Goal: Download file/media

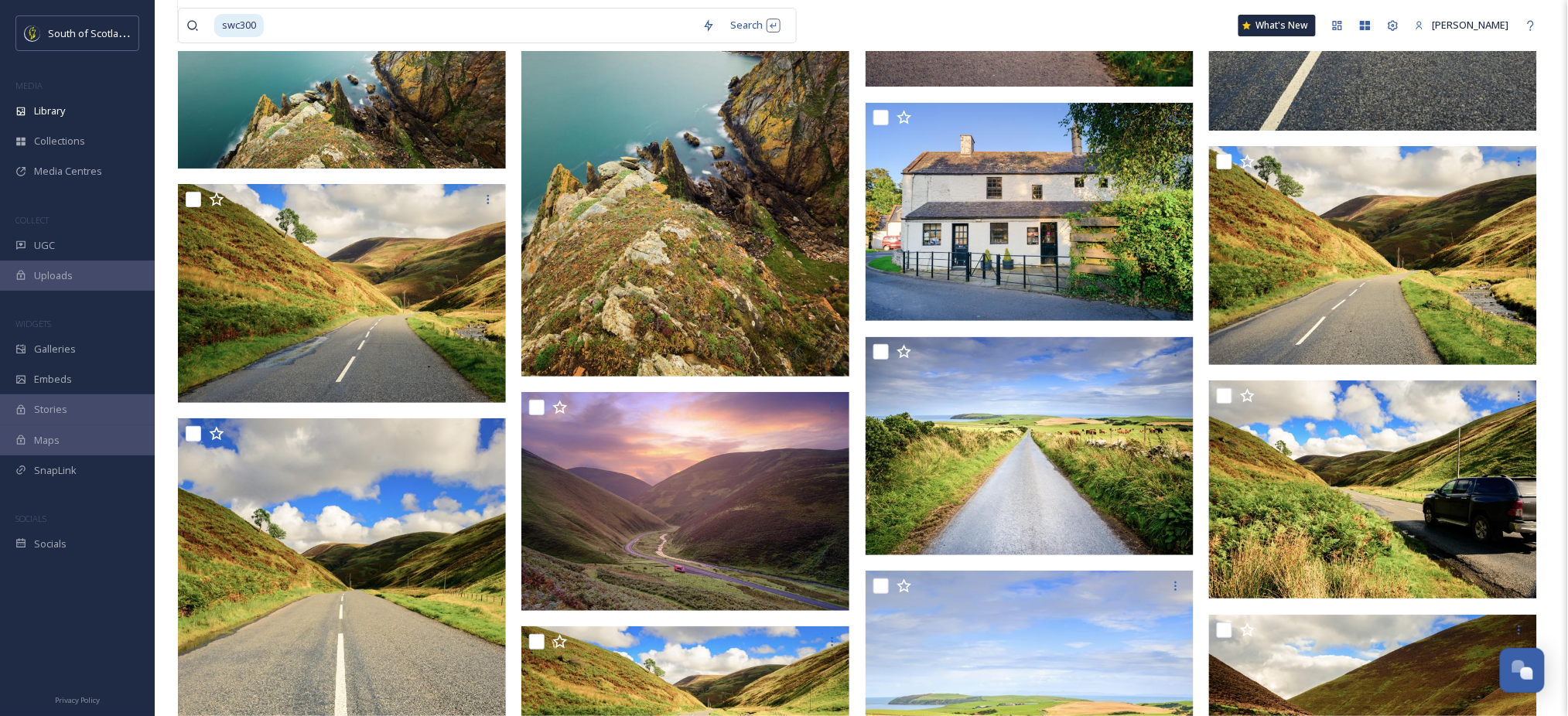
scroll to position [16763, 0]
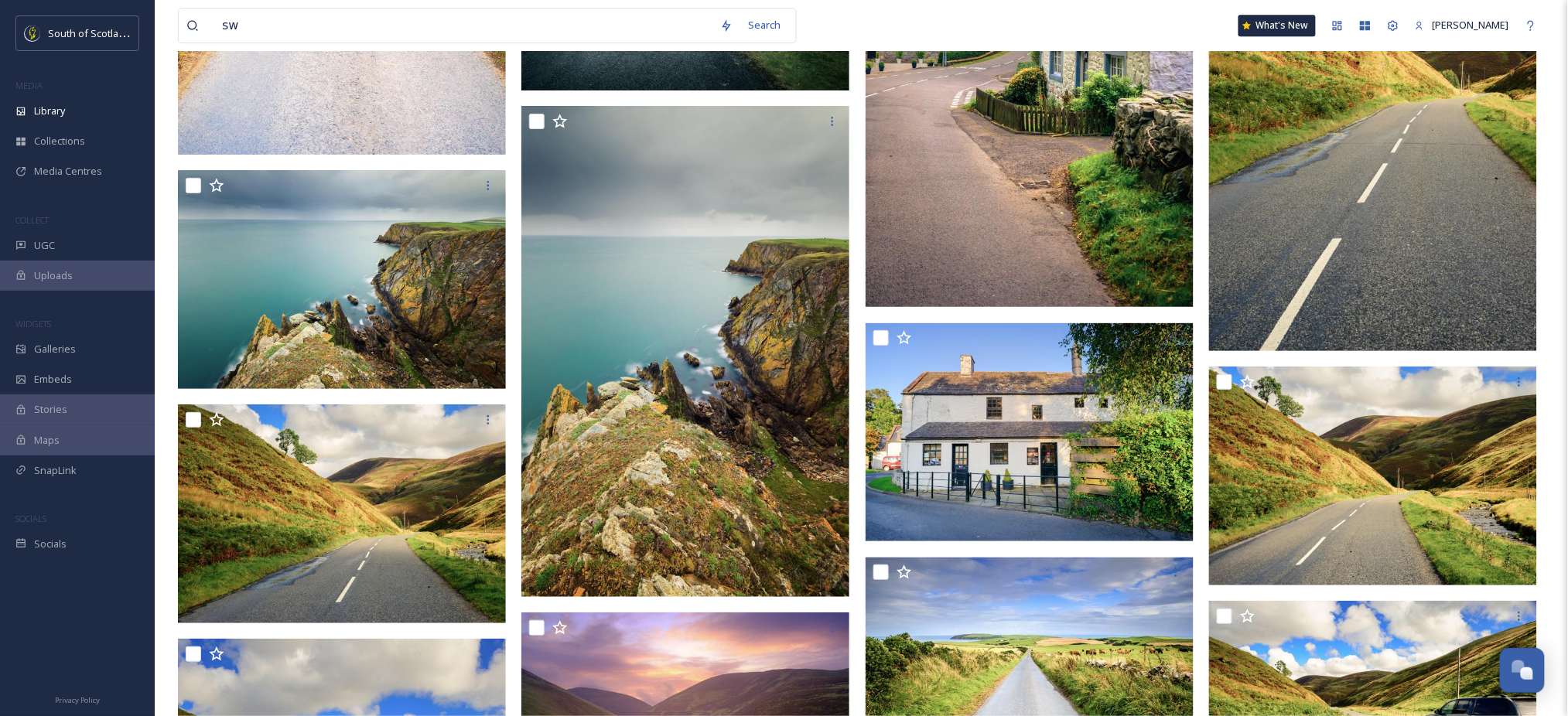
type input "s"
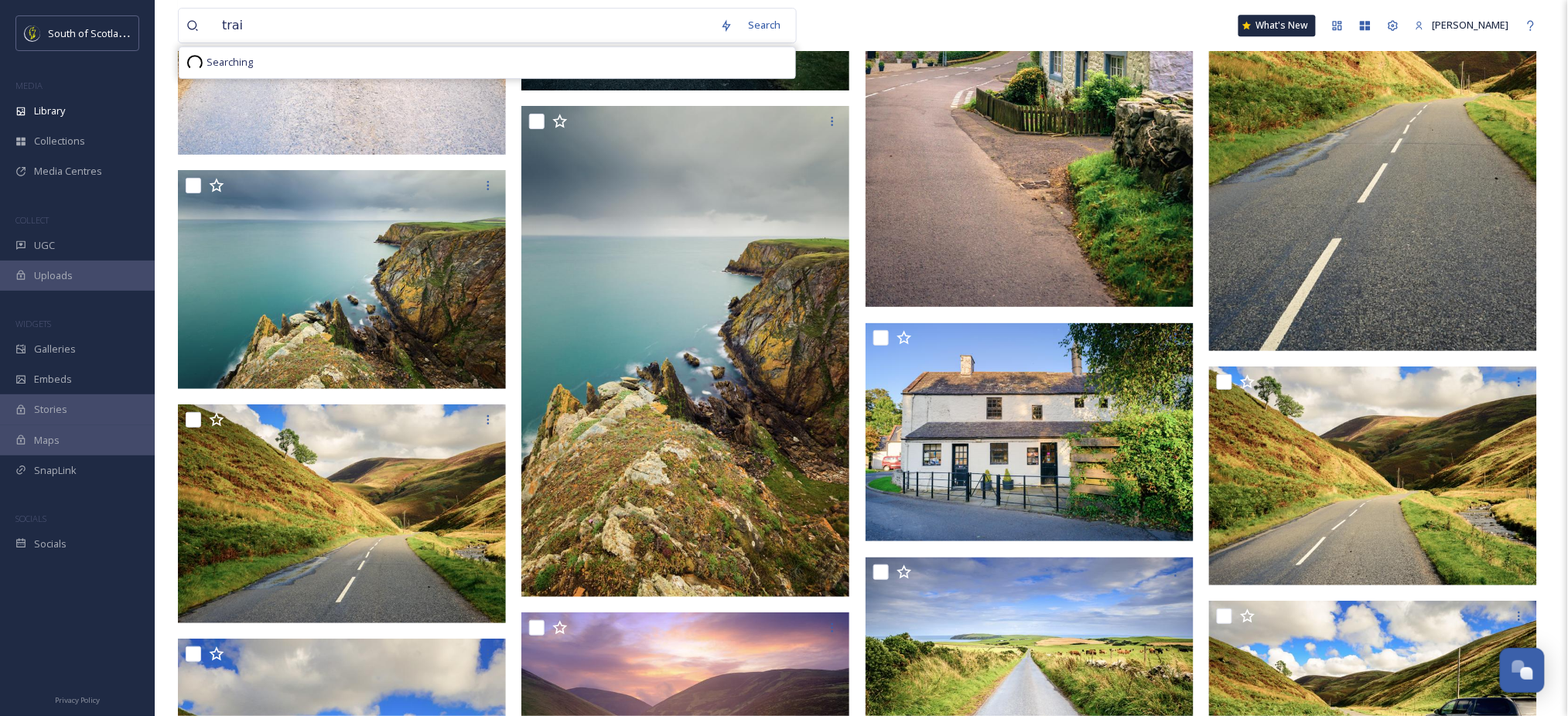
type input "train"
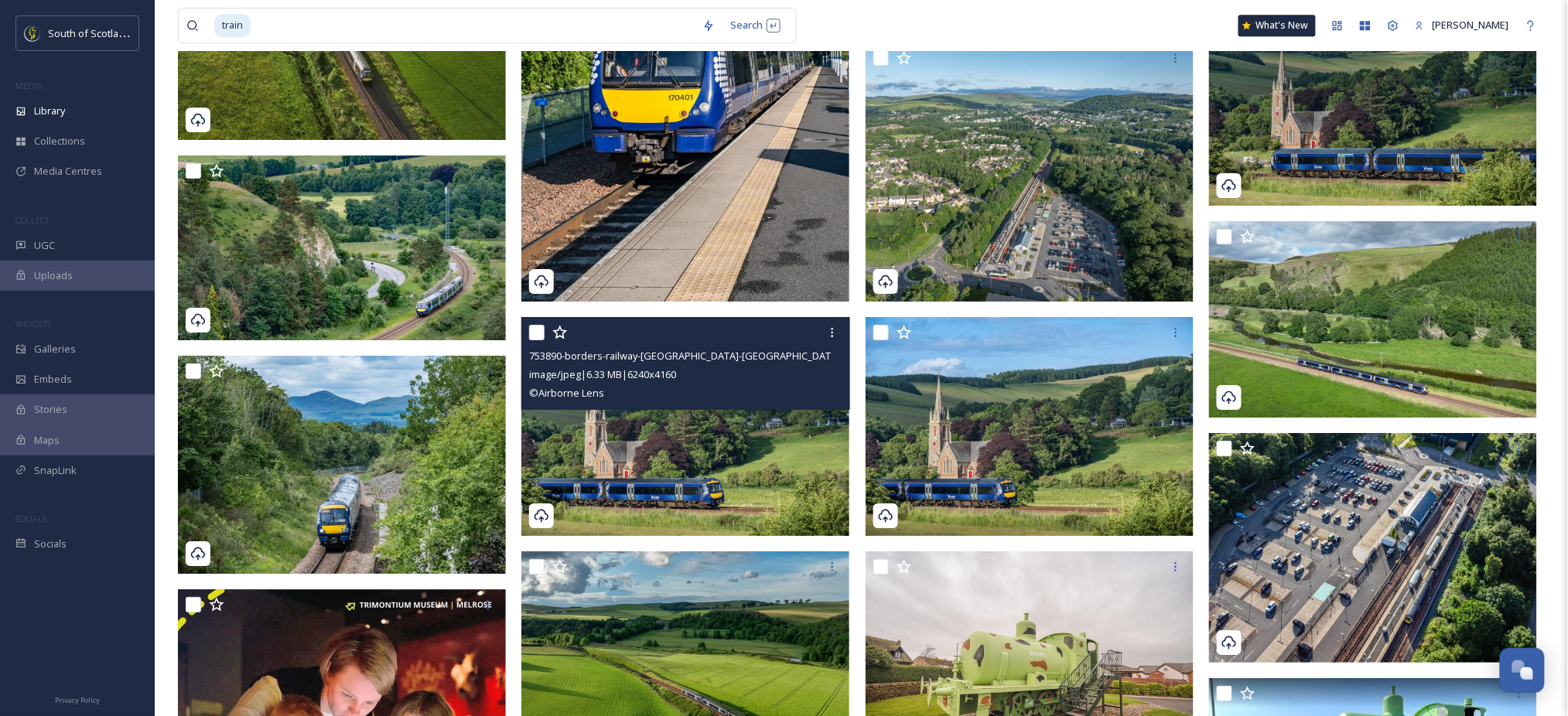
scroll to position [1746, 0]
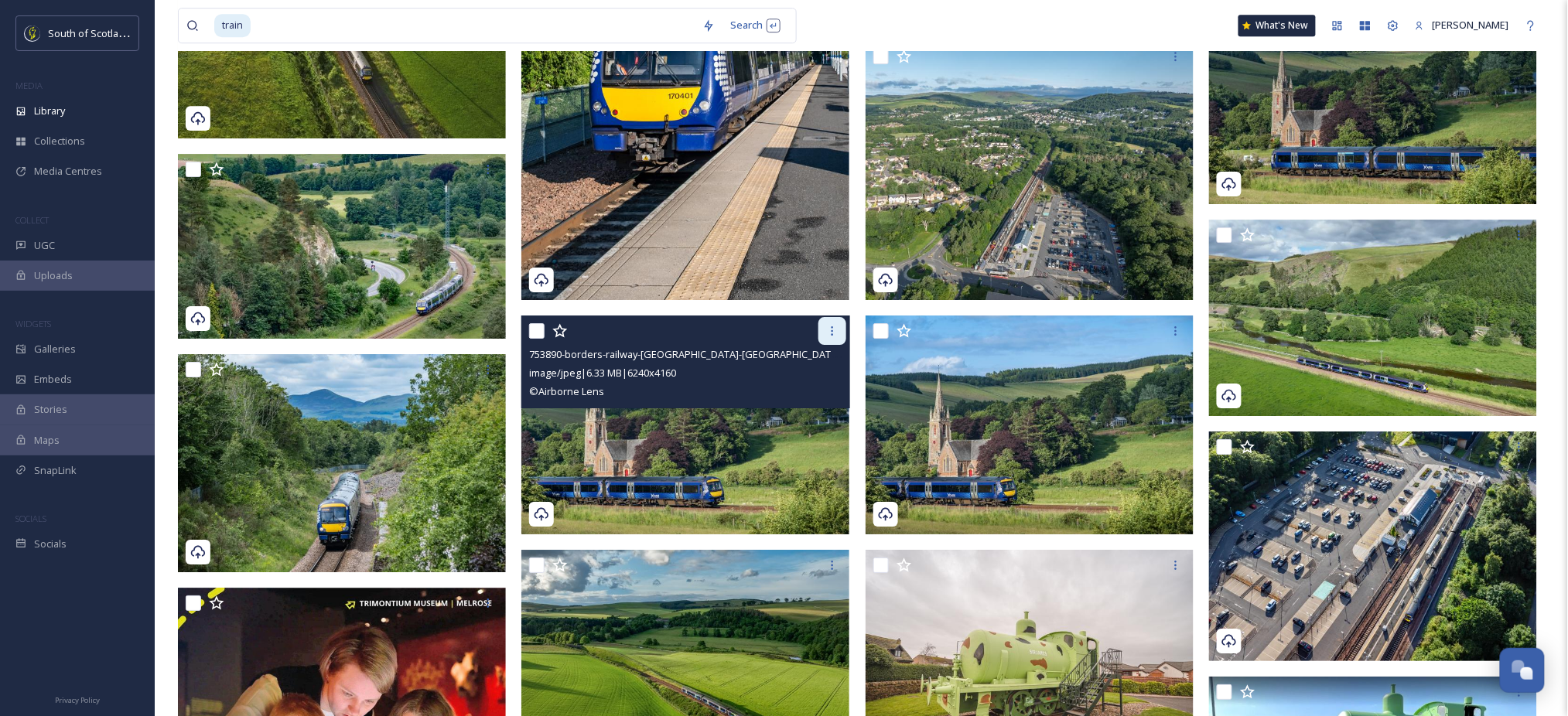
click at [829, 327] on icon at bounding box center [832, 330] width 12 height 12
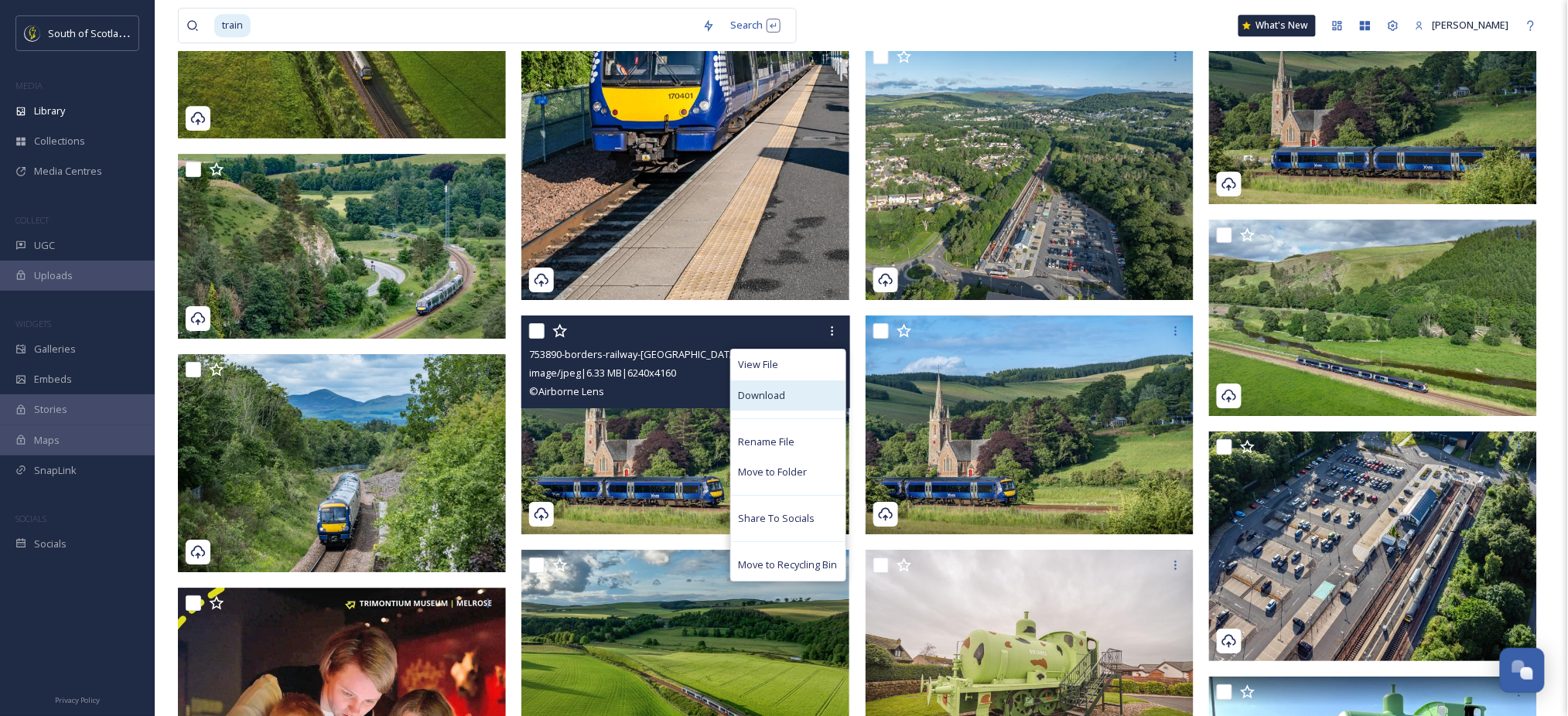
click at [788, 392] on div "Download" at bounding box center [787, 395] width 115 height 30
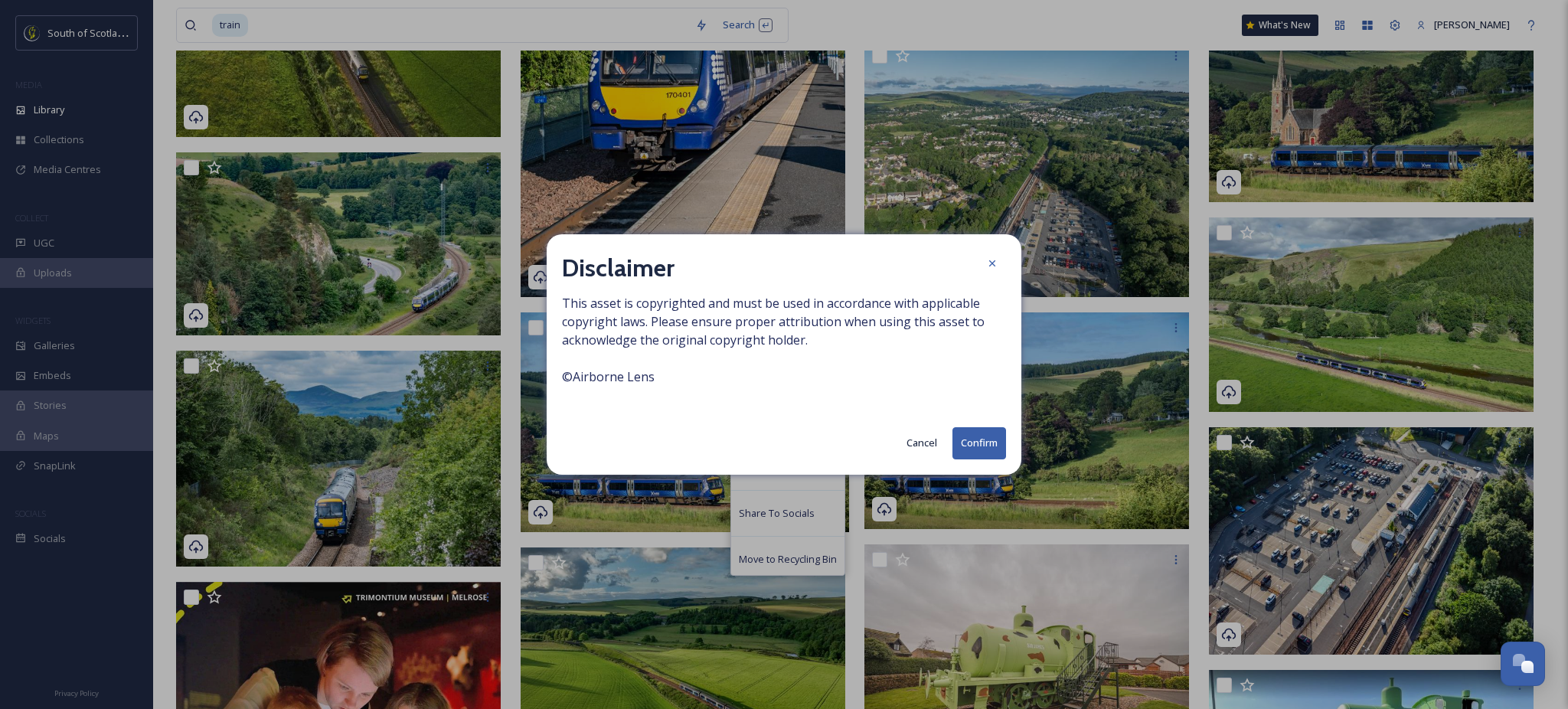
click at [994, 451] on button "Confirm" at bounding box center [979, 443] width 53 height 32
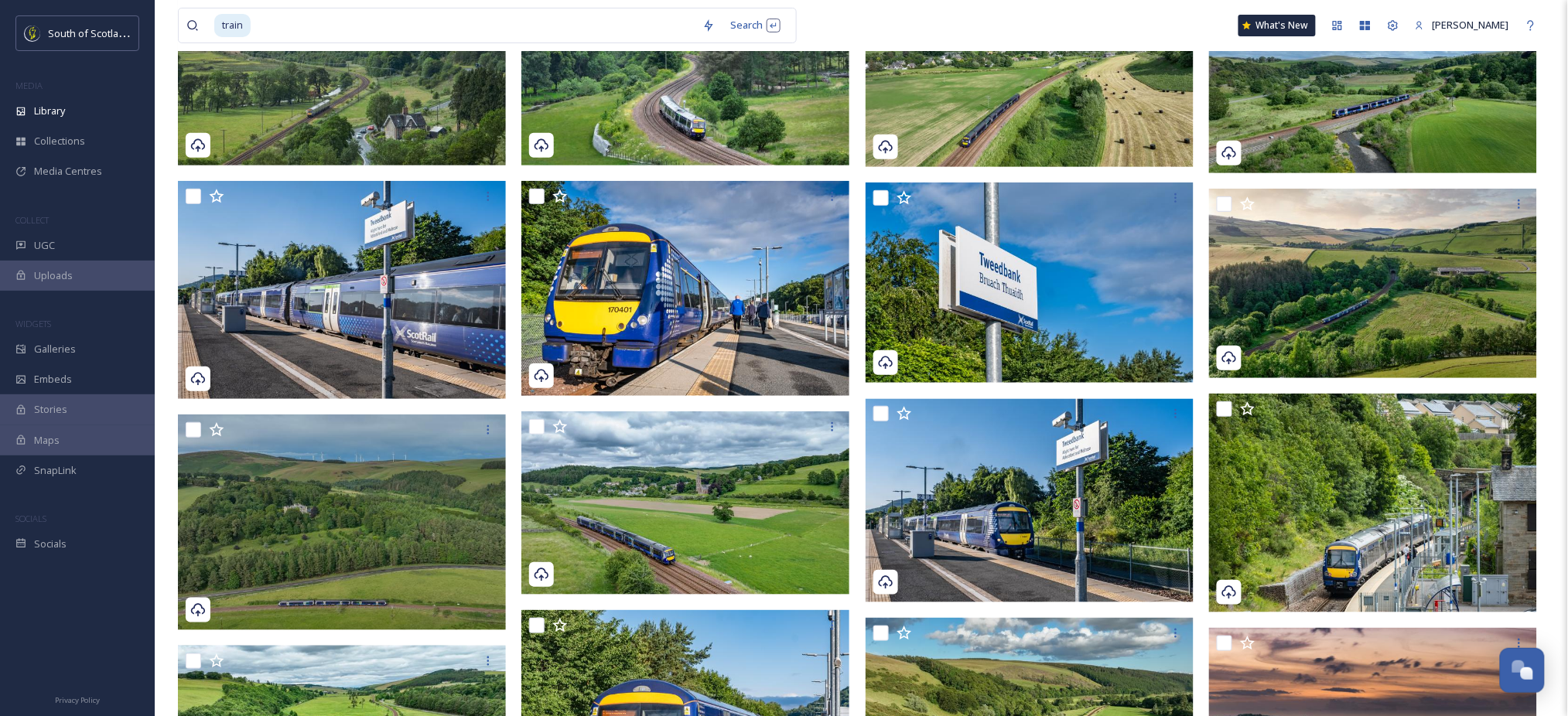
scroll to position [0, 0]
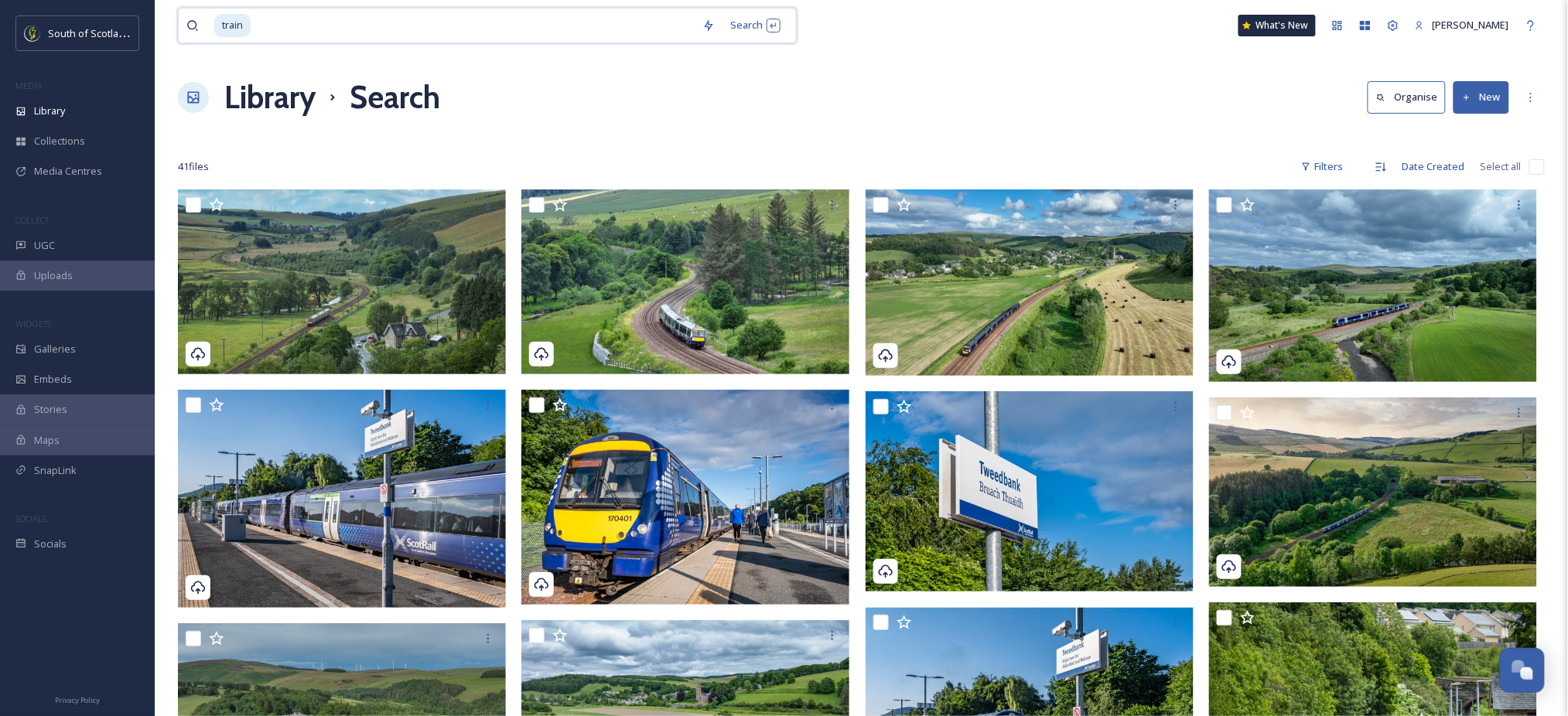
click at [493, 27] on input at bounding box center [473, 26] width 443 height 34
type input "t"
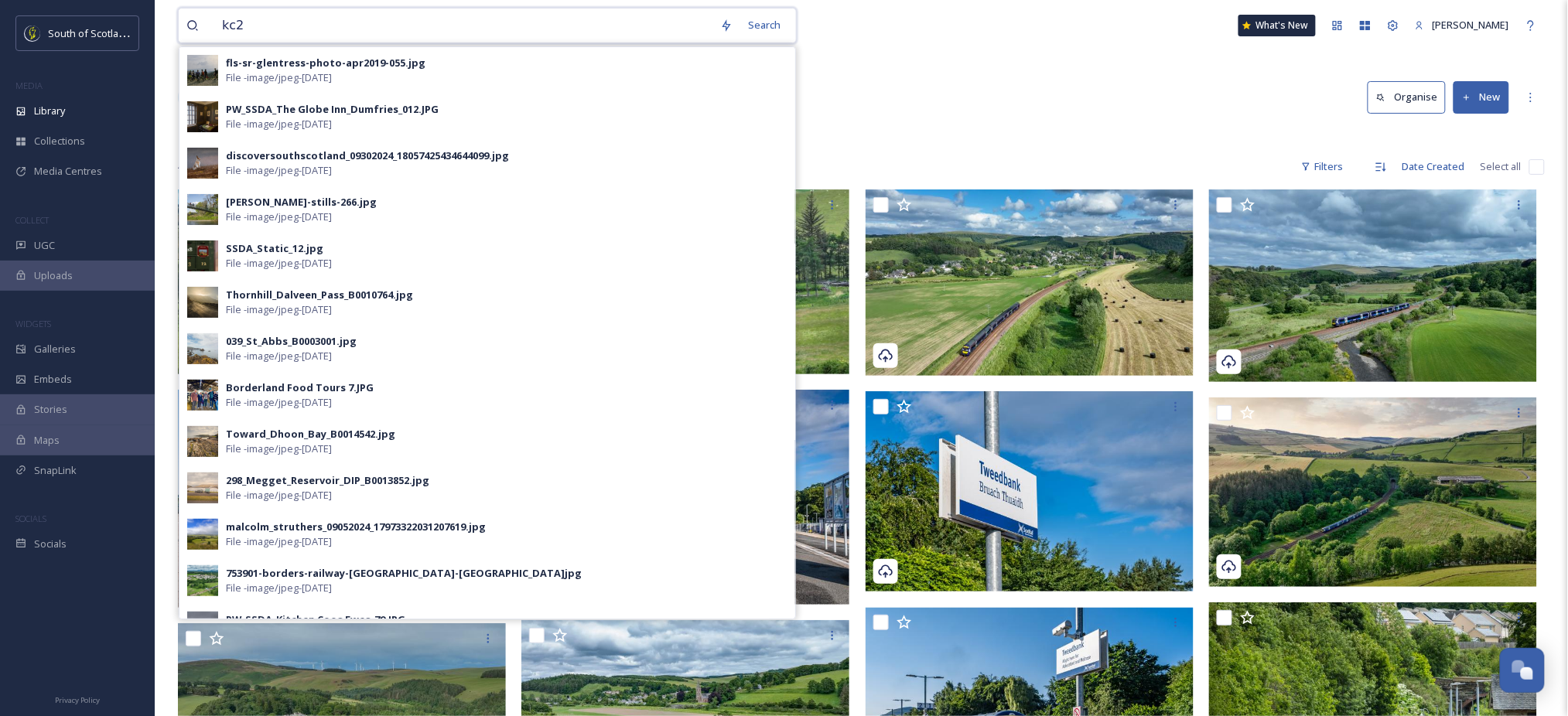
type input "kc2c"
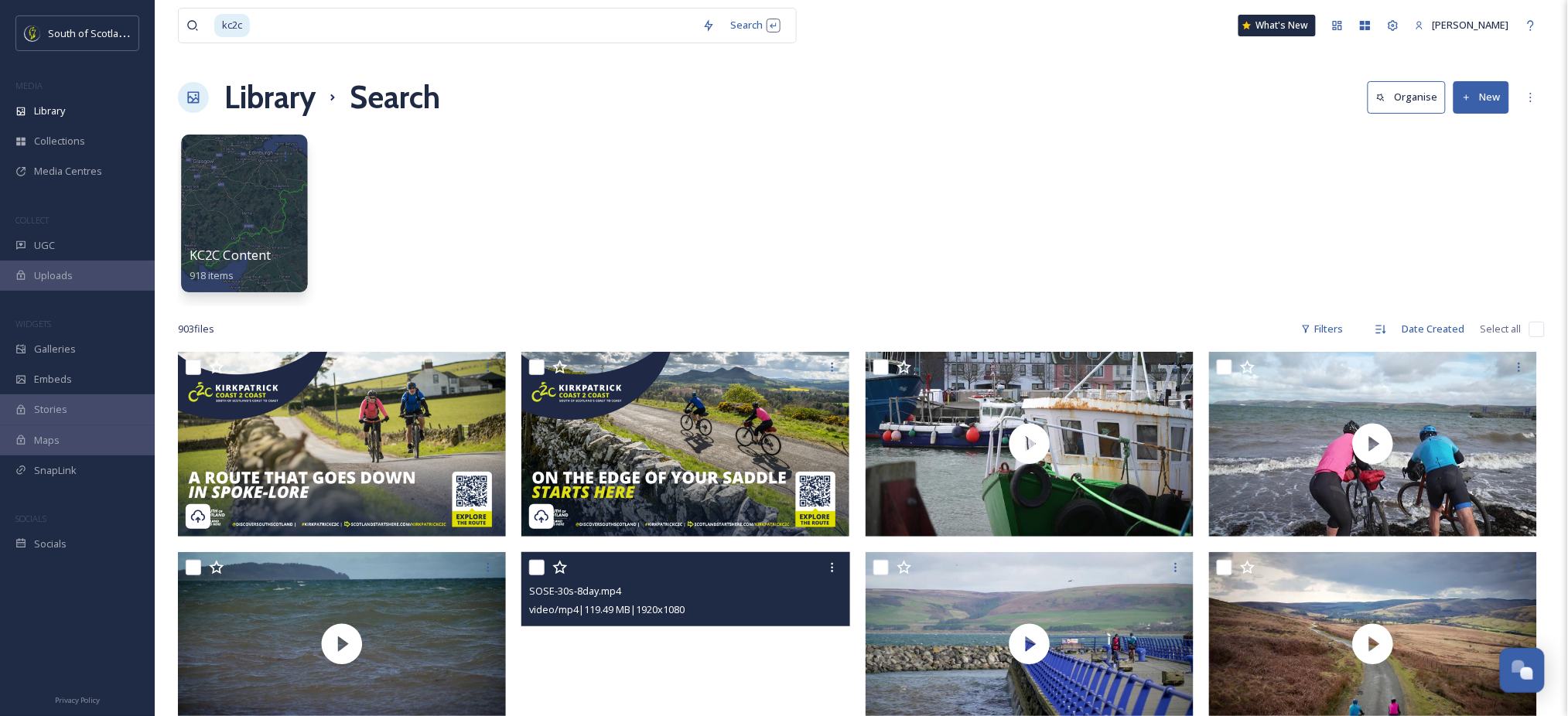
click at [241, 226] on div at bounding box center [243, 213] width 126 height 158
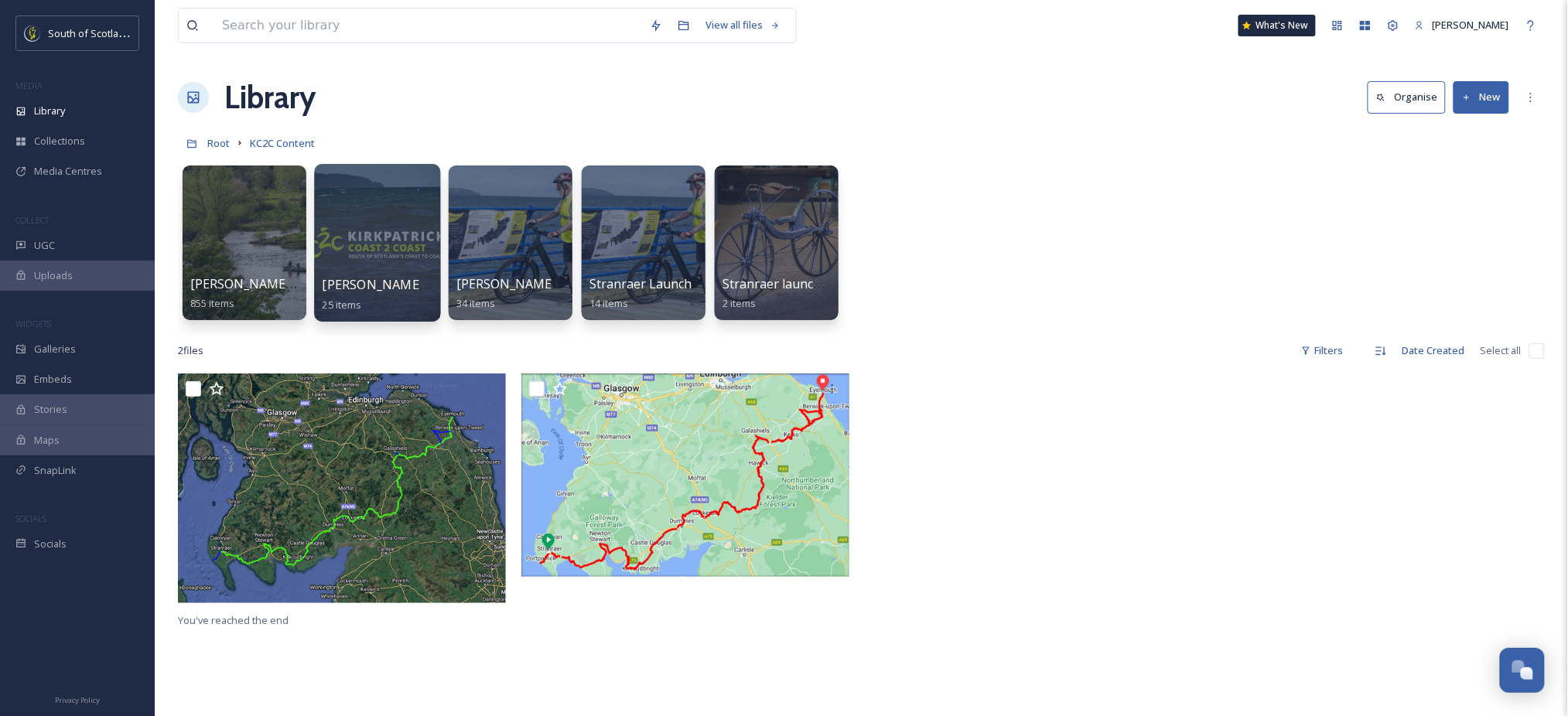
click at [358, 227] on div at bounding box center [377, 242] width 126 height 158
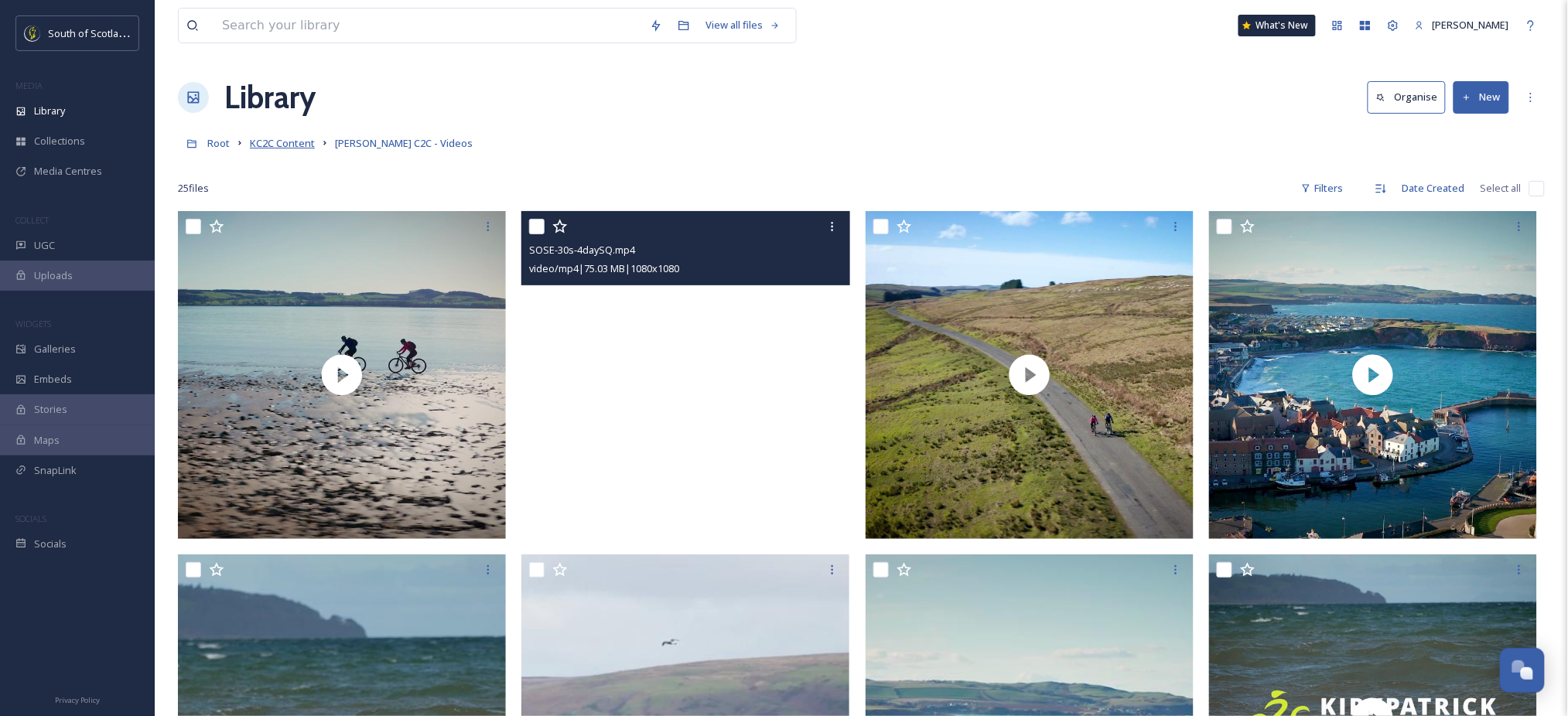
click at [307, 137] on span "KC2C Content" at bounding box center [282, 143] width 65 height 14
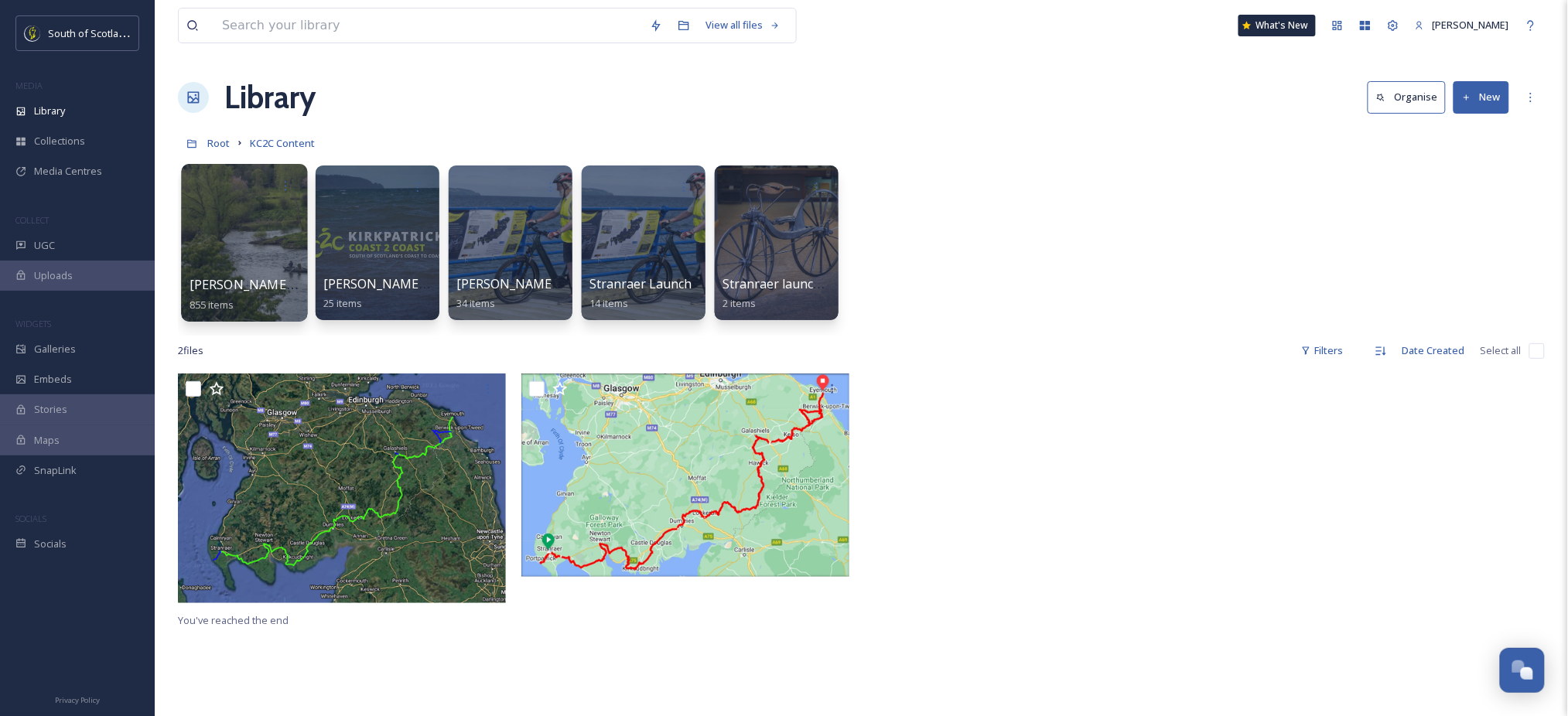
click at [278, 217] on div at bounding box center [243, 242] width 126 height 158
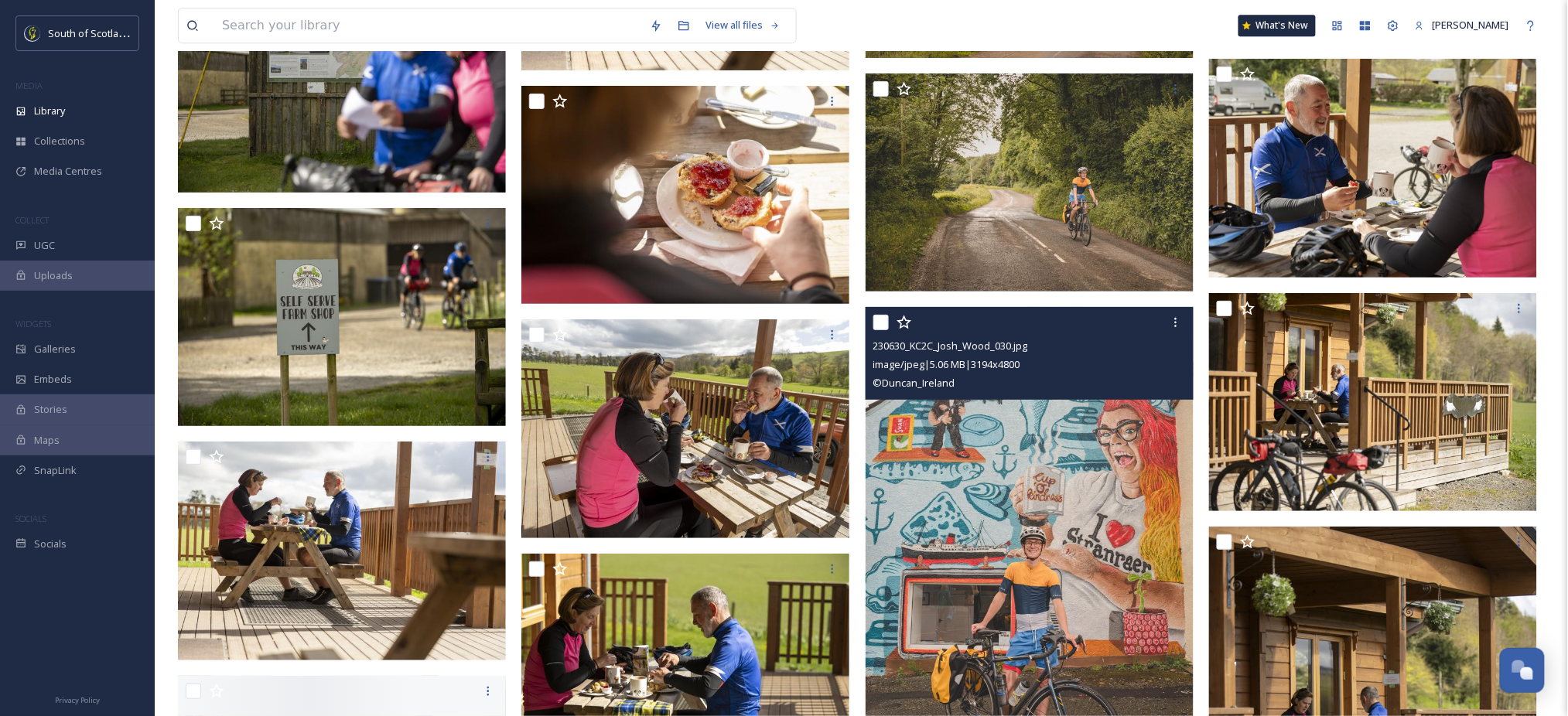
scroll to position [35856, 0]
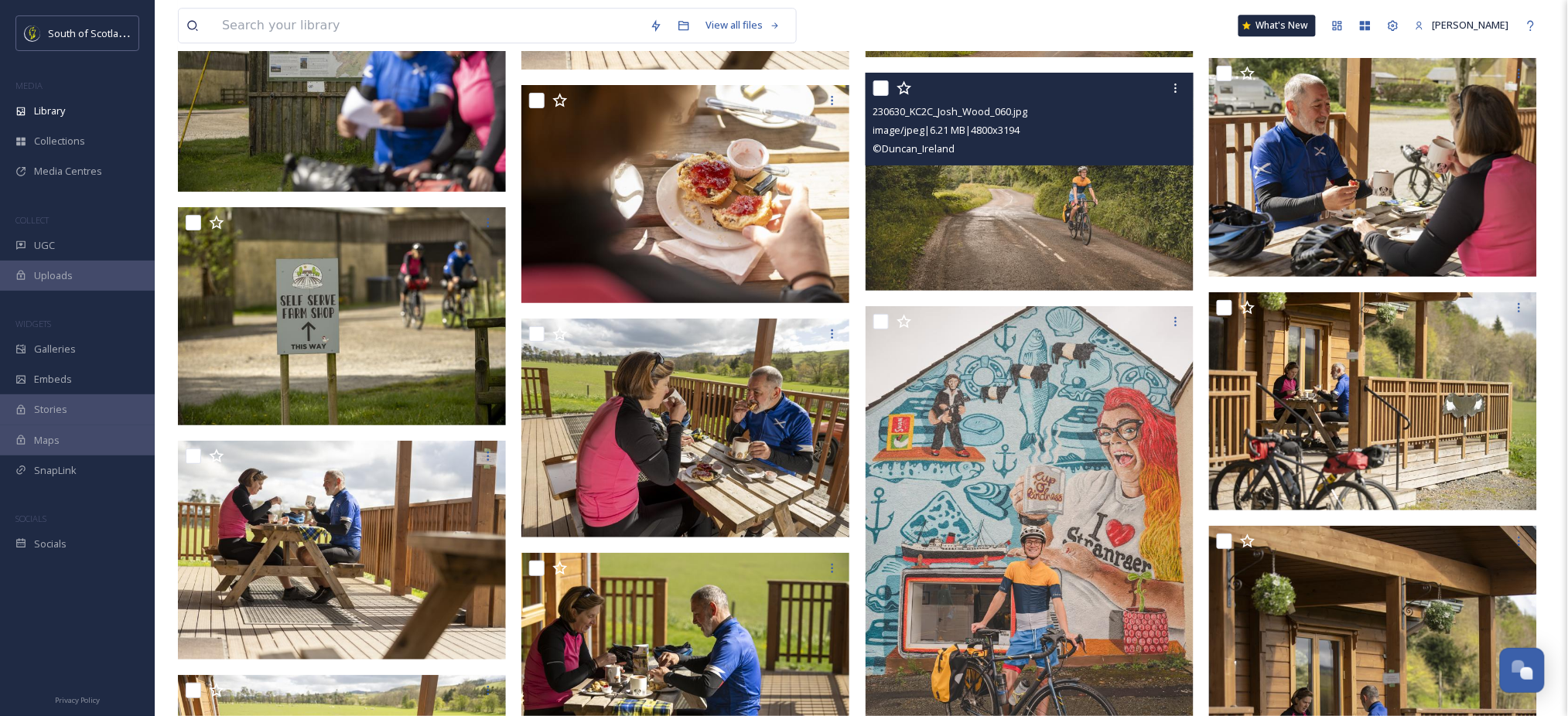
click at [982, 214] on img at bounding box center [1030, 182] width 328 height 218
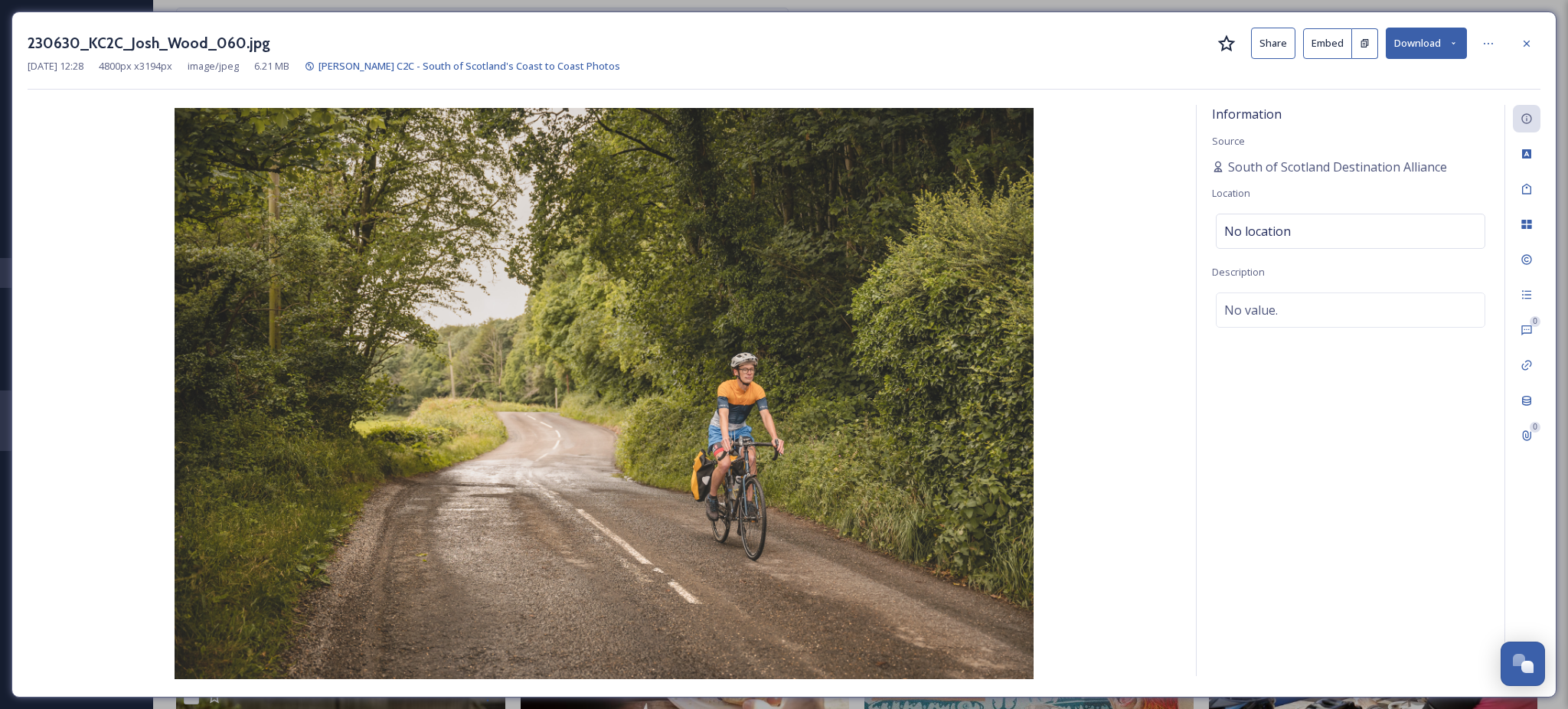
click at [1429, 48] on button "Download" at bounding box center [1426, 43] width 81 height 32
click at [1339, 107] on span "Download Large (2000 x 1331)" at bounding box center [1382, 109] width 135 height 15
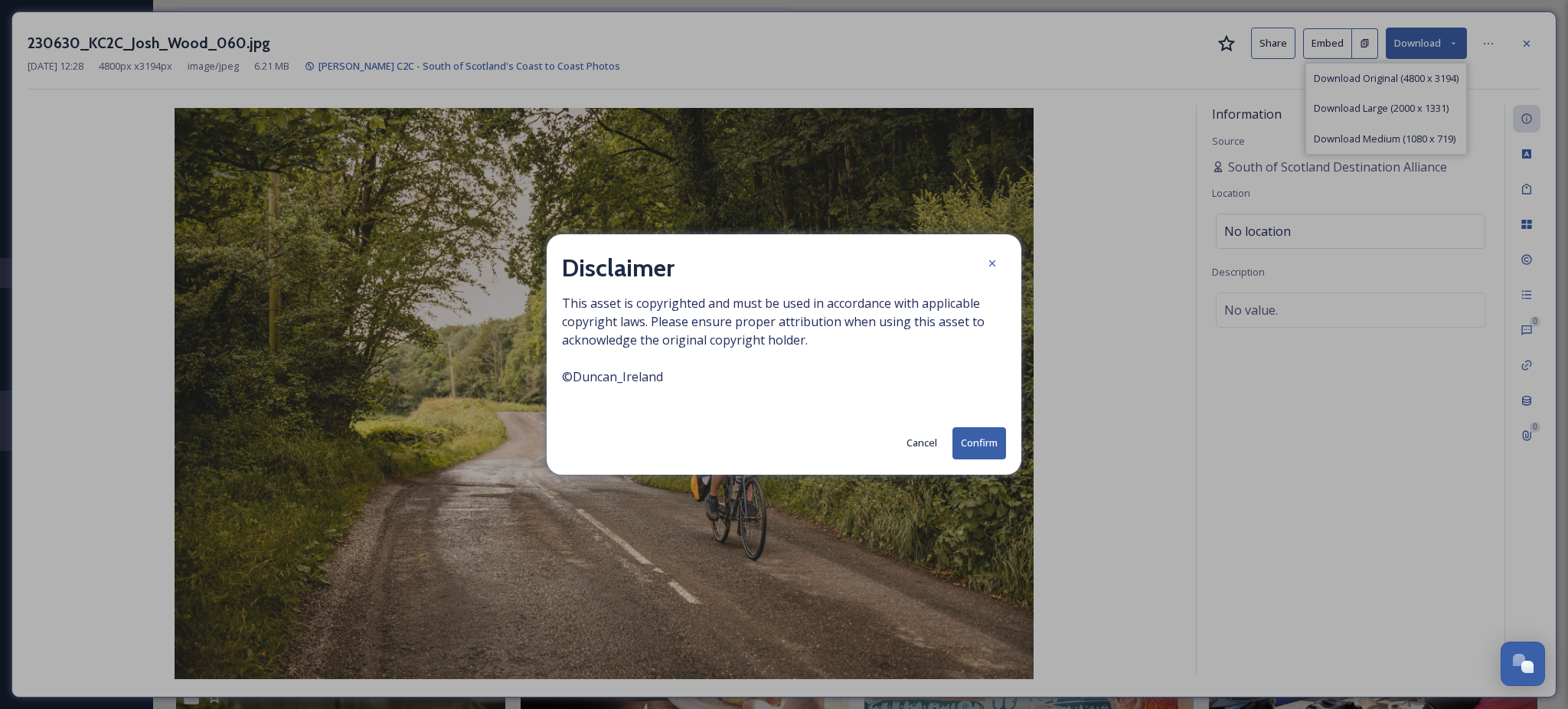
click at [981, 445] on button "Confirm" at bounding box center [979, 443] width 53 height 32
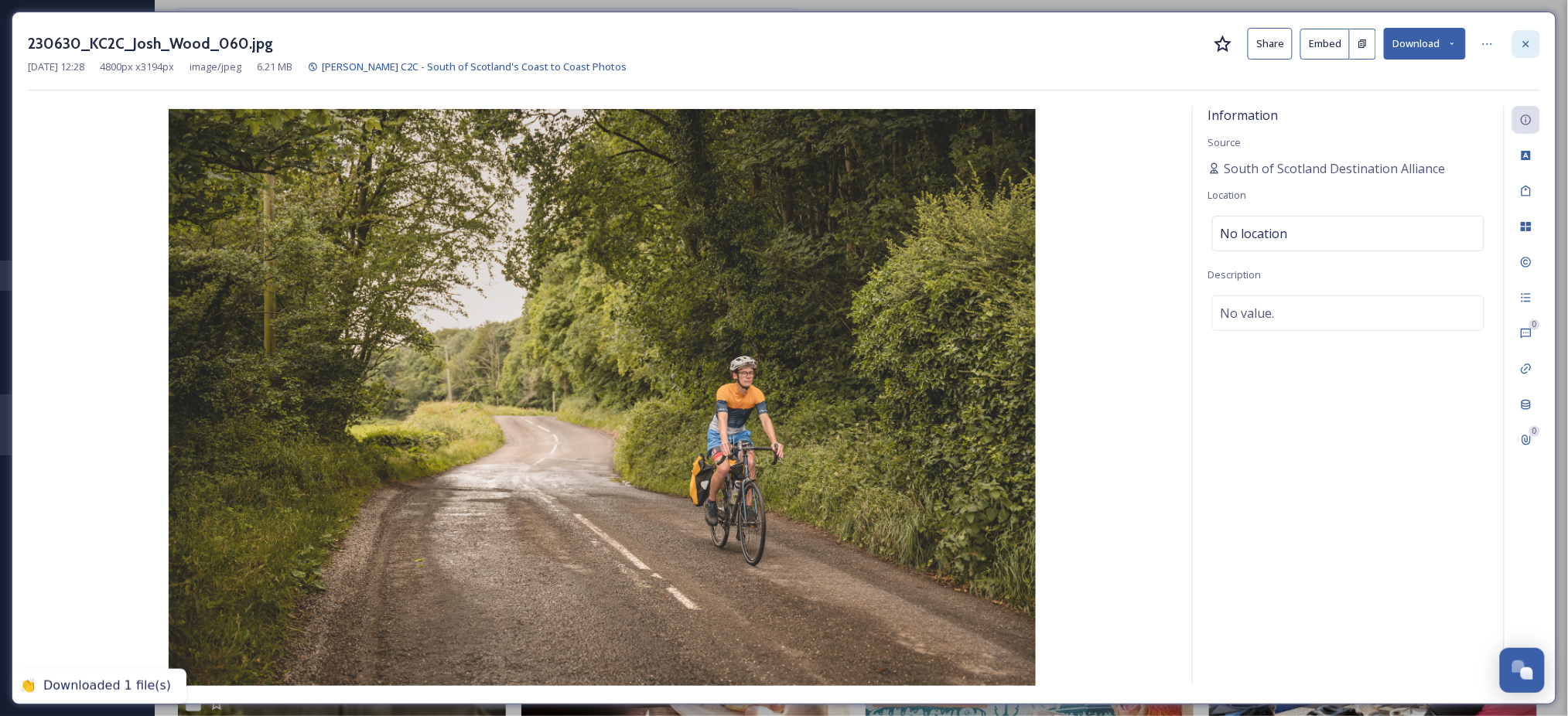
click at [1535, 41] on div at bounding box center [1525, 44] width 27 height 27
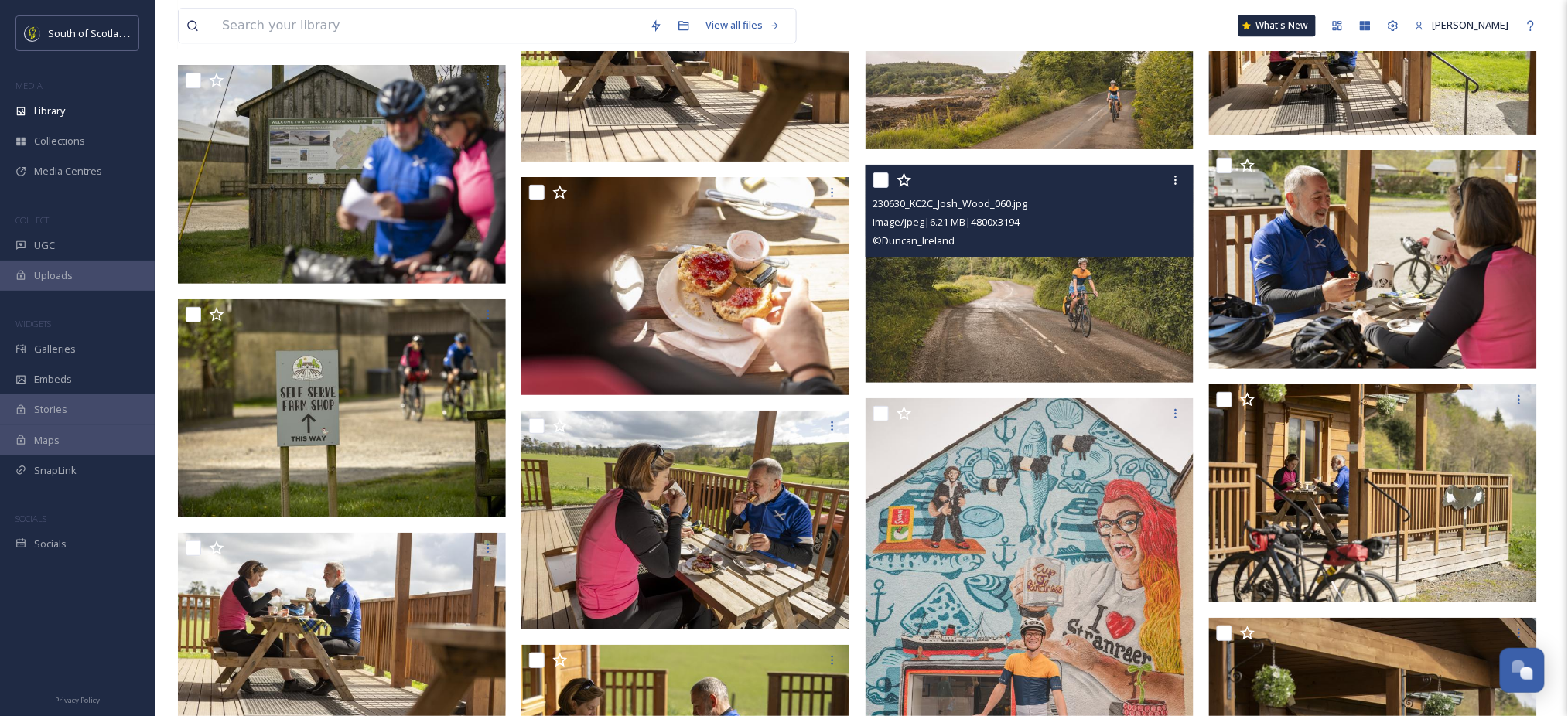
scroll to position [35641, 0]
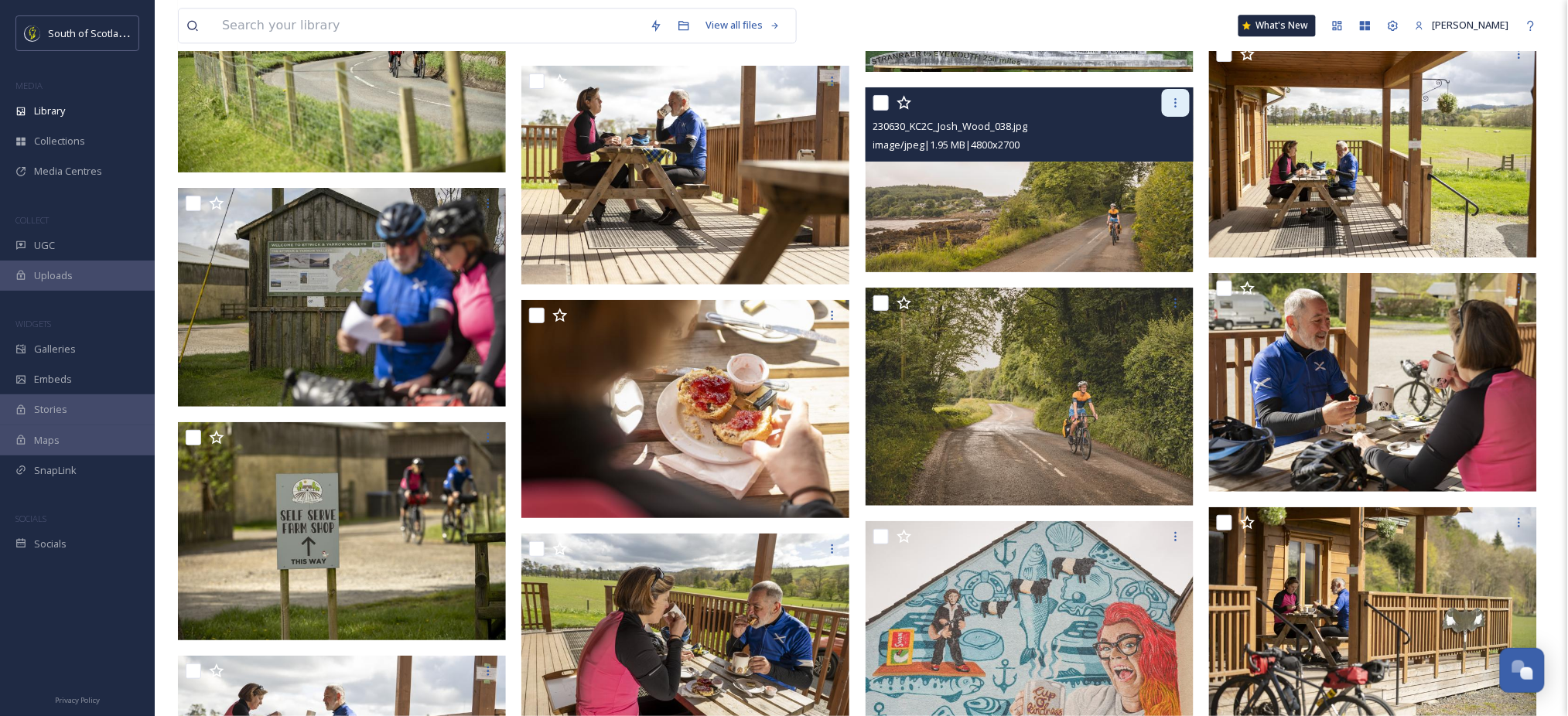
click at [1174, 104] on icon at bounding box center [1175, 102] width 12 height 12
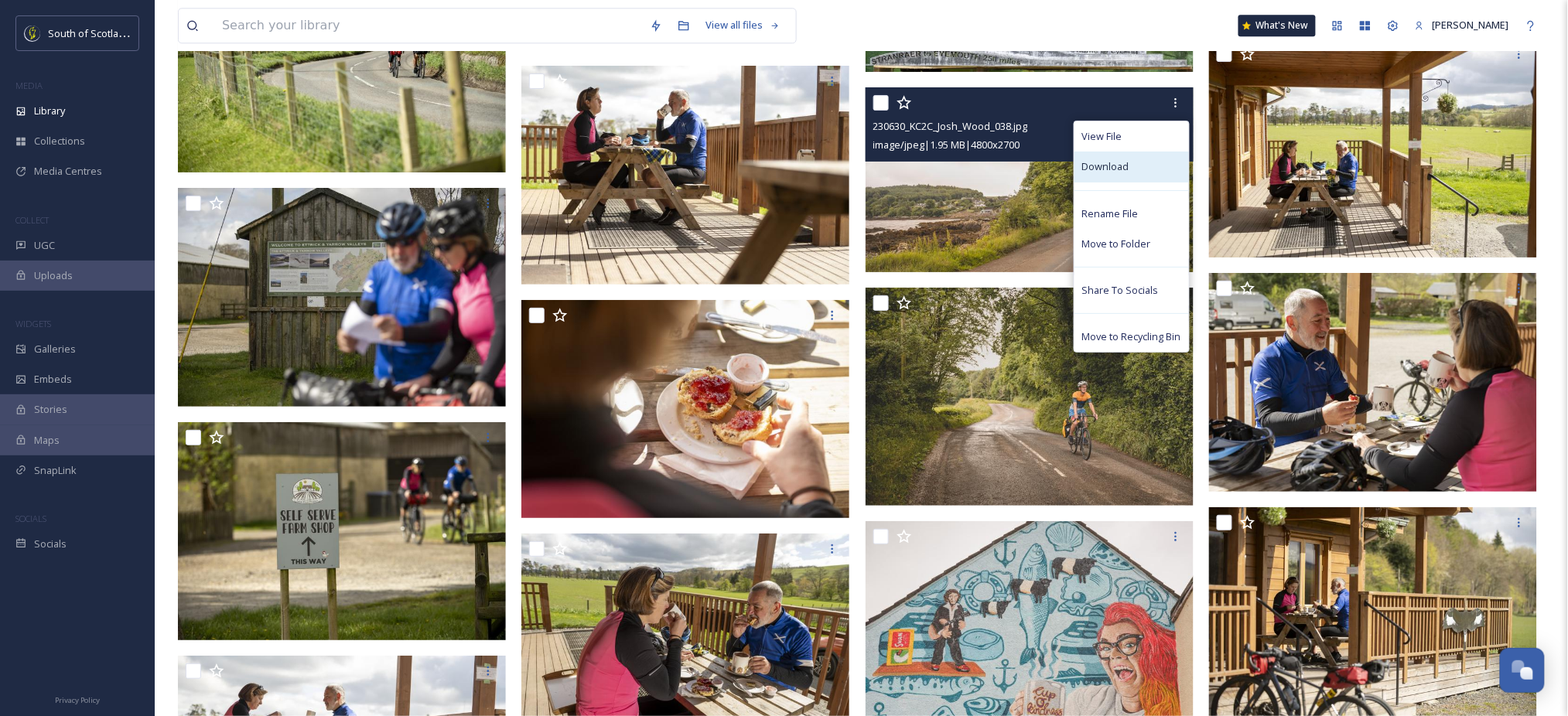
click at [1142, 173] on div "Download" at bounding box center [1131, 166] width 115 height 30
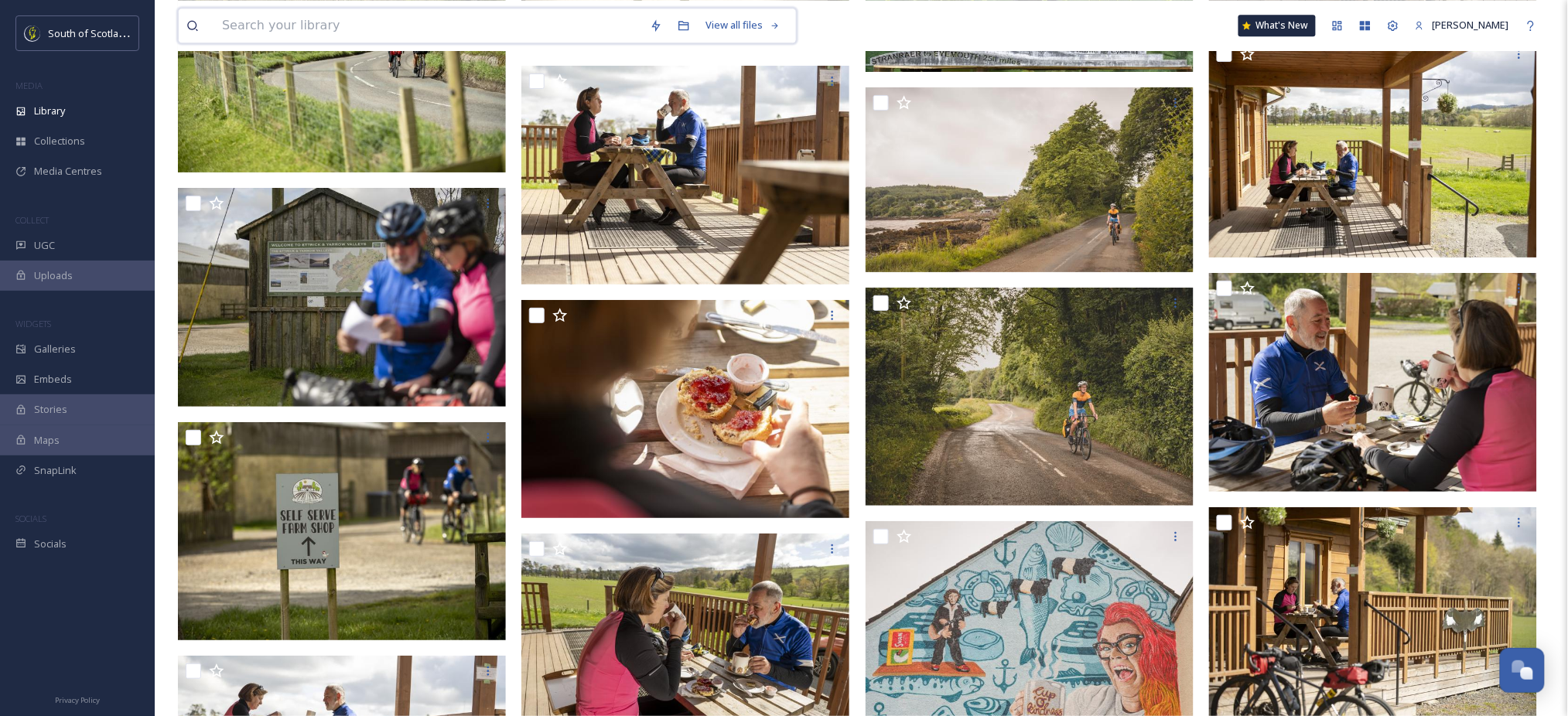
click at [442, 32] on input at bounding box center [428, 26] width 428 height 34
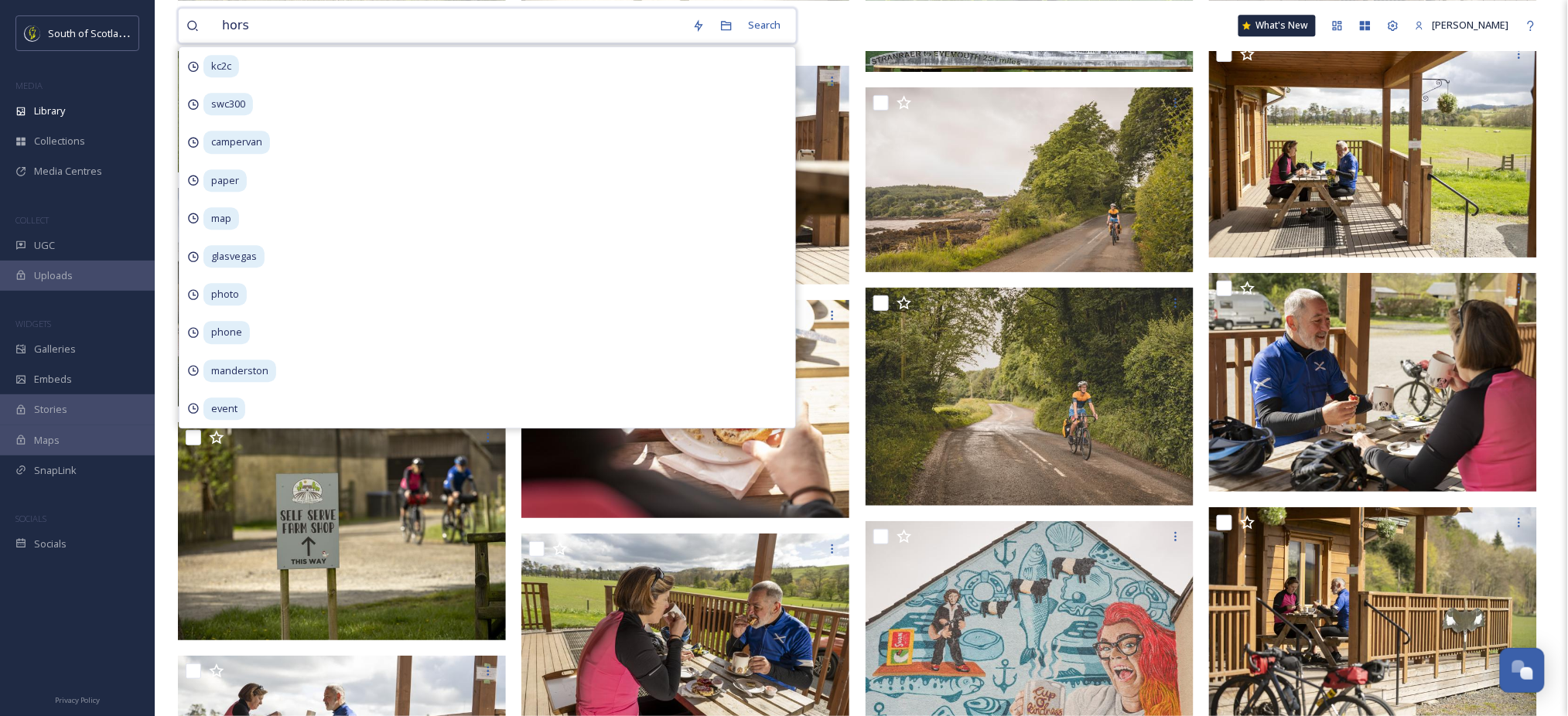
type input "horse"
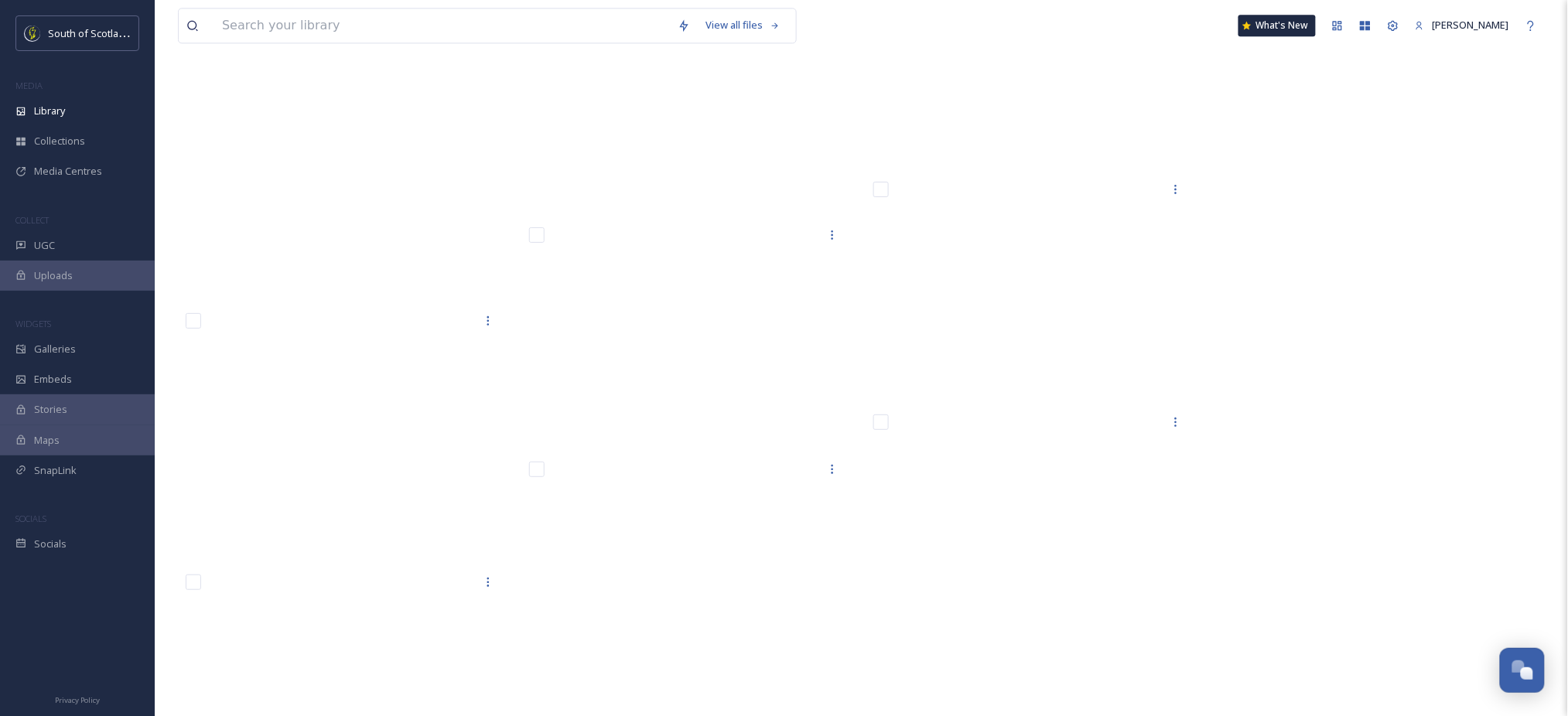
scroll to position [14206, 0]
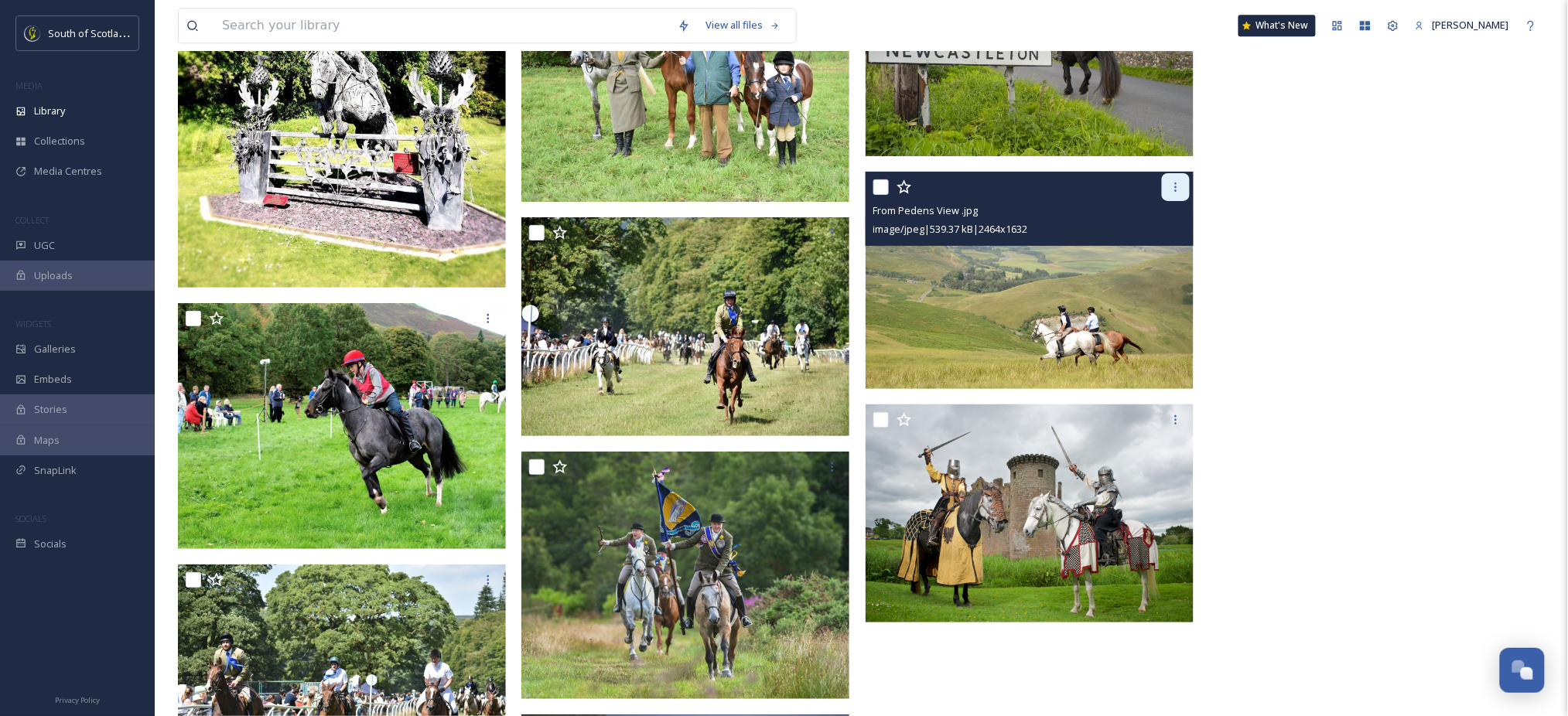
click at [1178, 187] on icon at bounding box center [1175, 186] width 12 height 12
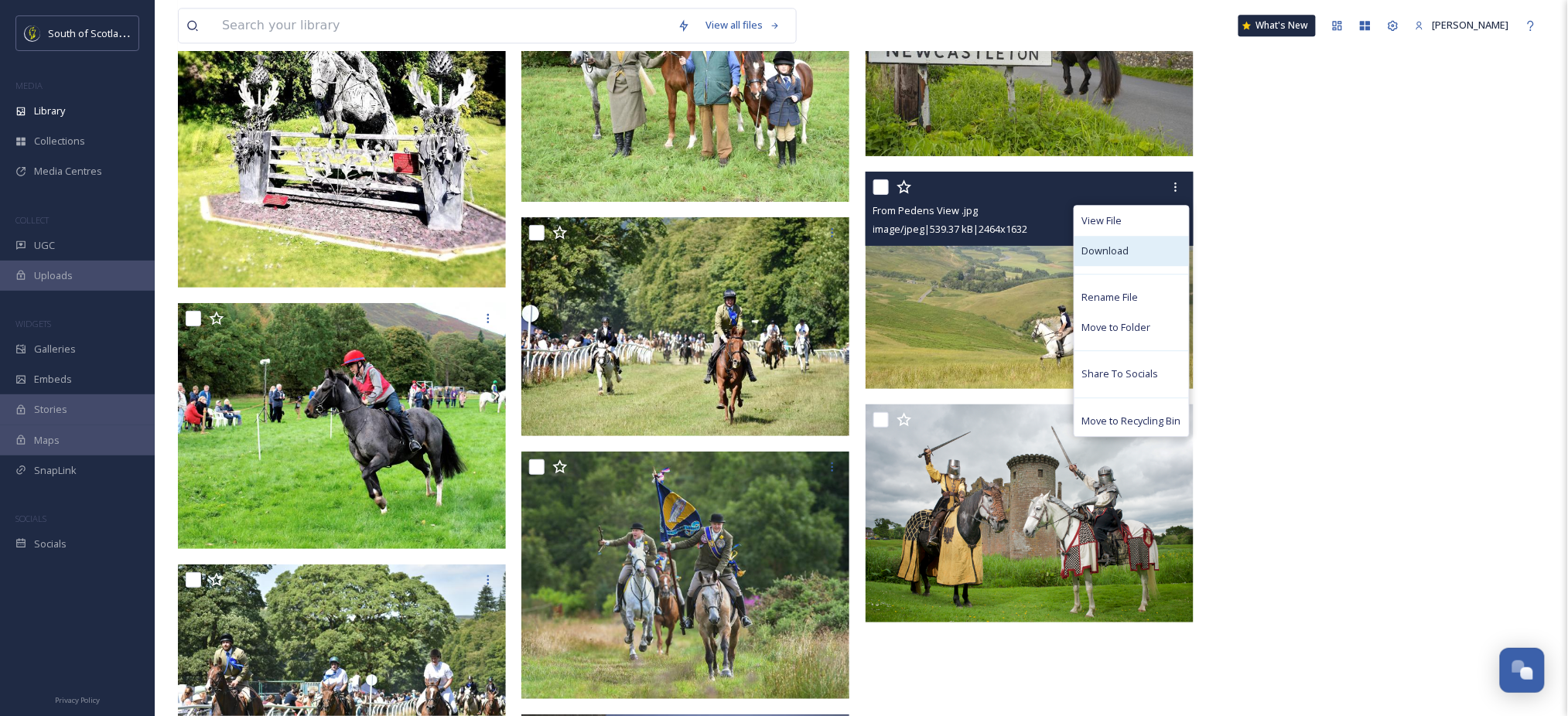
click at [1129, 246] on div "Download" at bounding box center [1131, 251] width 115 height 30
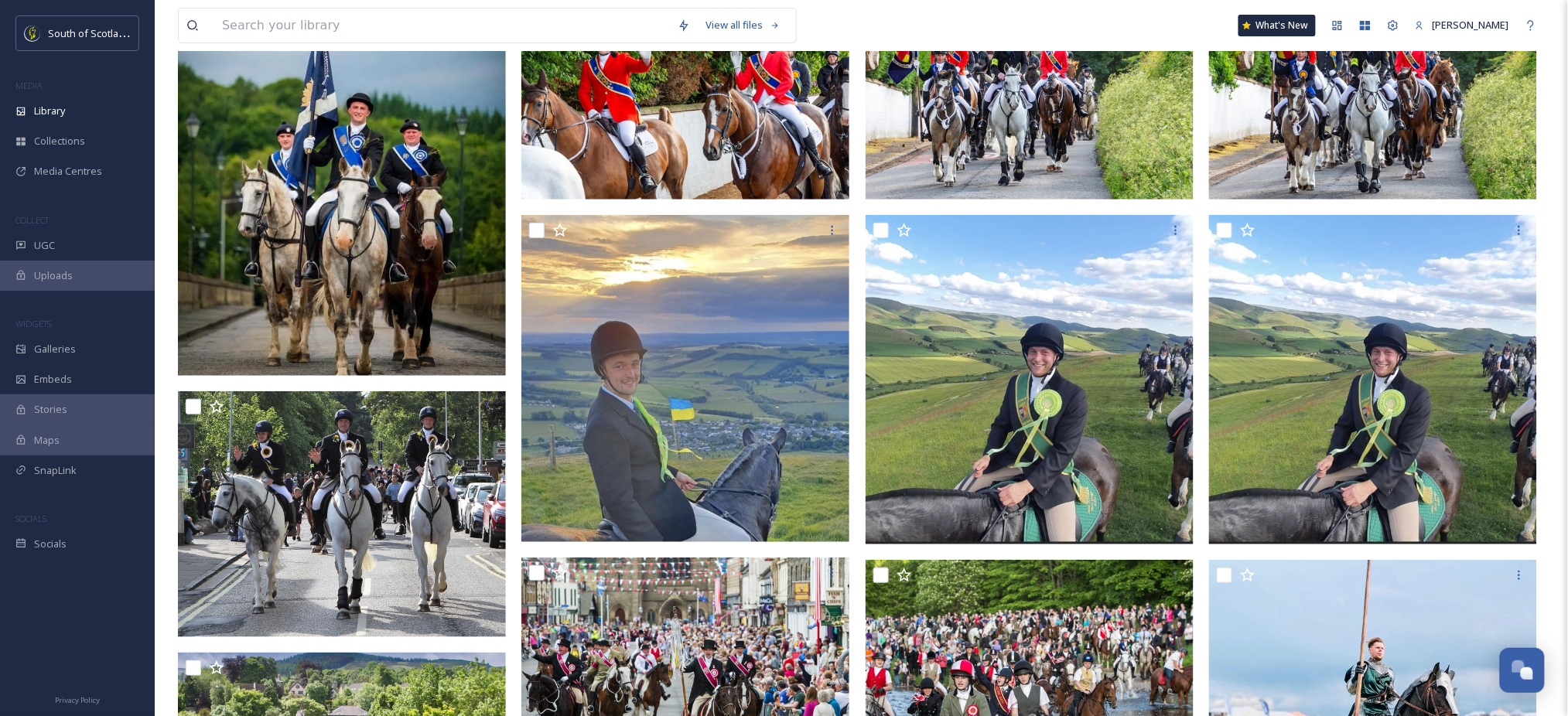
scroll to position [0, 0]
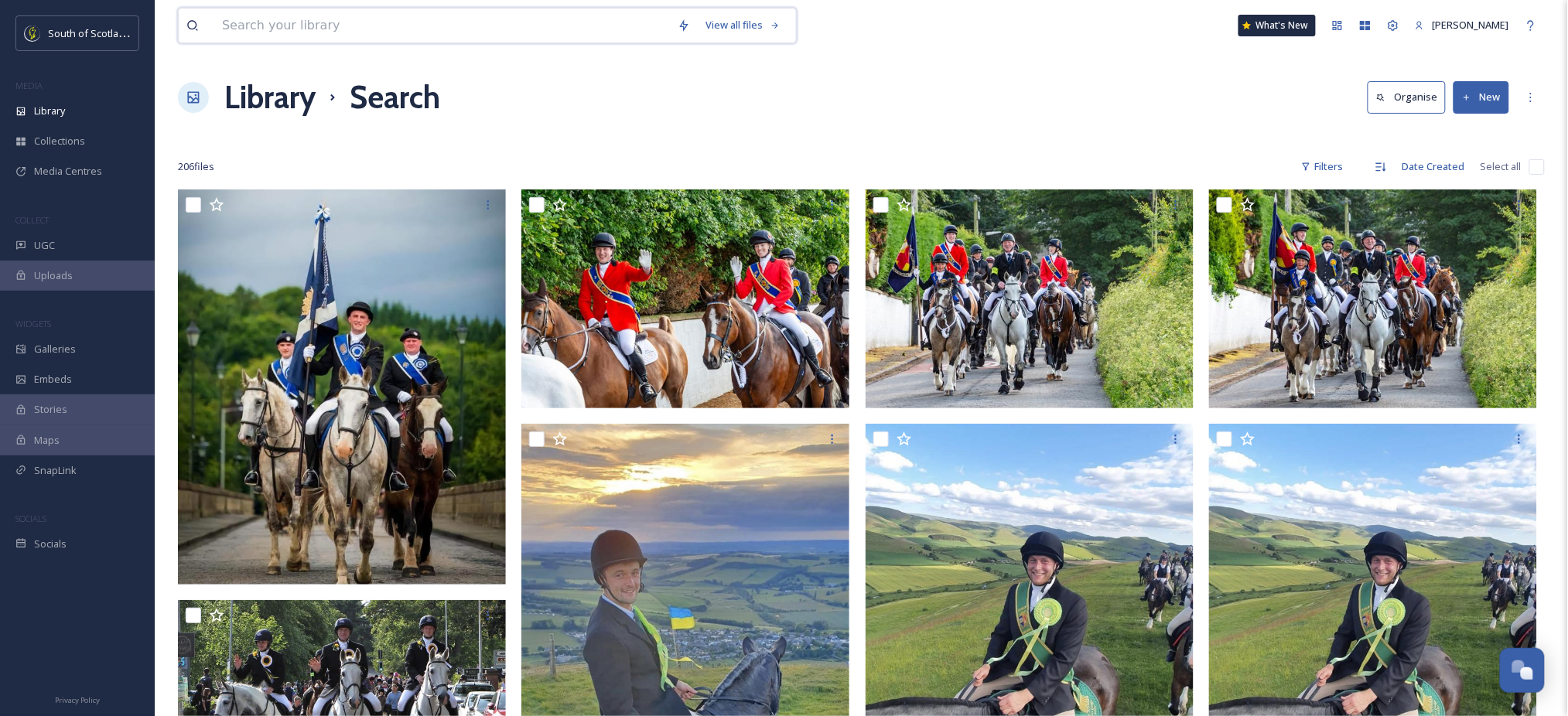
click at [536, 26] on input at bounding box center [441, 26] width 455 height 34
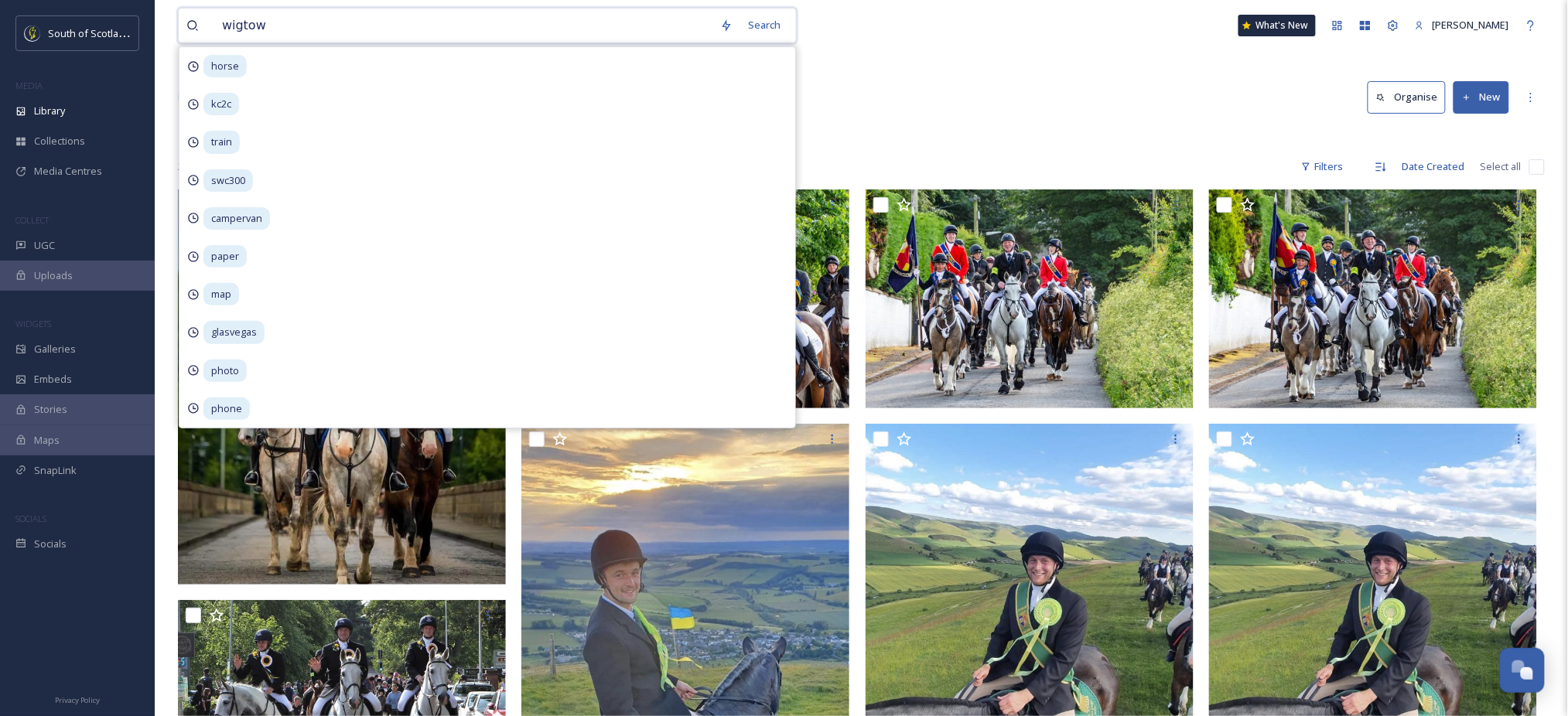
type input "wigtown"
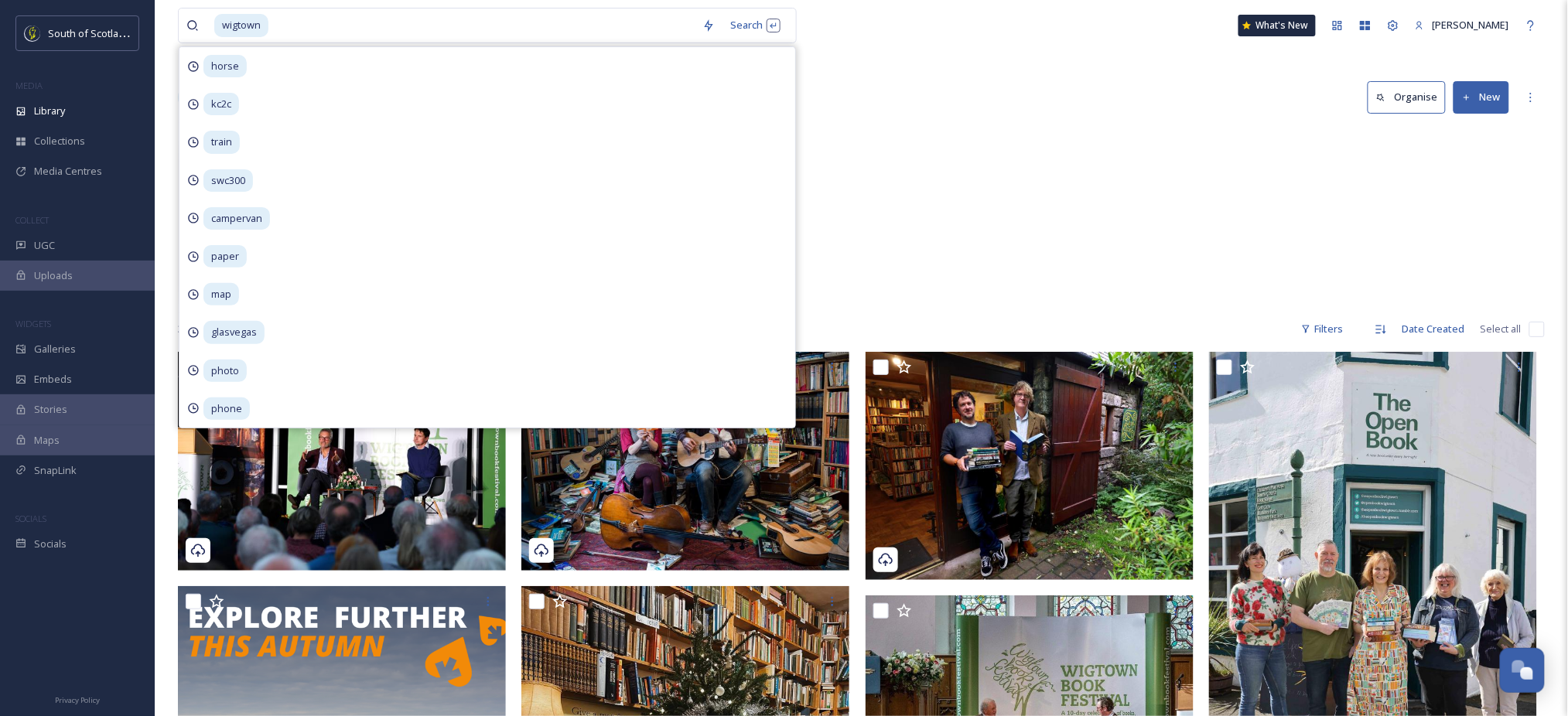
click at [943, 231] on div "SSH - [PERSON_NAME] [GEOGRAPHIC_DATA] Wigtown 12 items Events Wigtown Book Fest…" at bounding box center [861, 218] width 1366 height 178
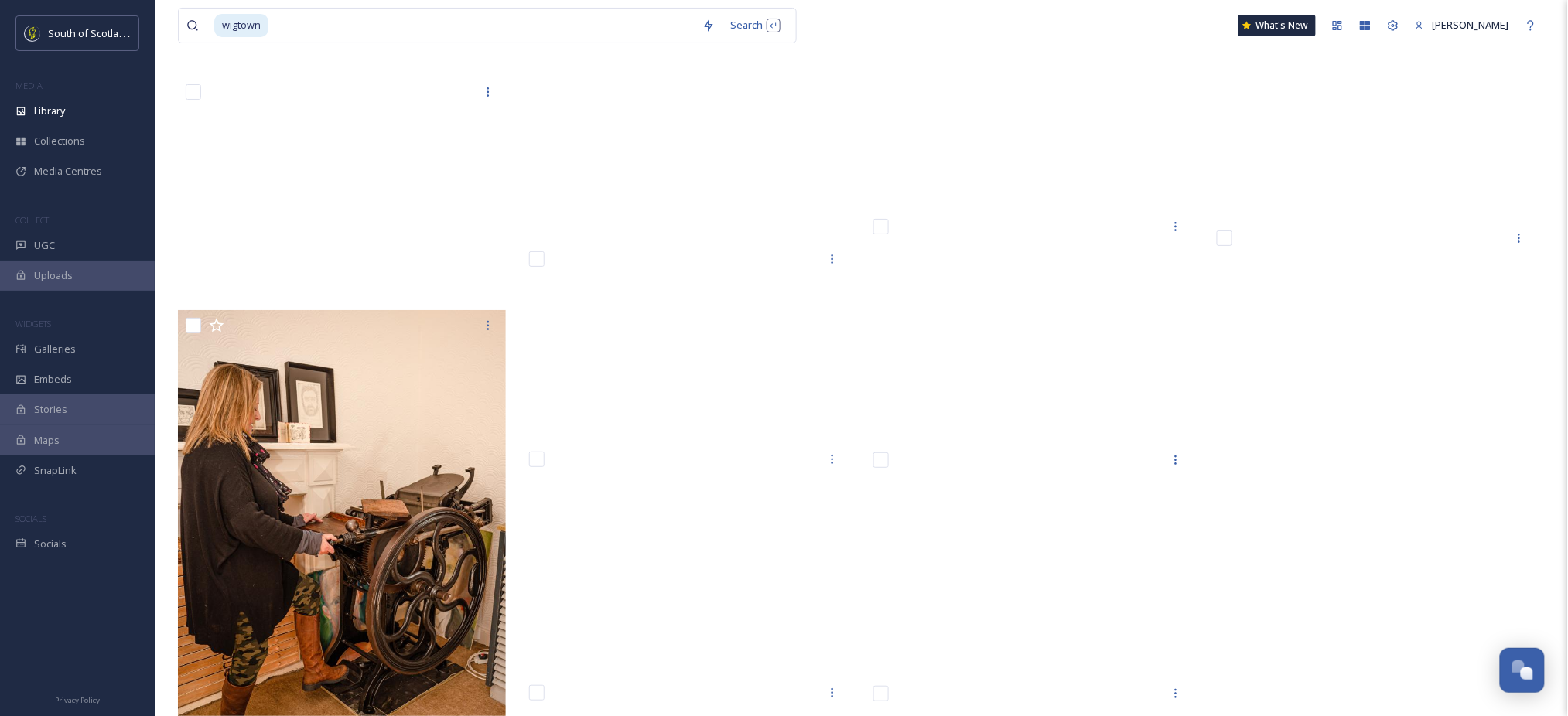
scroll to position [4389, 0]
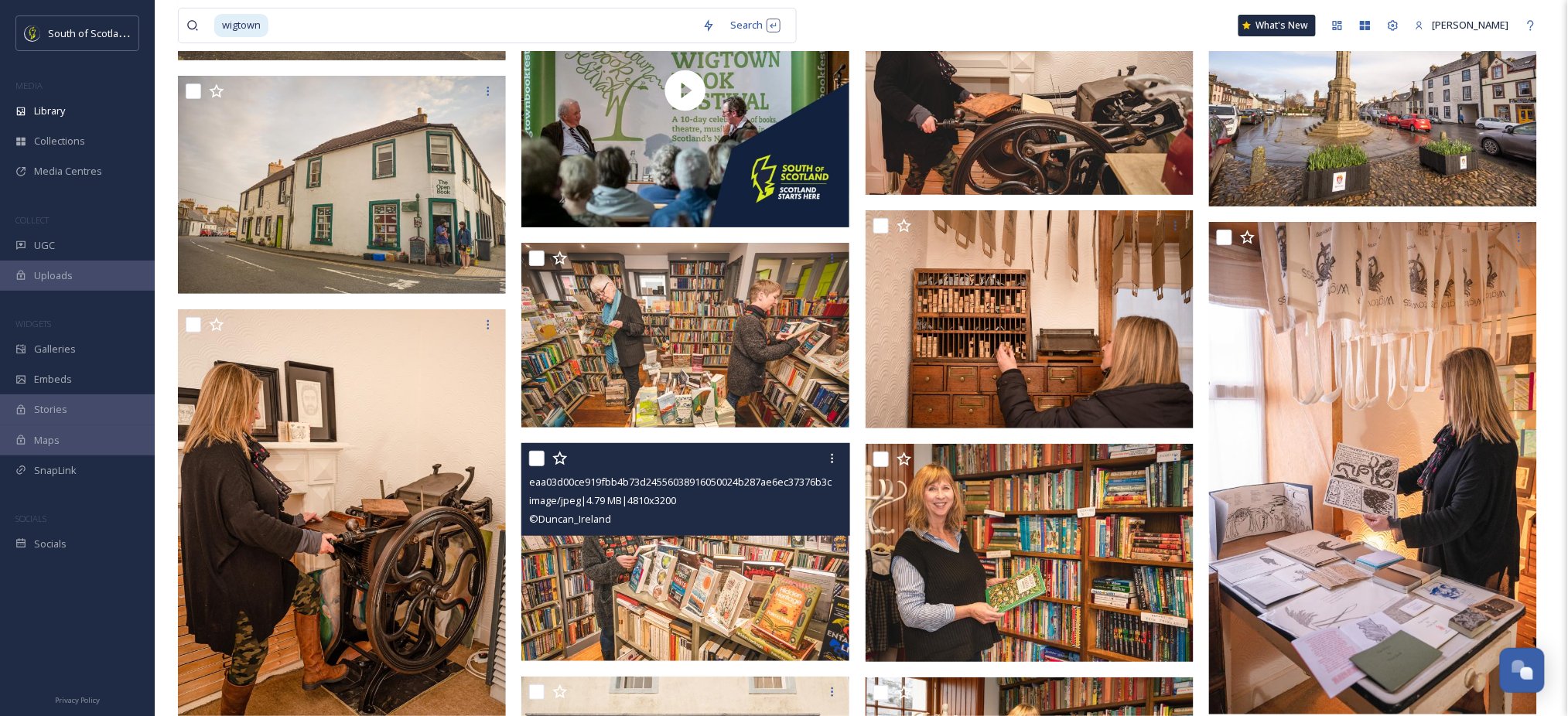
click at [642, 541] on img at bounding box center [685, 551] width 328 height 218
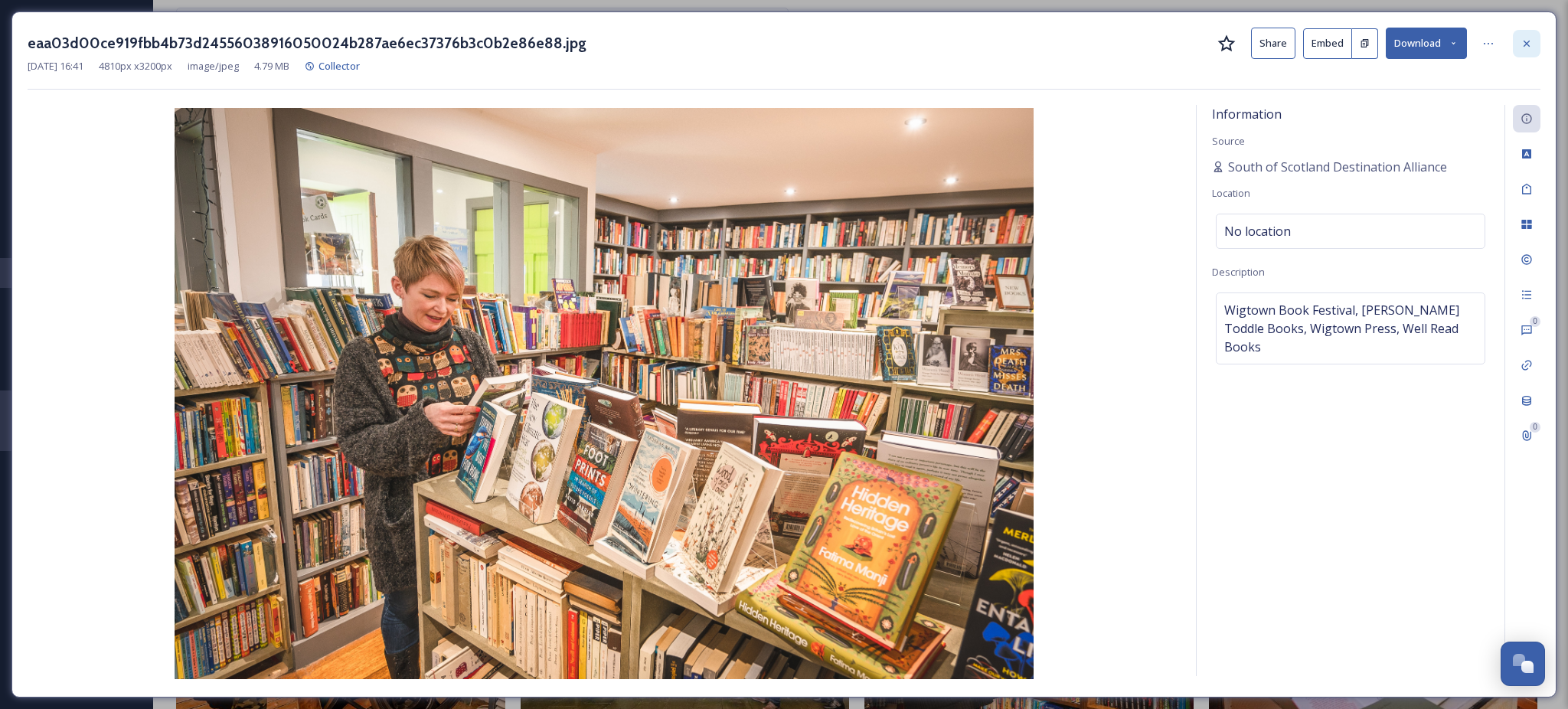
click at [1524, 37] on icon at bounding box center [1526, 43] width 12 height 12
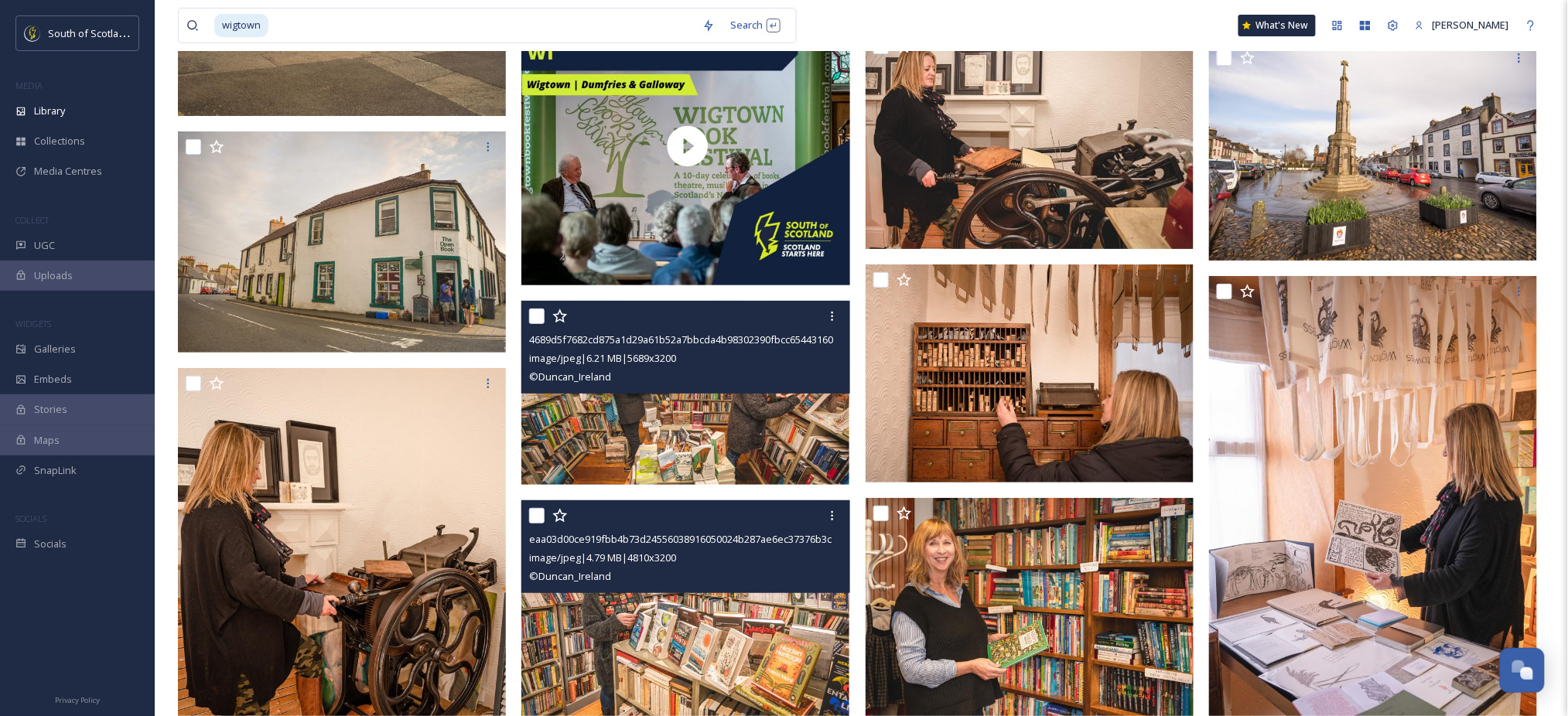
click at [747, 402] on img at bounding box center [685, 393] width 328 height 184
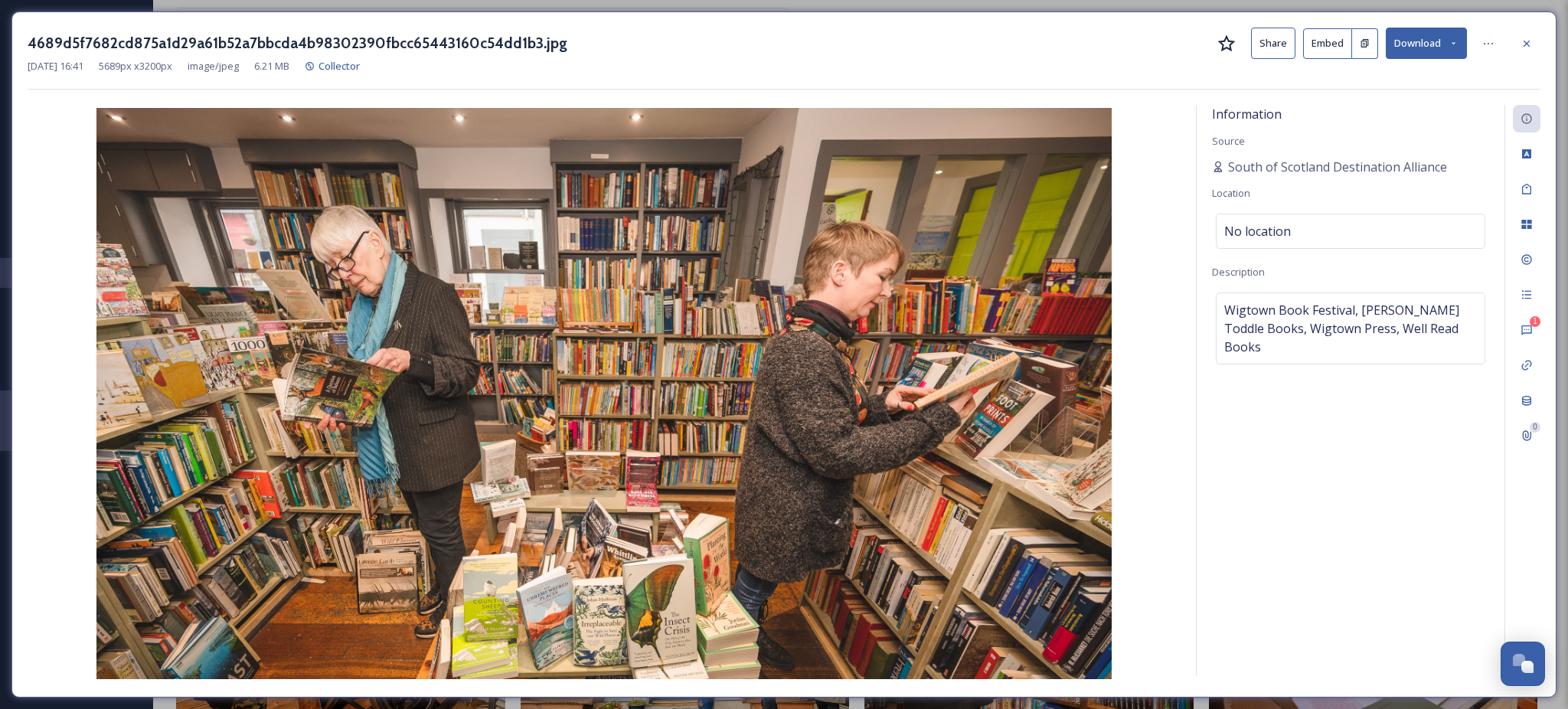
click at [1453, 44] on icon at bounding box center [1453, 43] width 10 height 10
click at [1355, 107] on span "Download Large (2000 x 1125)" at bounding box center [1382, 109] width 135 height 15
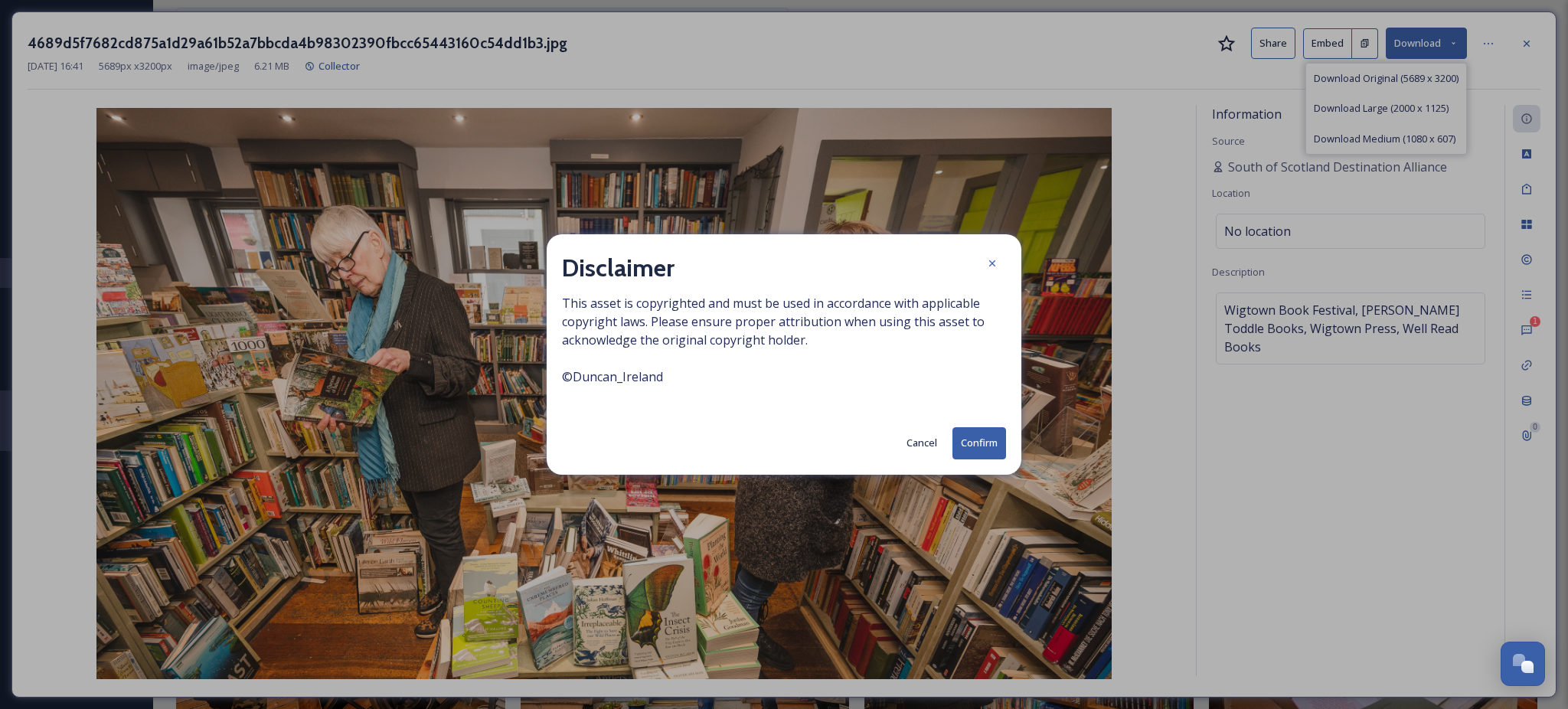
click at [971, 459] on button "Confirm" at bounding box center [979, 443] width 53 height 32
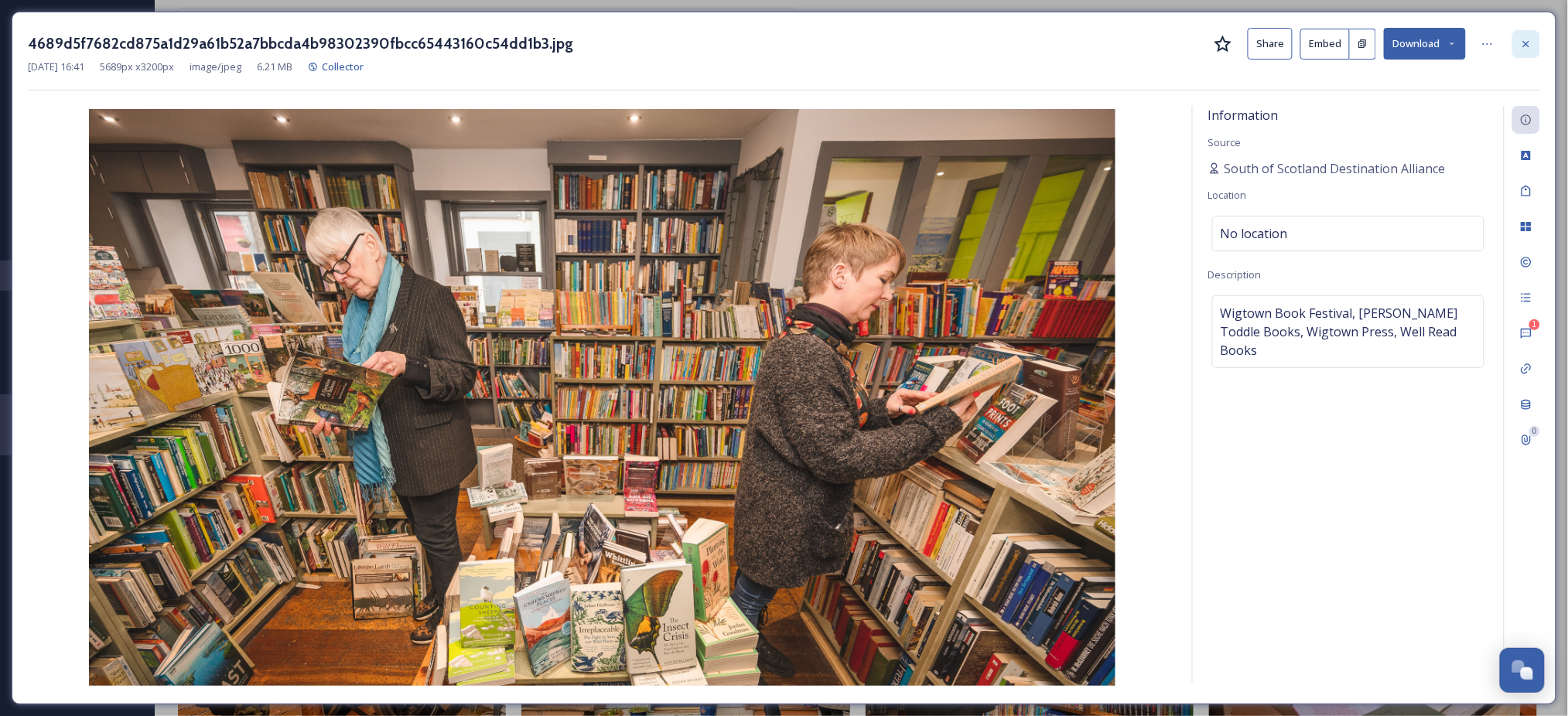
click at [1528, 41] on icon at bounding box center [1525, 44] width 7 height 7
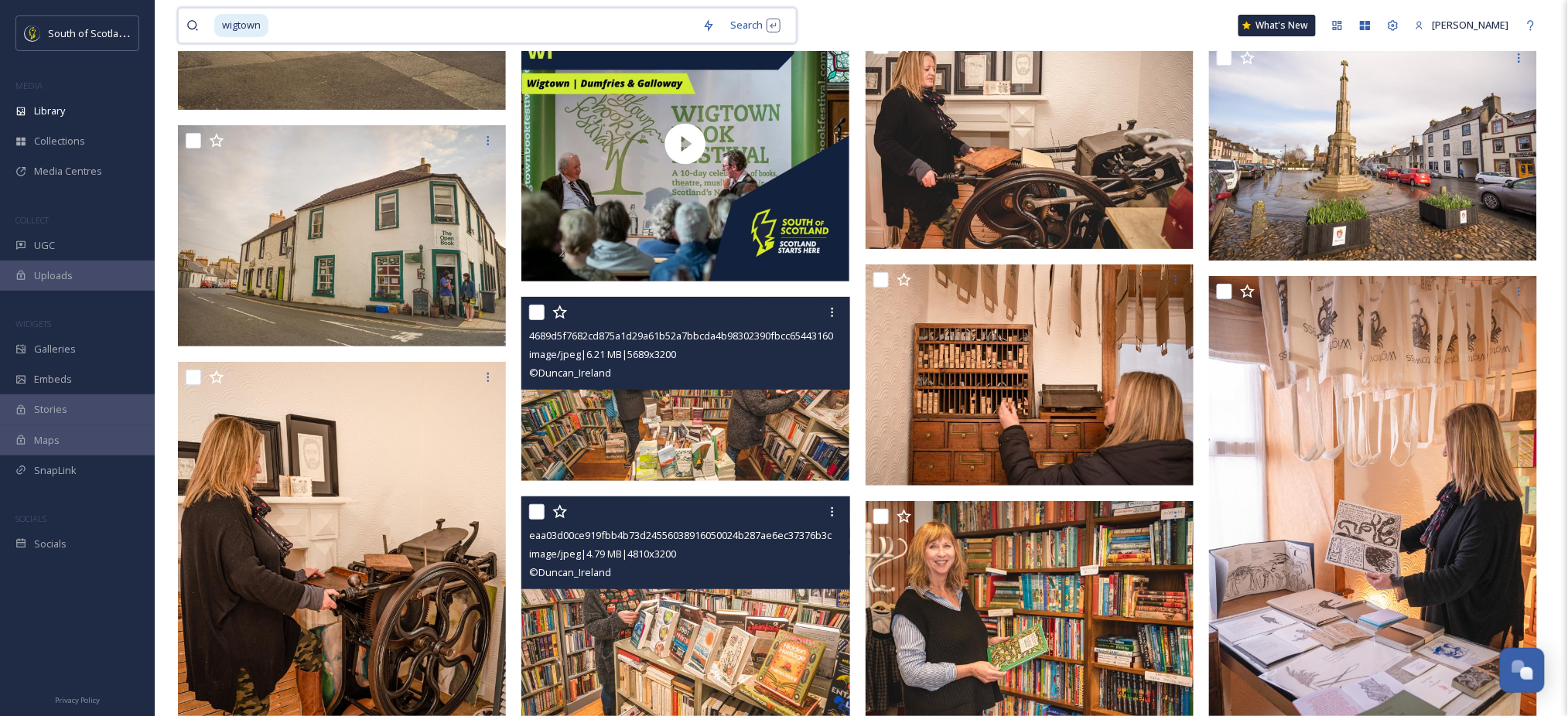
click at [465, 28] on input at bounding box center [482, 26] width 425 height 34
type input "w"
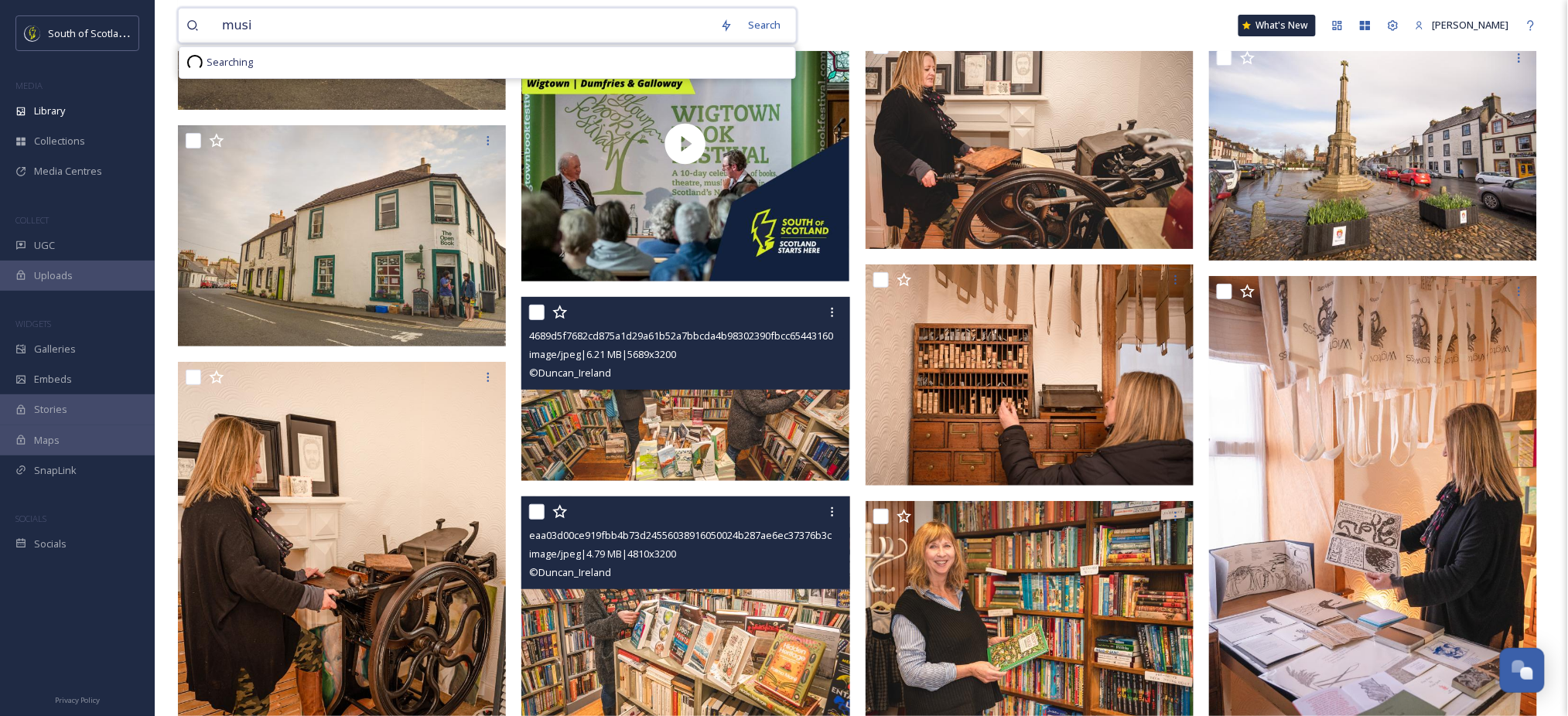
type input "music"
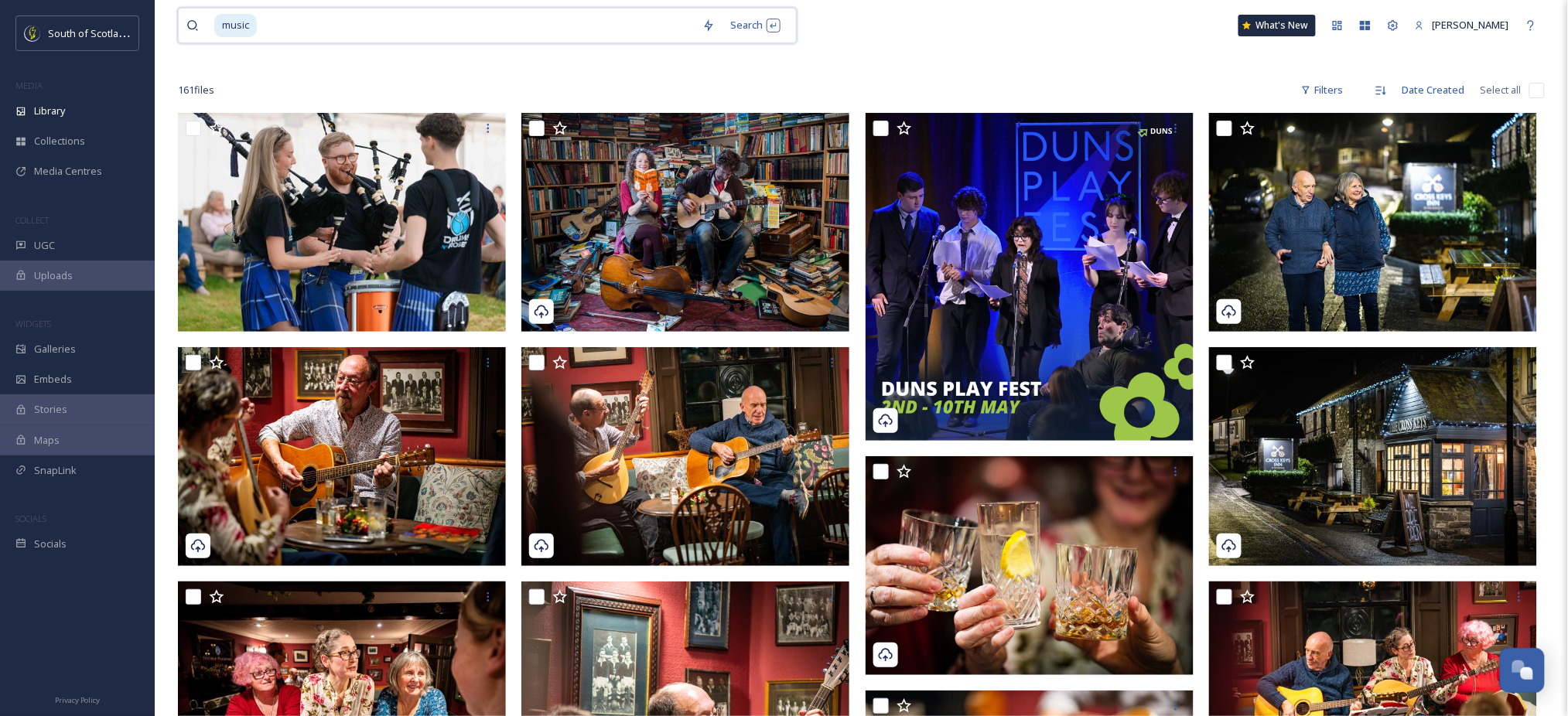
scroll to position [78, 0]
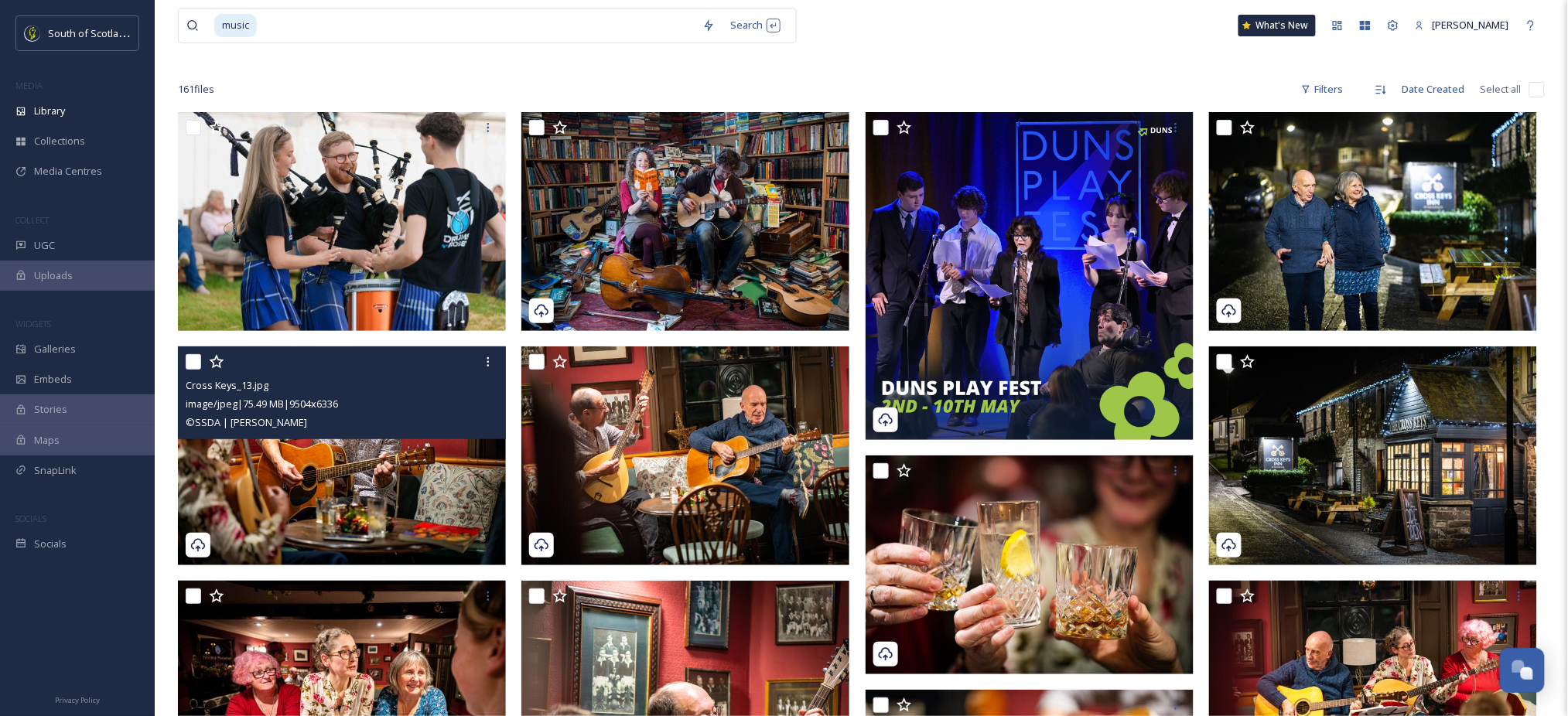
click at [332, 457] on img at bounding box center [342, 455] width 328 height 218
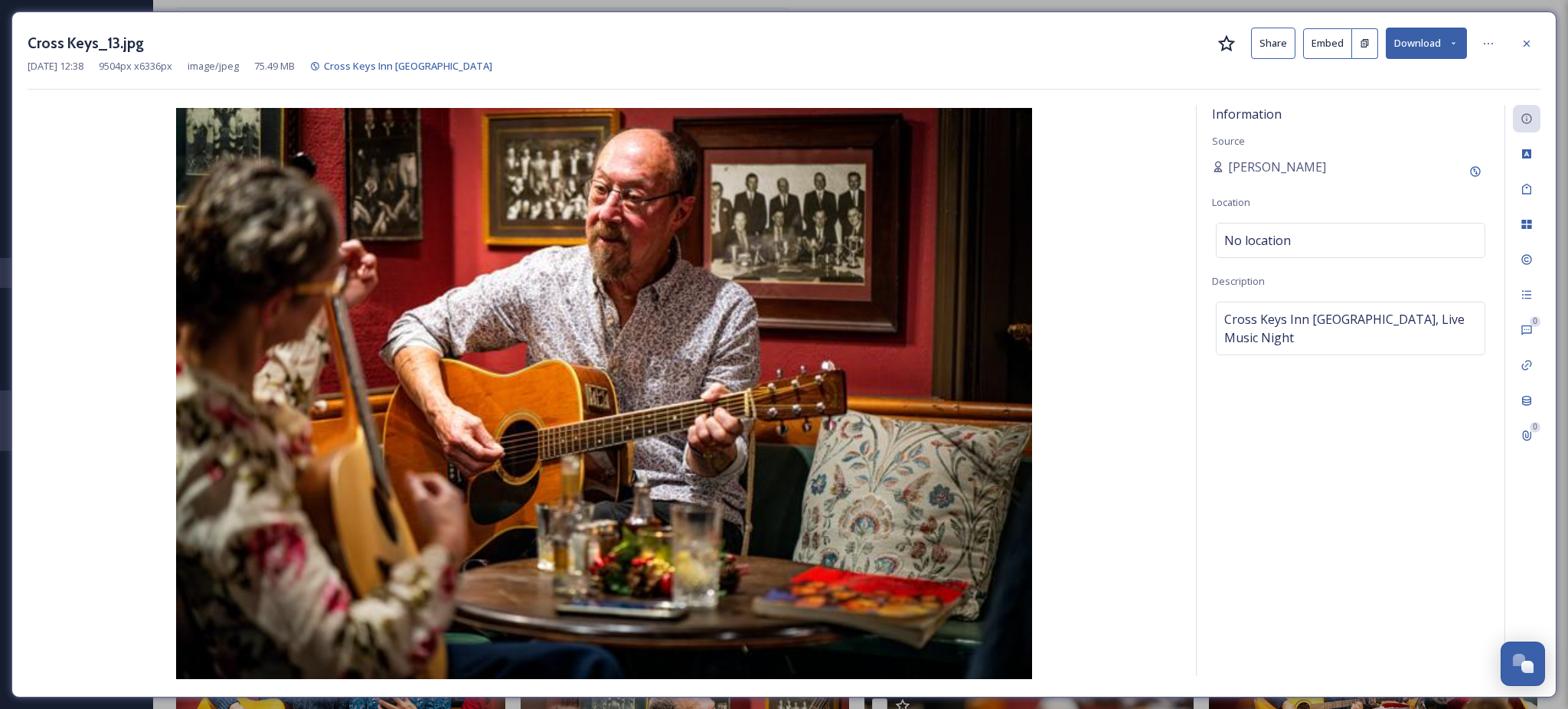
click at [1449, 40] on icon at bounding box center [1453, 43] width 10 height 10
click at [1376, 105] on span "Download Large (2000 x 1333)" at bounding box center [1382, 109] width 135 height 15
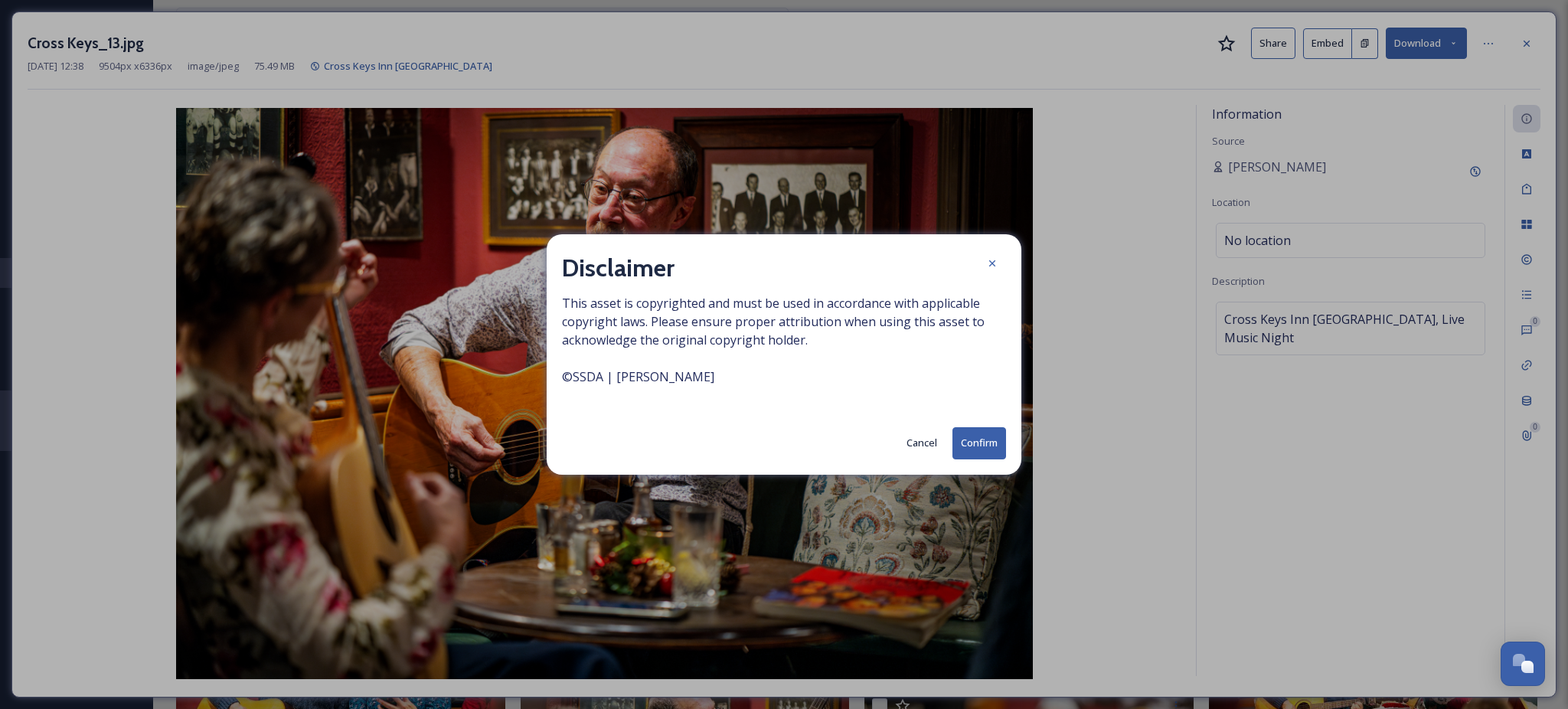
click at [991, 436] on button "Confirm" at bounding box center [979, 443] width 53 height 32
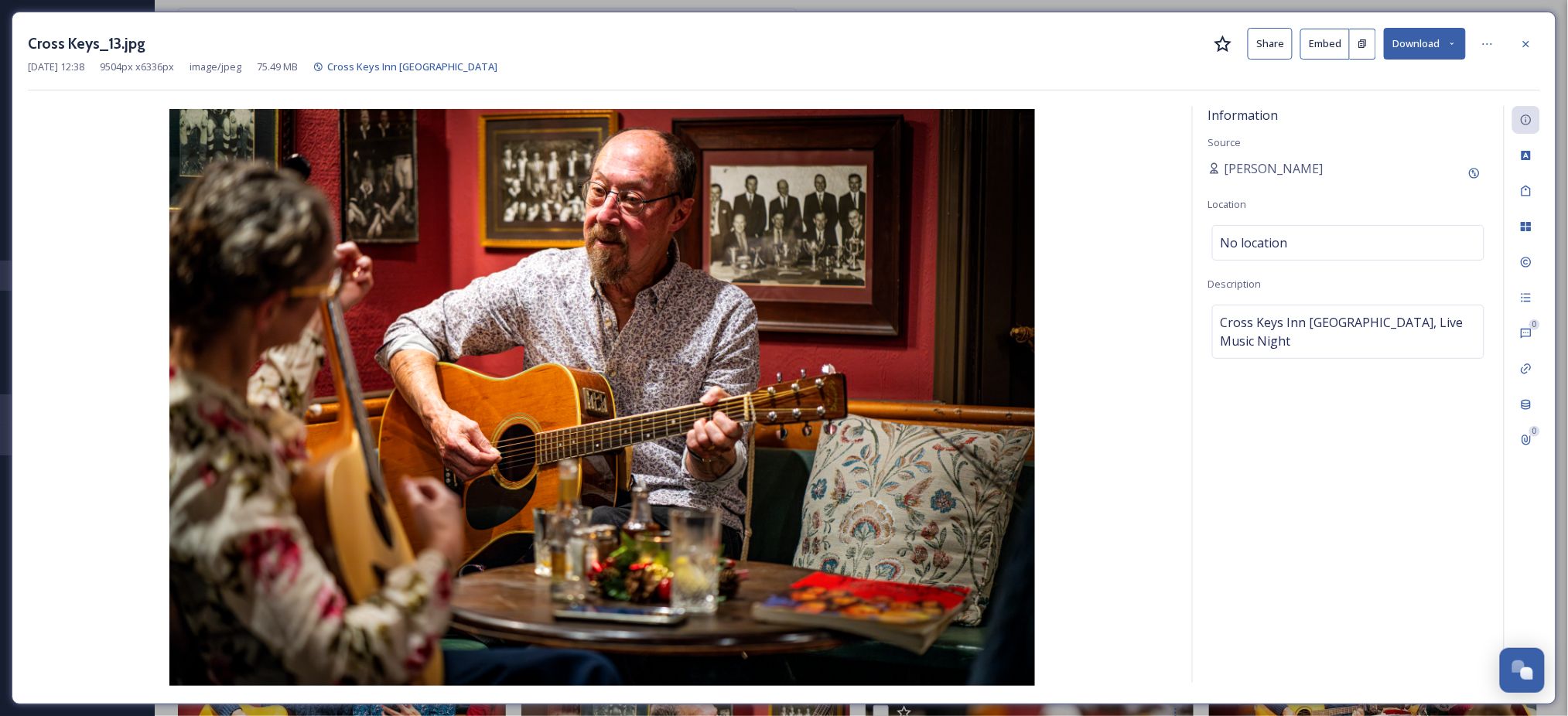
click at [48, 409] on img at bounding box center [602, 397] width 1149 height 577
click at [1519, 57] on div at bounding box center [1525, 44] width 27 height 27
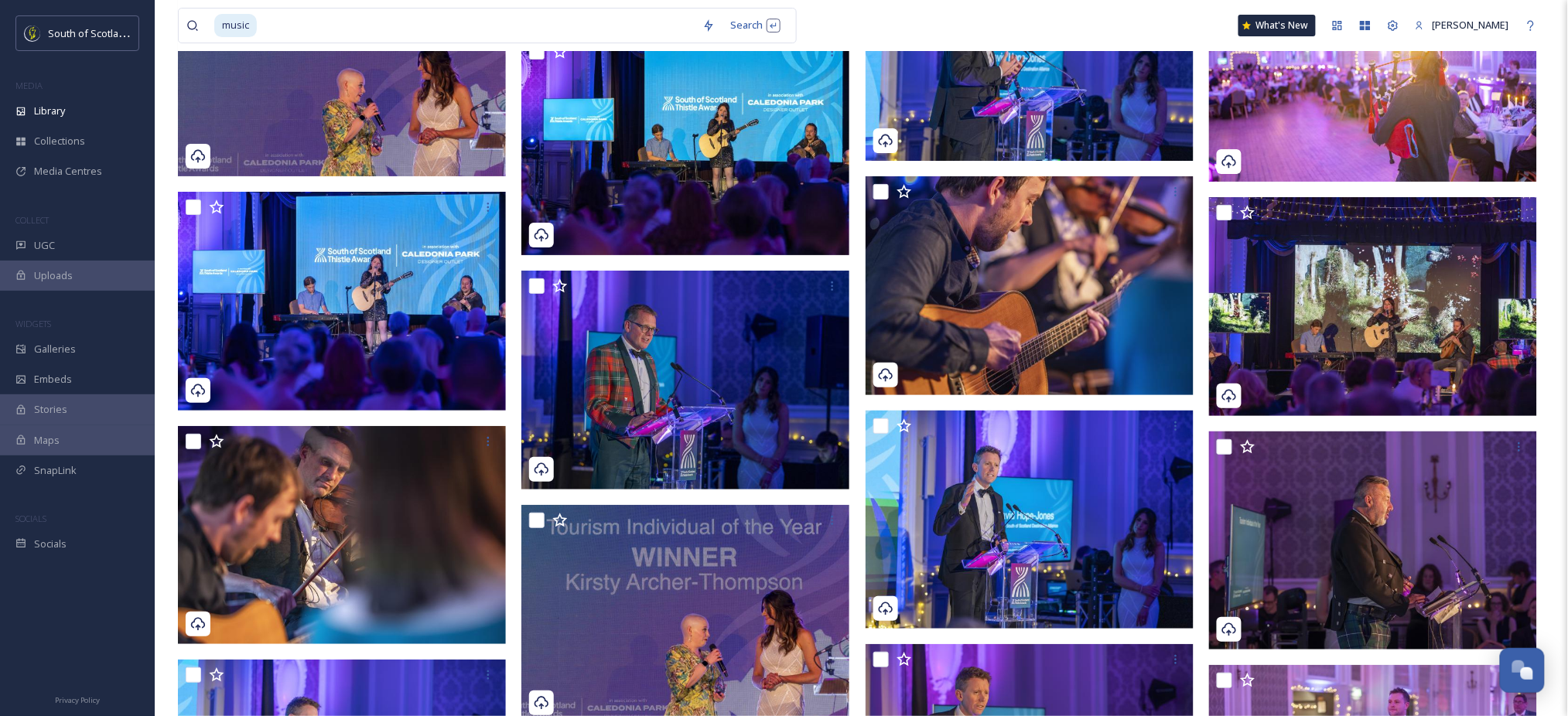
scroll to position [4138, 0]
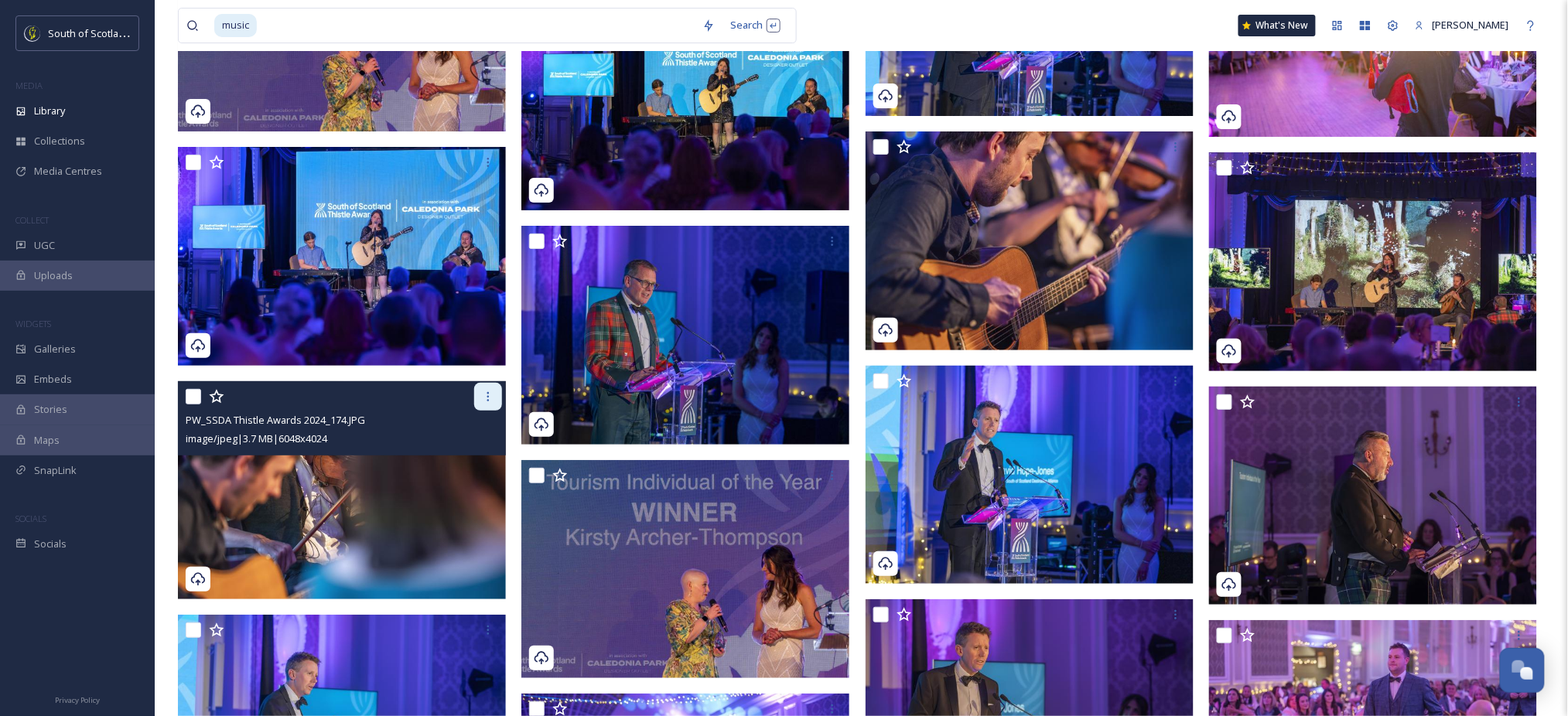
click at [484, 399] on icon at bounding box center [487, 396] width 12 height 12
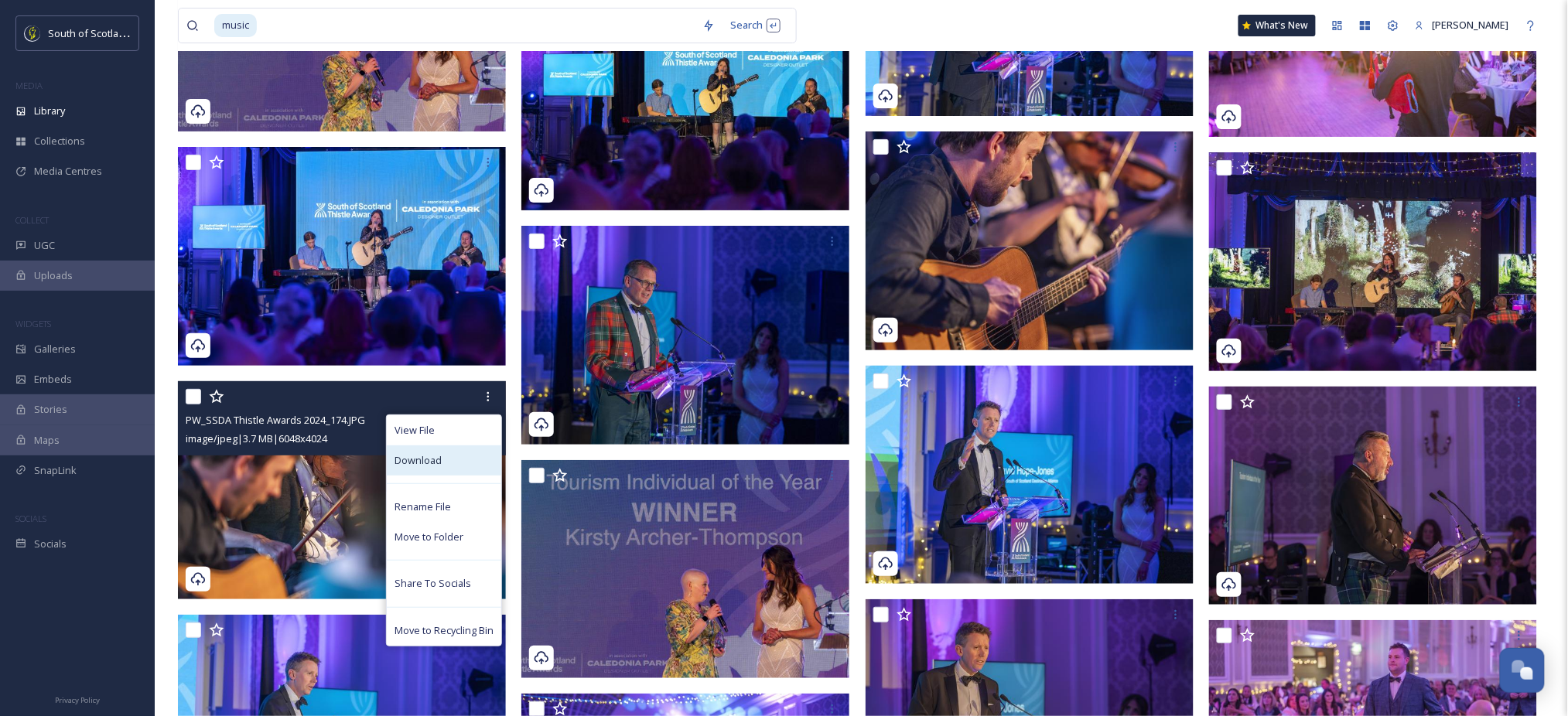
click at [405, 466] on span "Download" at bounding box center [418, 461] width 47 height 15
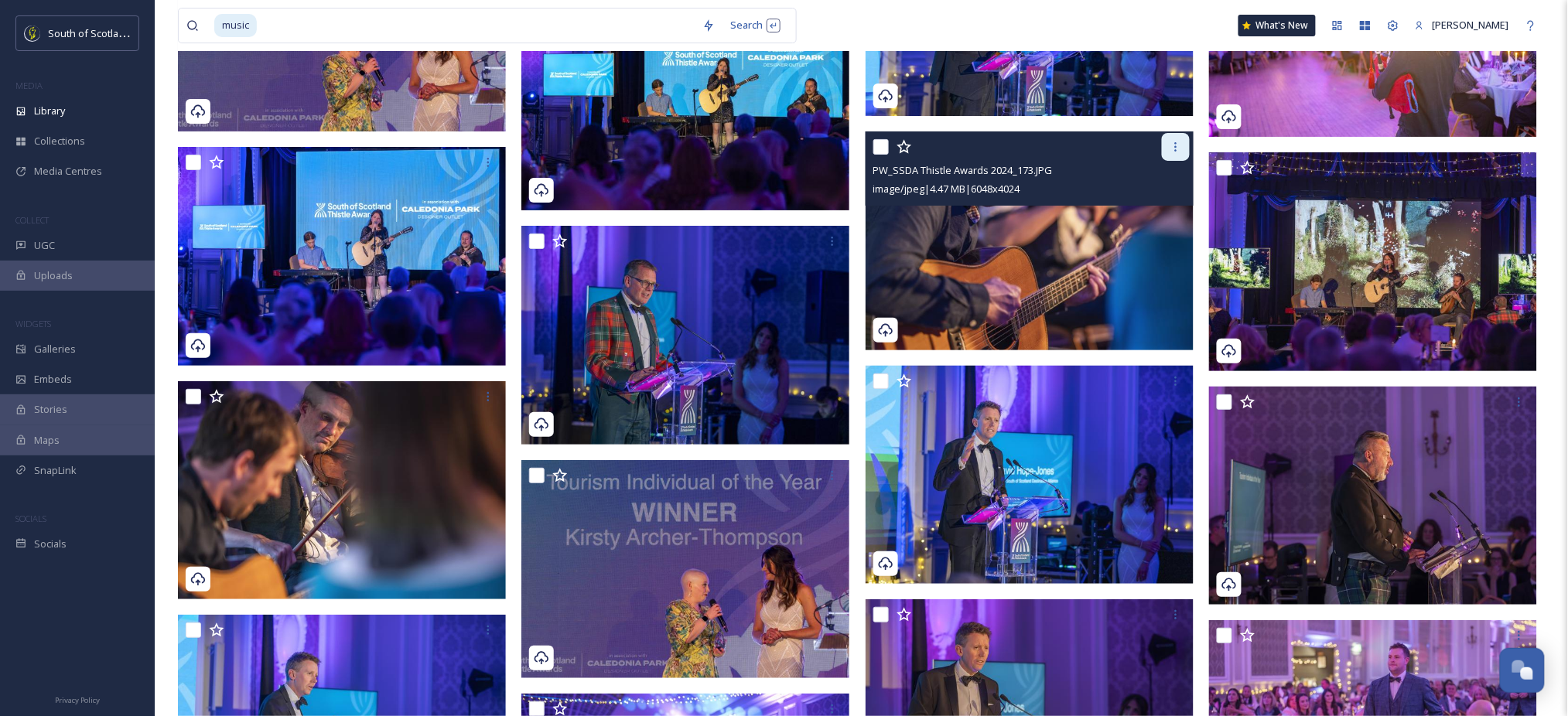
click at [1176, 144] on icon at bounding box center [1175, 147] width 2 height 9
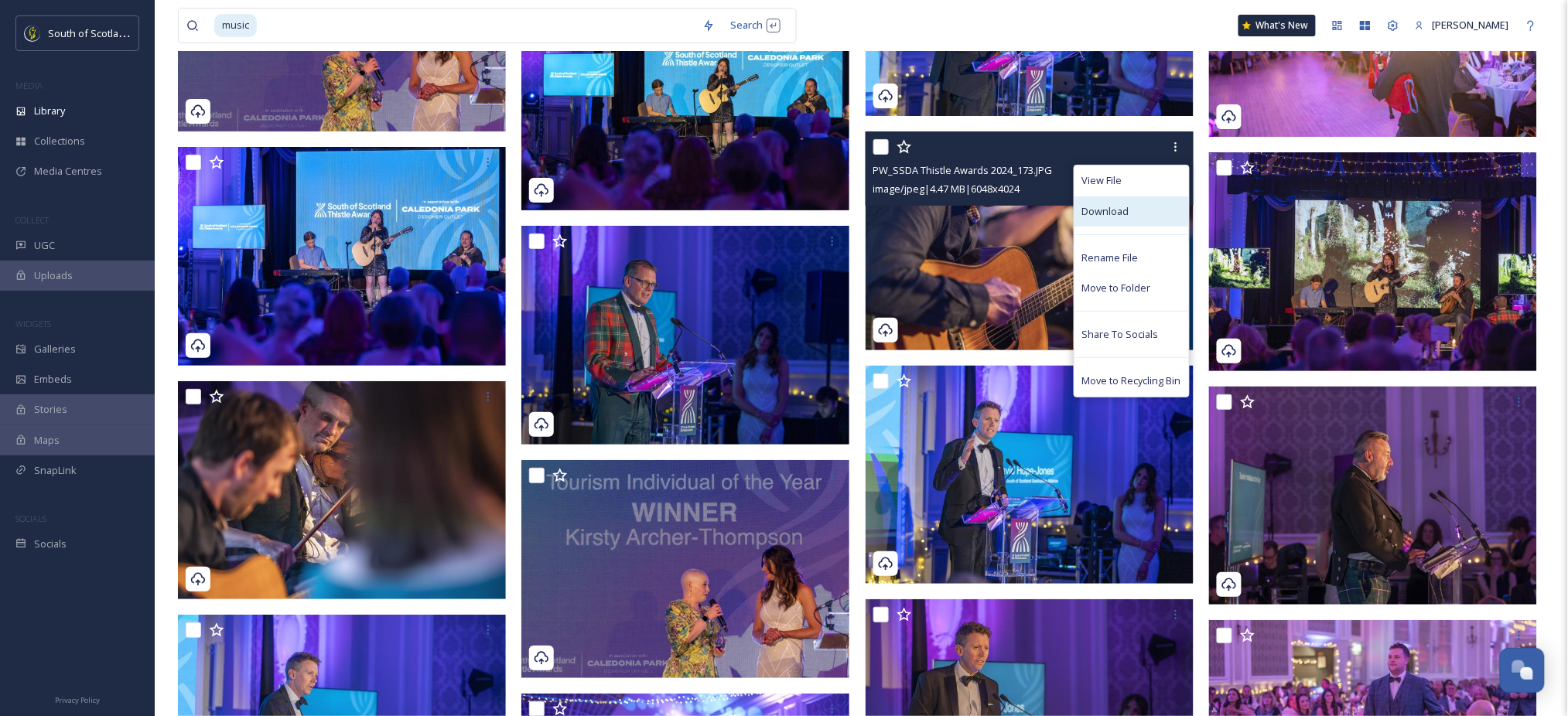
click at [1133, 210] on div "Download" at bounding box center [1131, 212] width 115 height 30
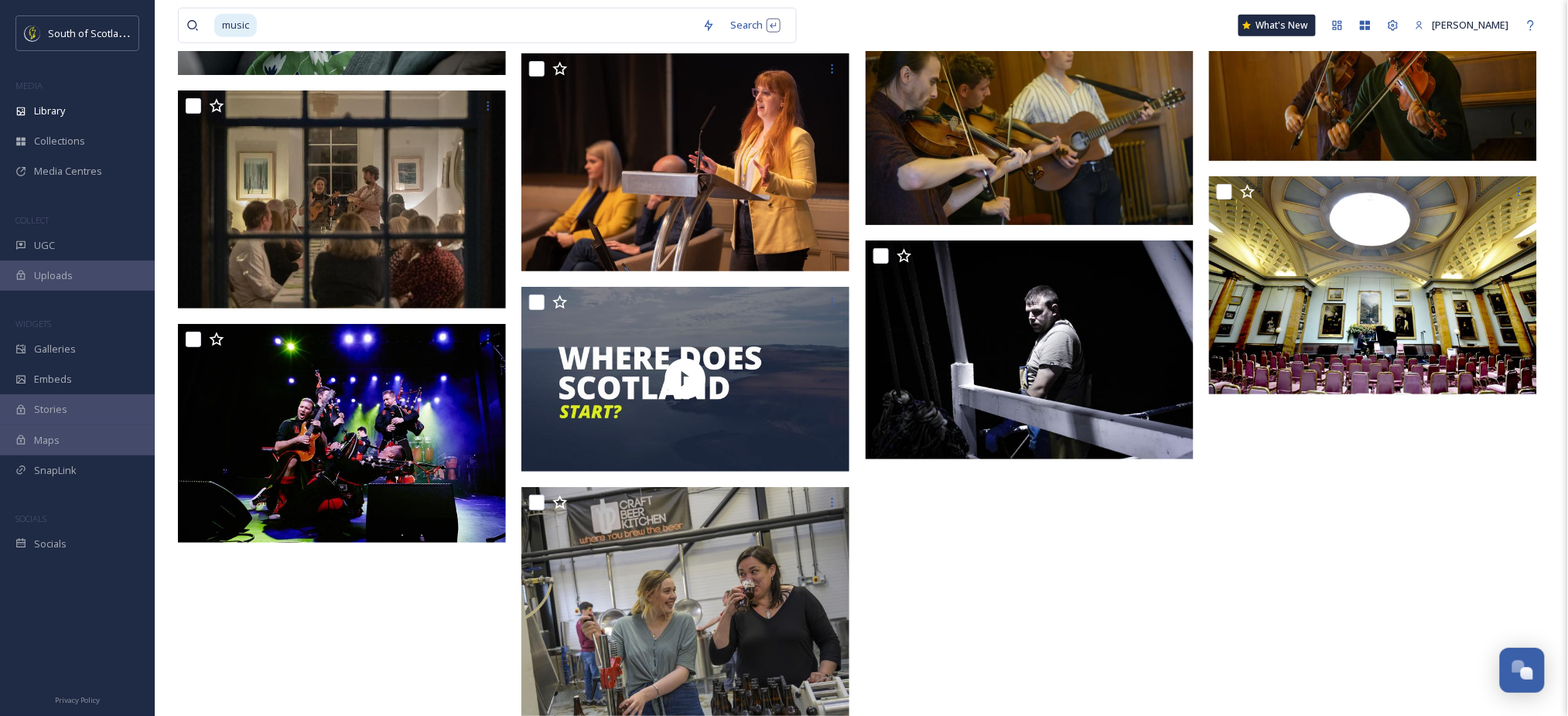
scroll to position [11192, 0]
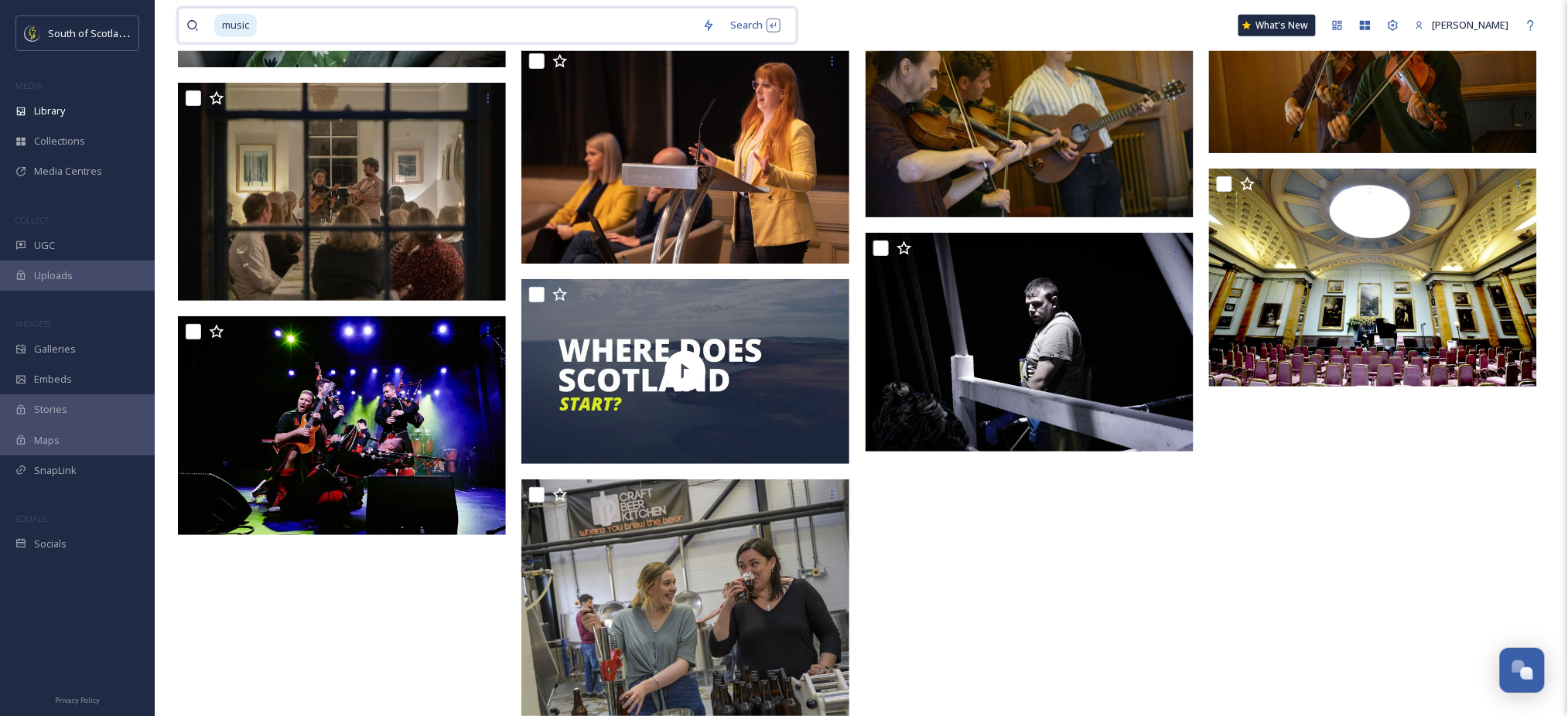
click at [292, 27] on input at bounding box center [476, 26] width 436 height 34
type input "m"
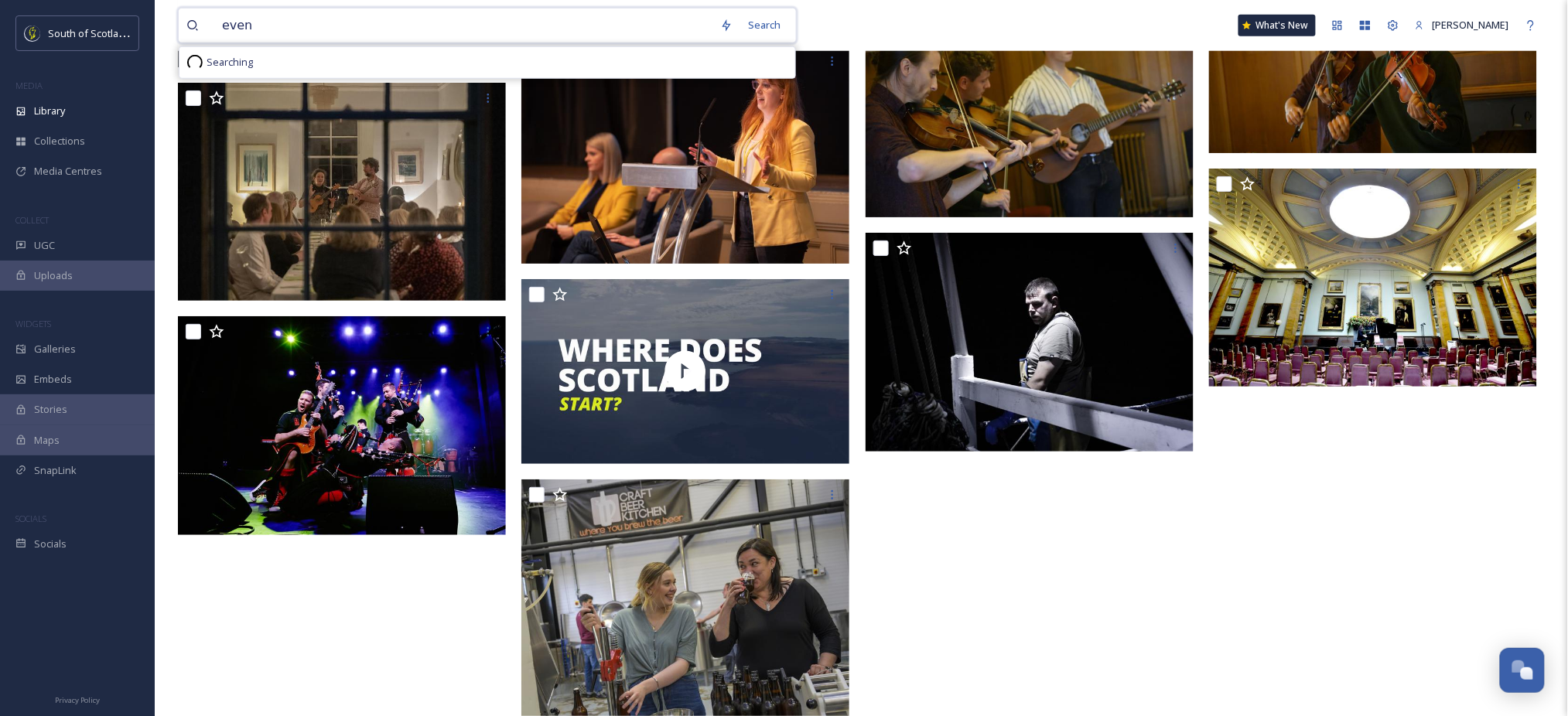
type input "event"
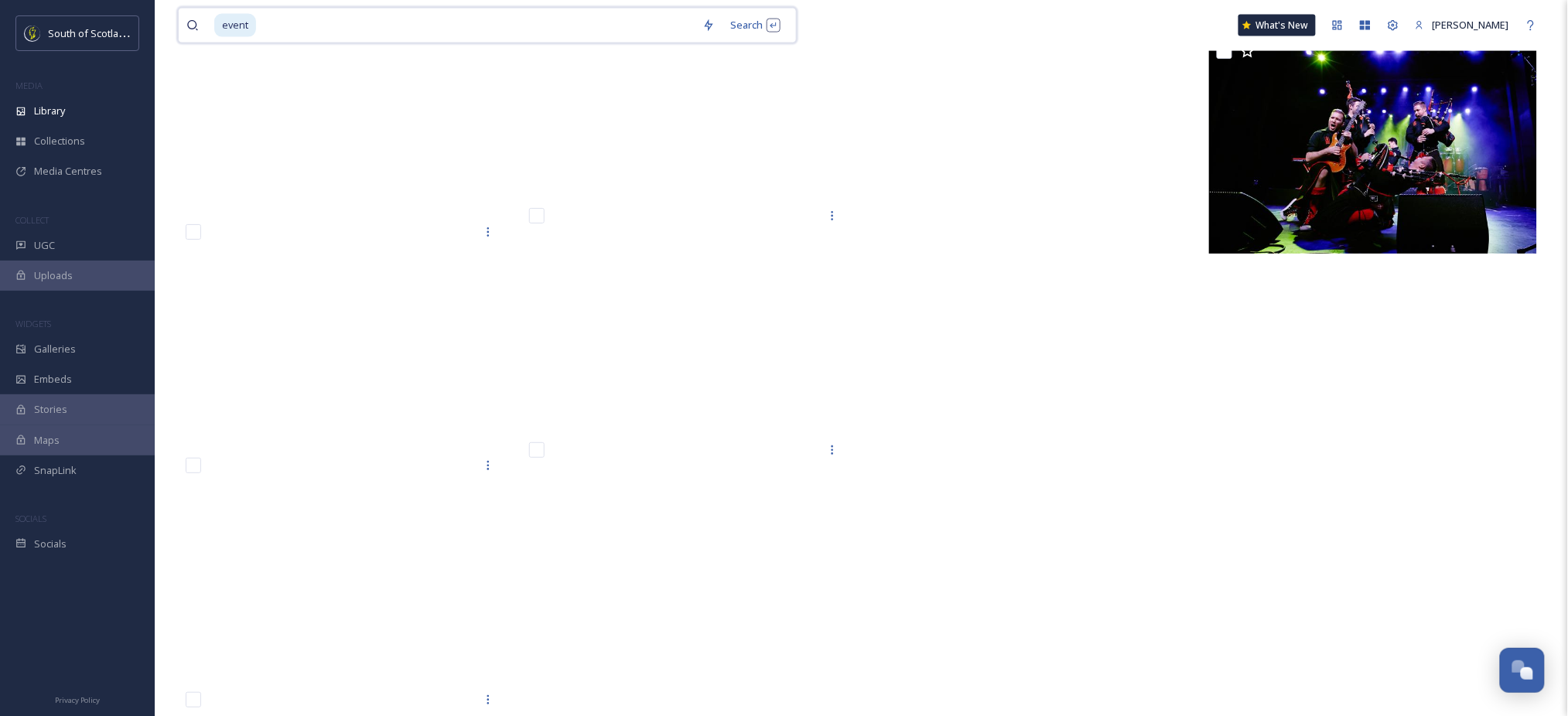
scroll to position [32885, 0]
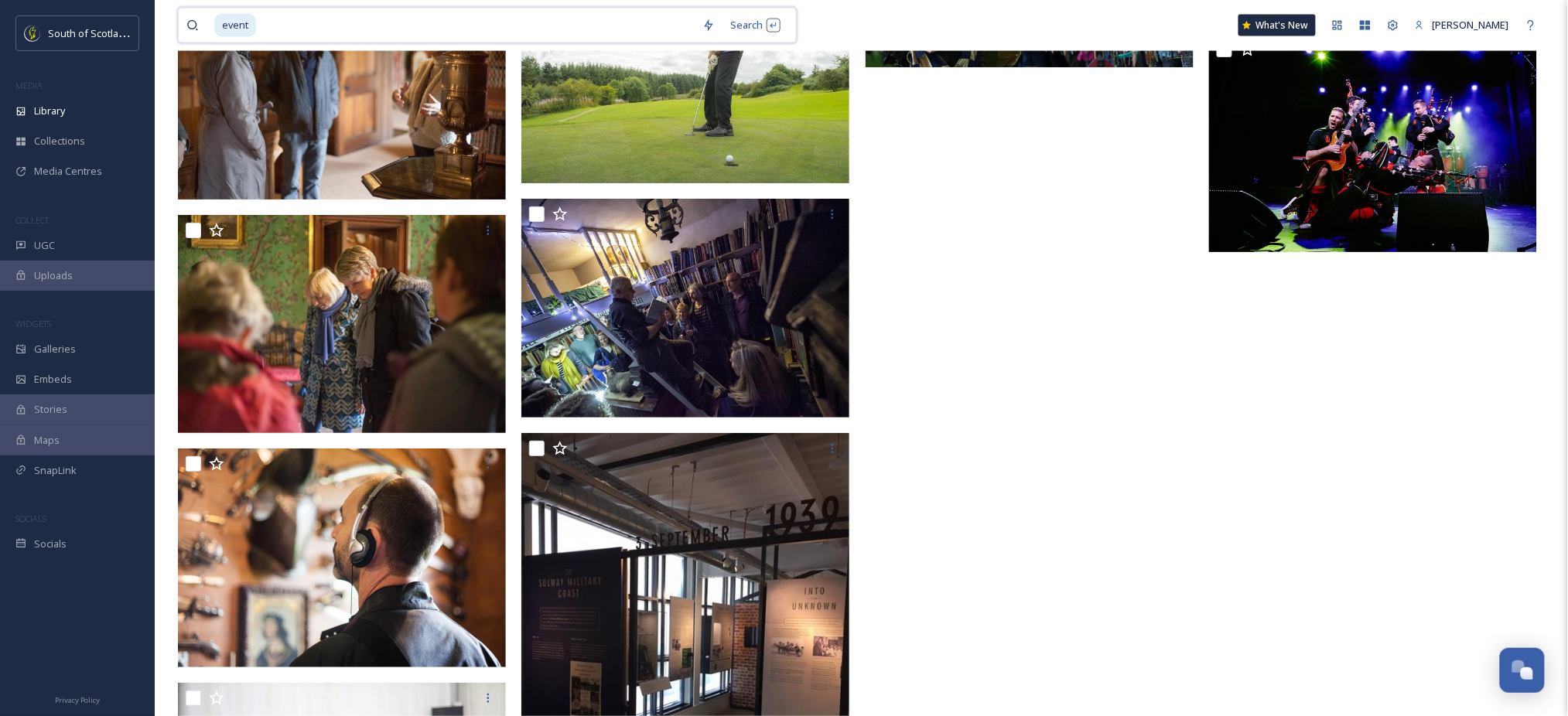
click at [350, 26] on input at bounding box center [476, 26] width 437 height 34
type input "e"
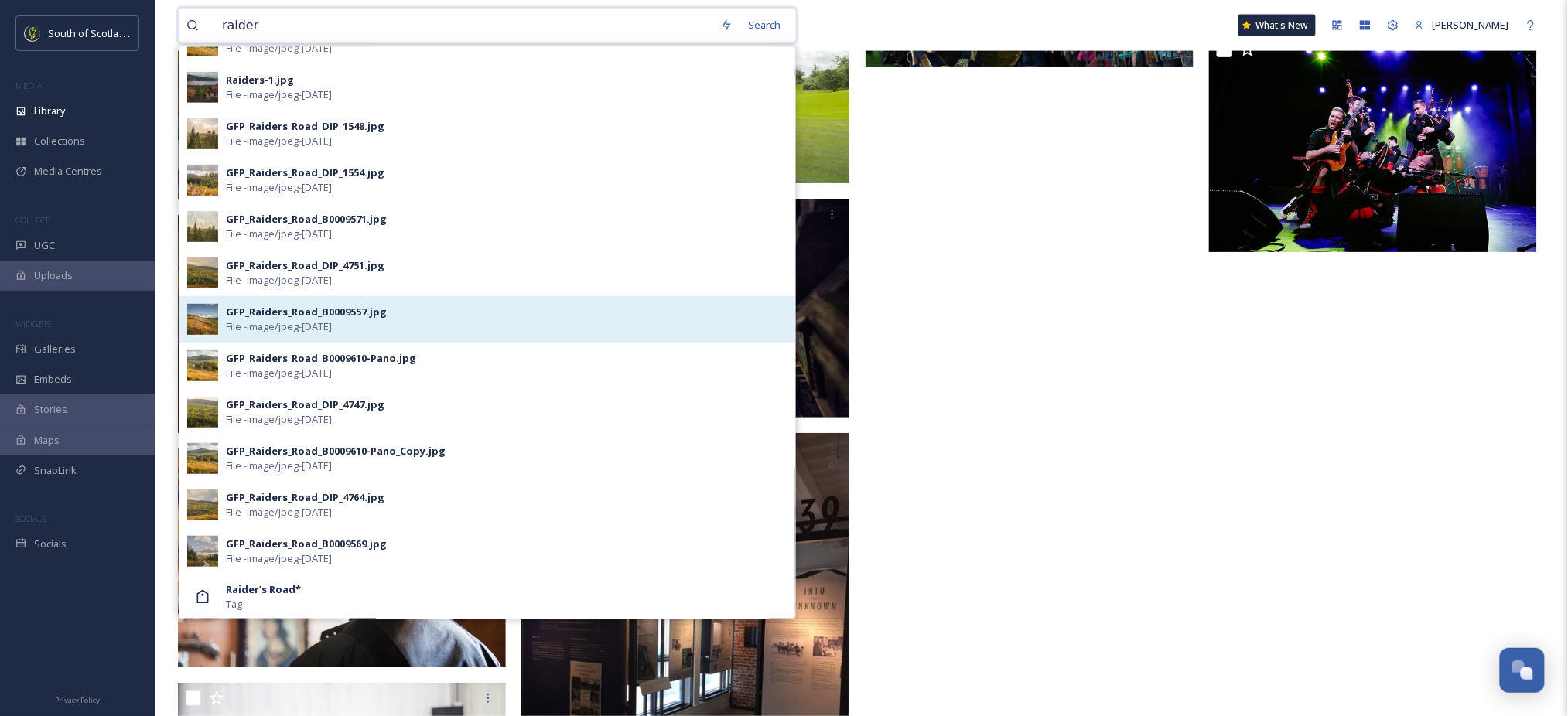
scroll to position [0, 0]
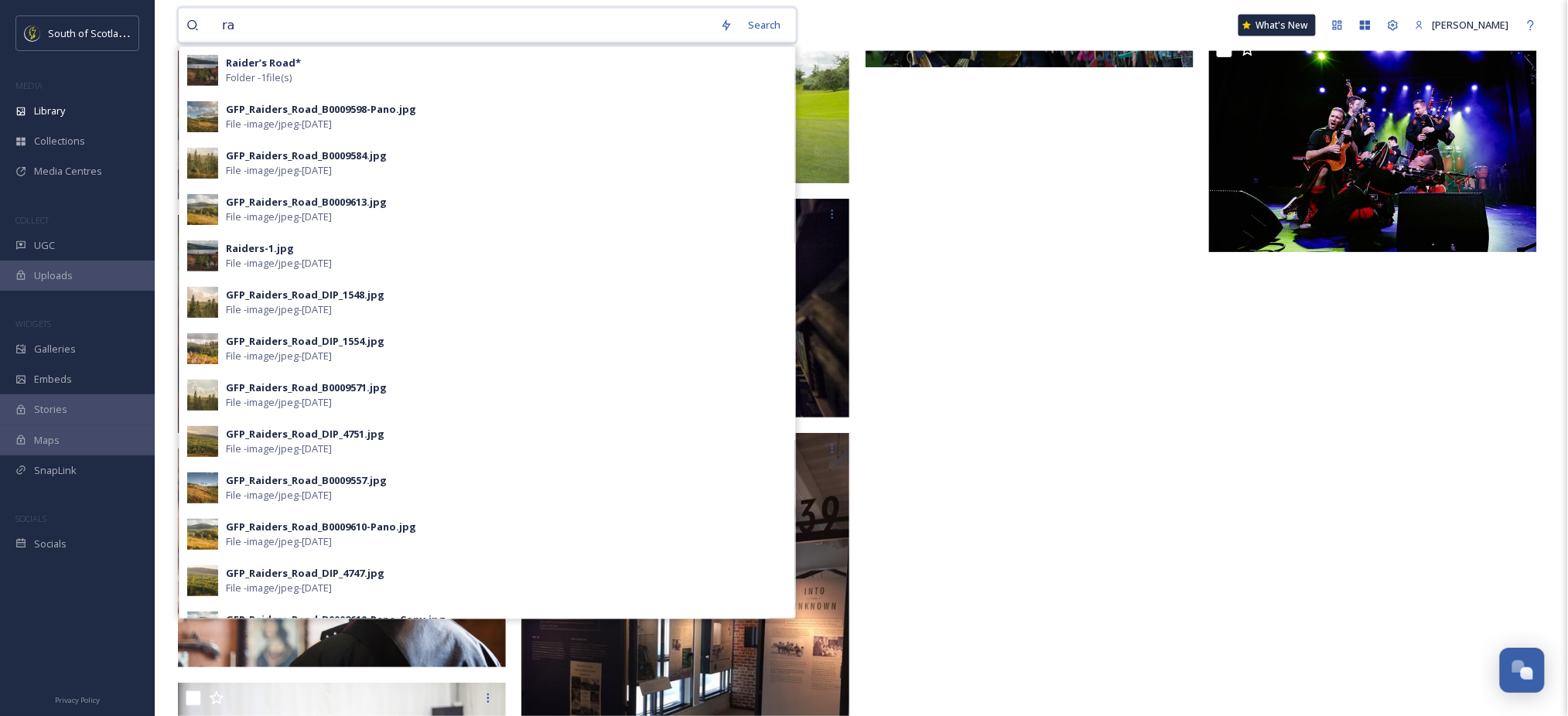
type input "r"
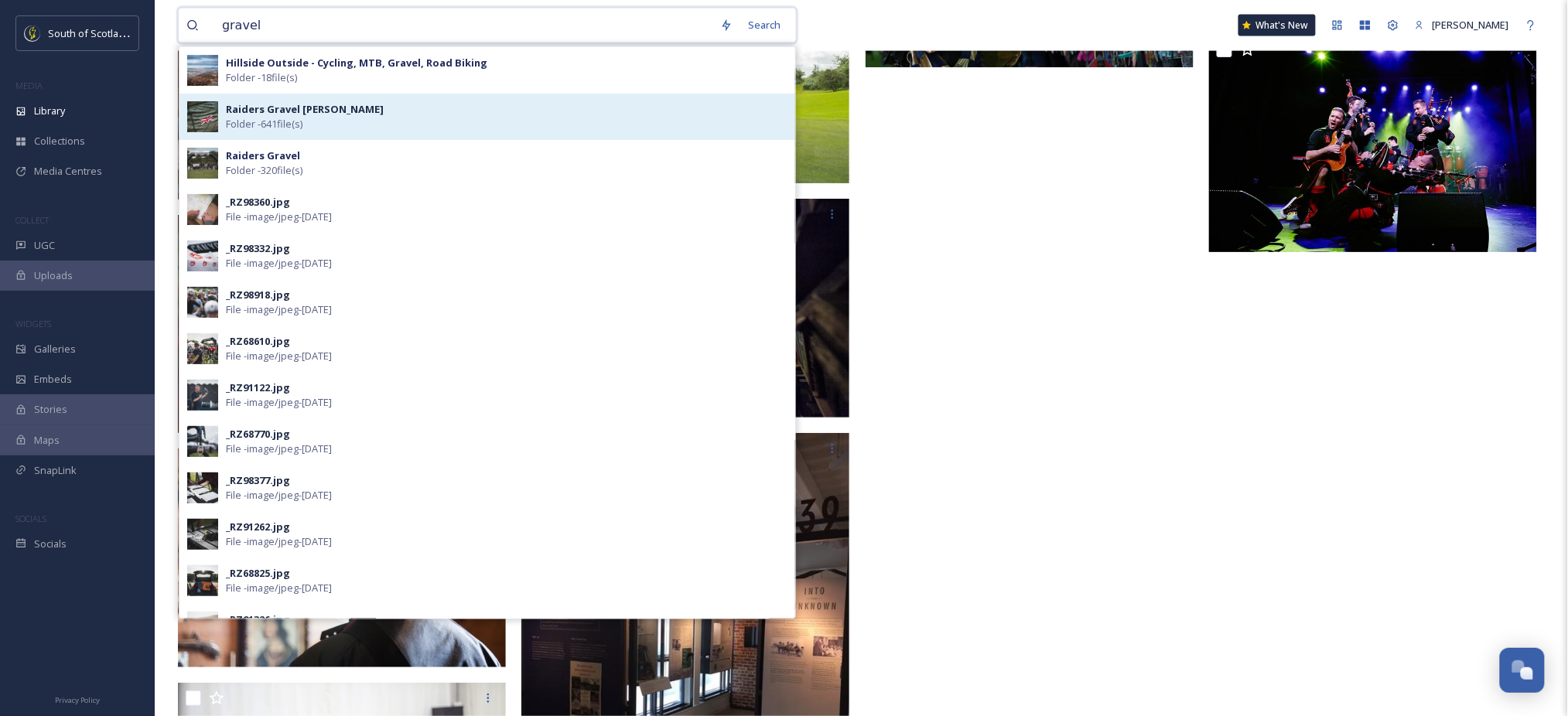
type input "gravel"
click at [291, 107] on strong "Raiders Gravel [PERSON_NAME]" at bounding box center [305, 109] width 158 height 14
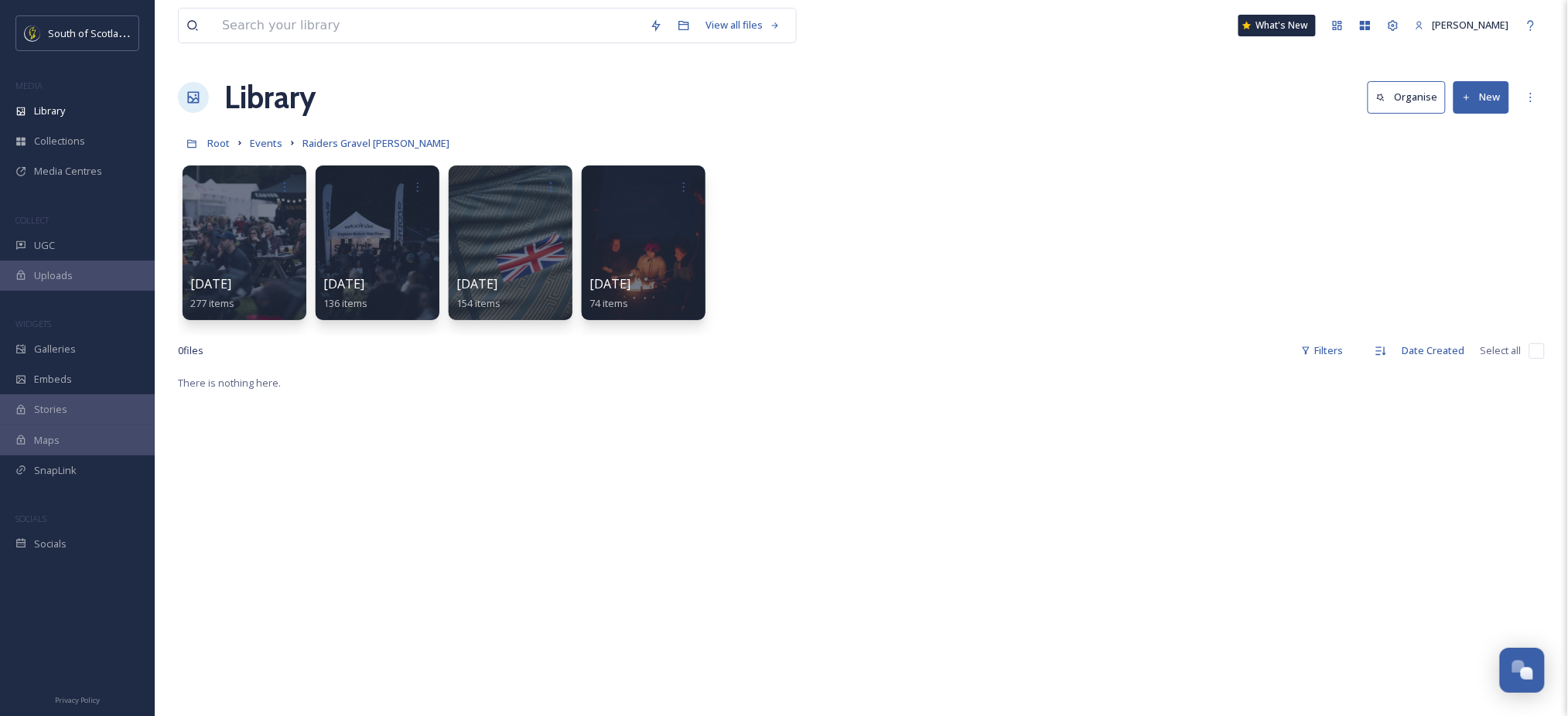
click at [261, 289] on div "[DATE] 277 items" at bounding box center [244, 294] width 111 height 39
click at [396, 271] on div at bounding box center [377, 242] width 126 height 158
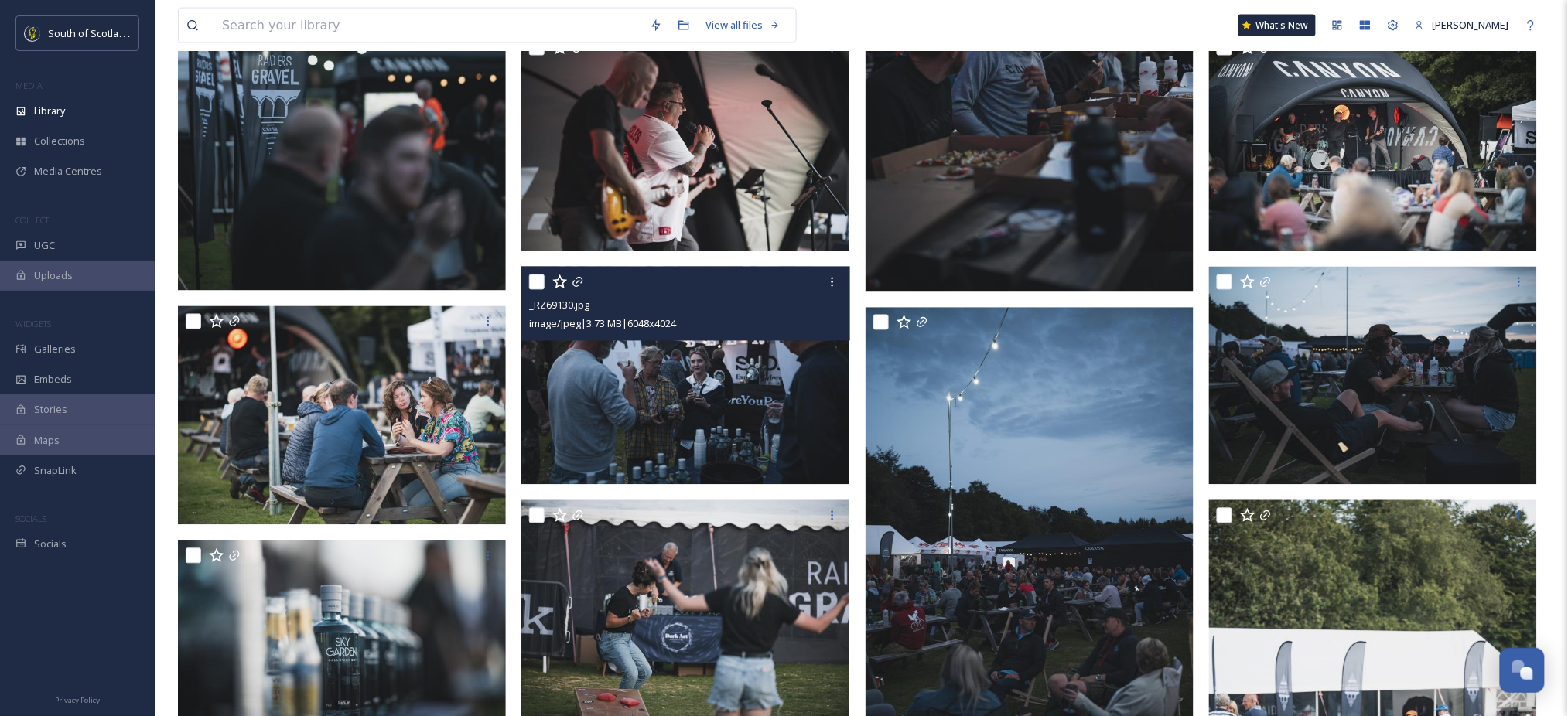
scroll to position [920, 0]
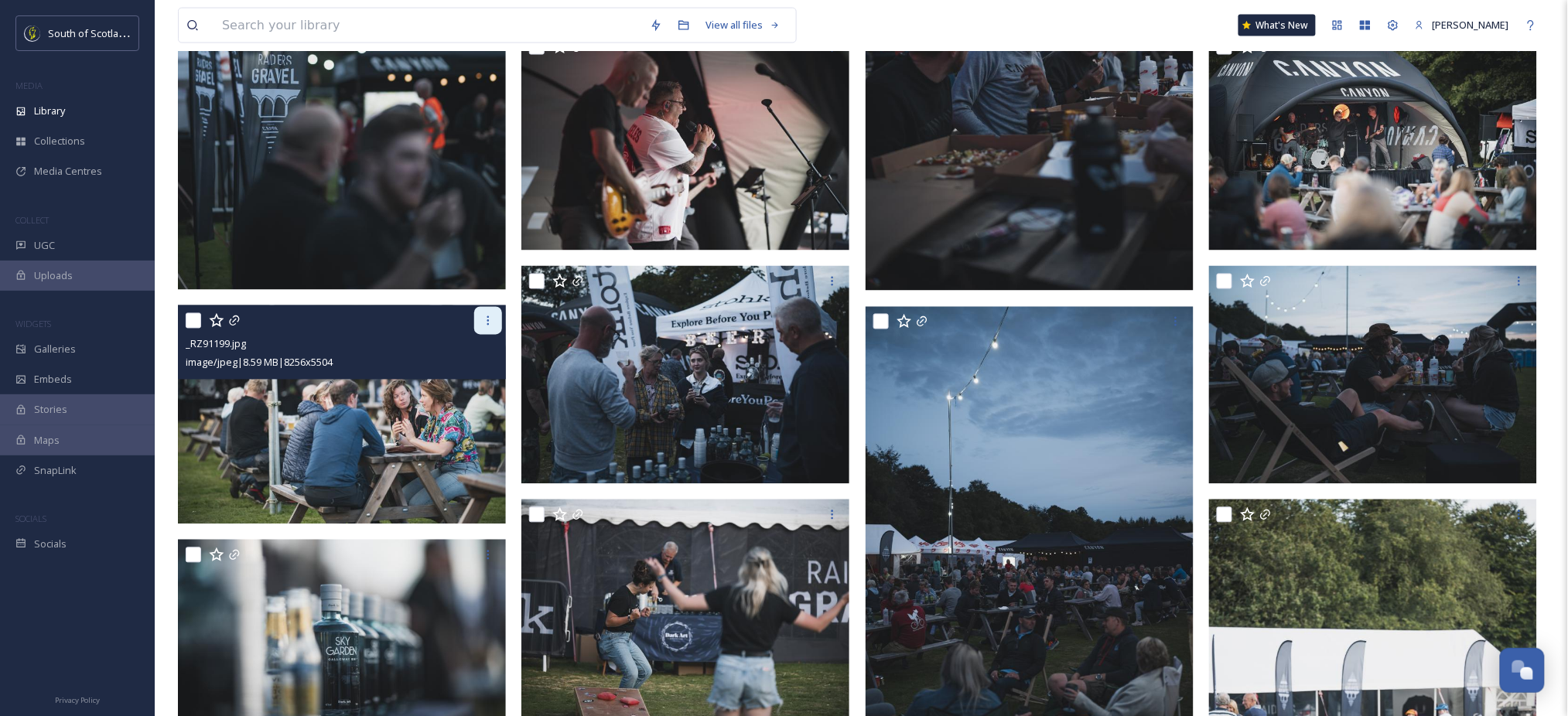
click at [484, 324] on icon at bounding box center [487, 321] width 12 height 12
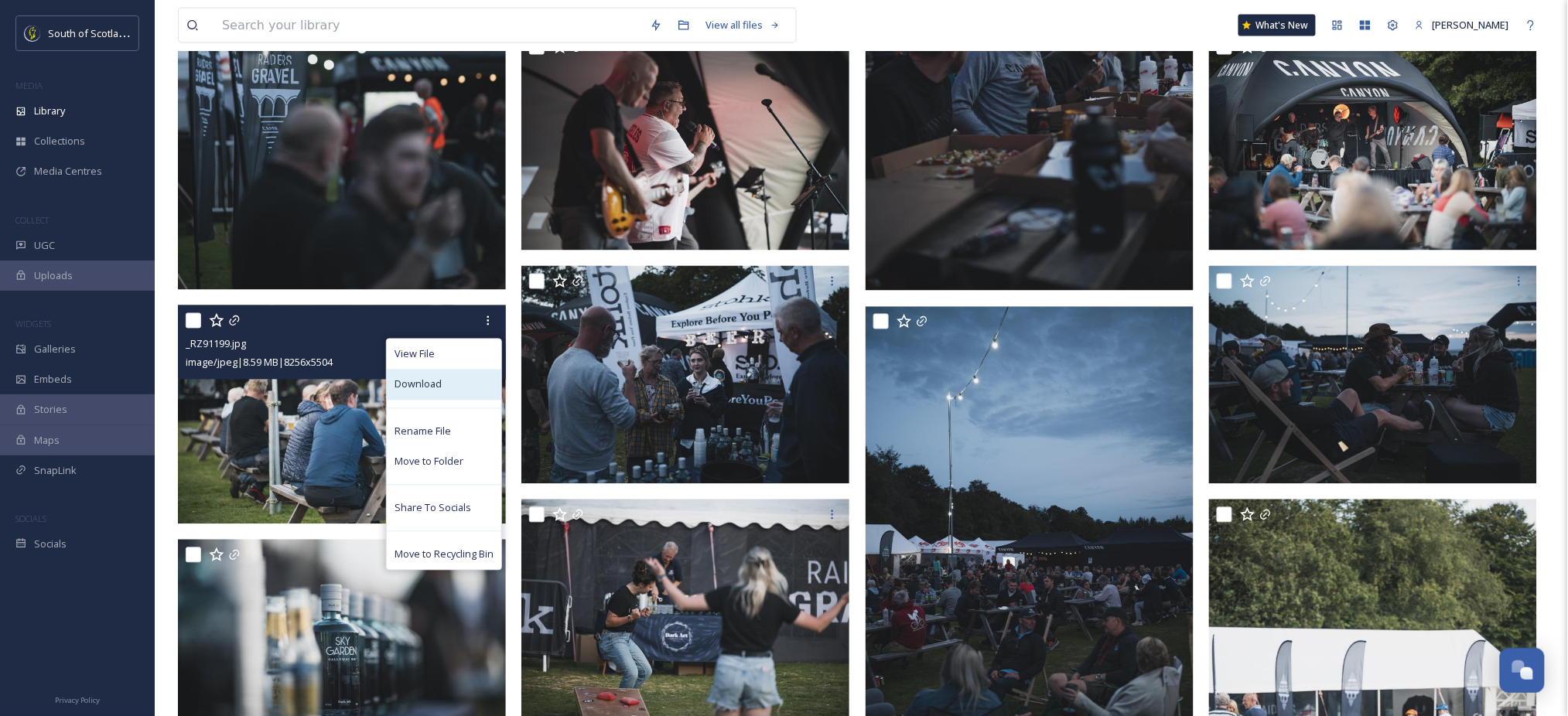
click at [425, 387] on span "Download" at bounding box center [418, 385] width 47 height 15
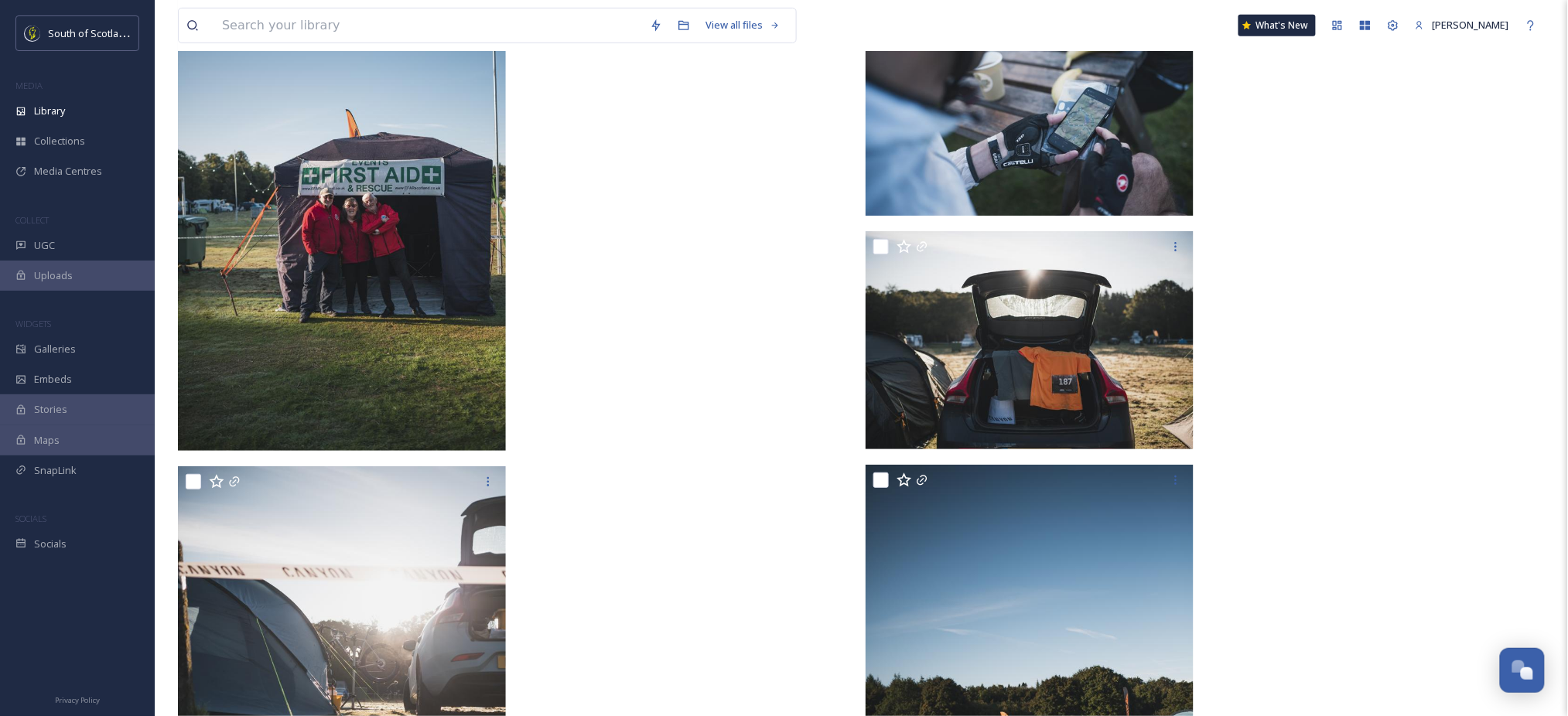
scroll to position [11289, 0]
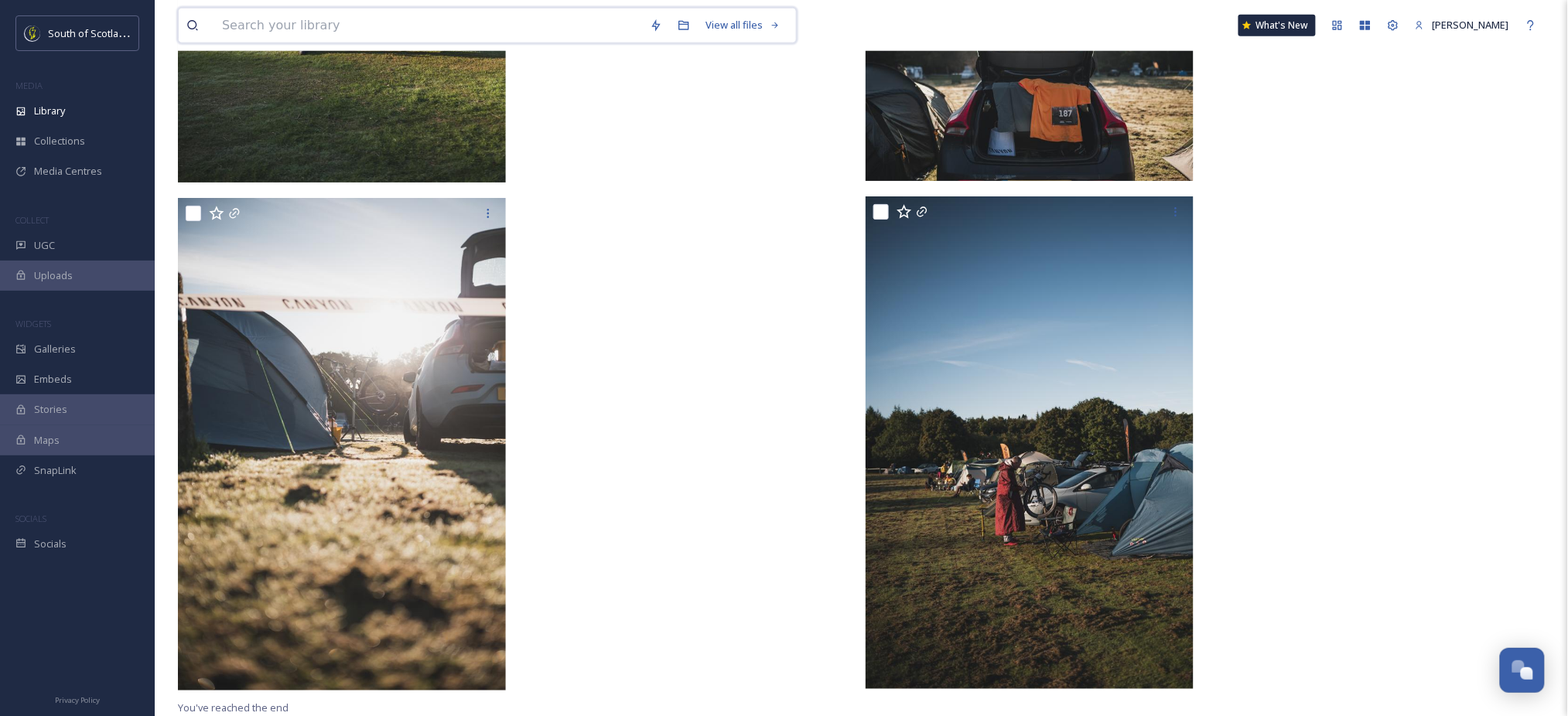
click at [403, 25] on input at bounding box center [428, 26] width 428 height 34
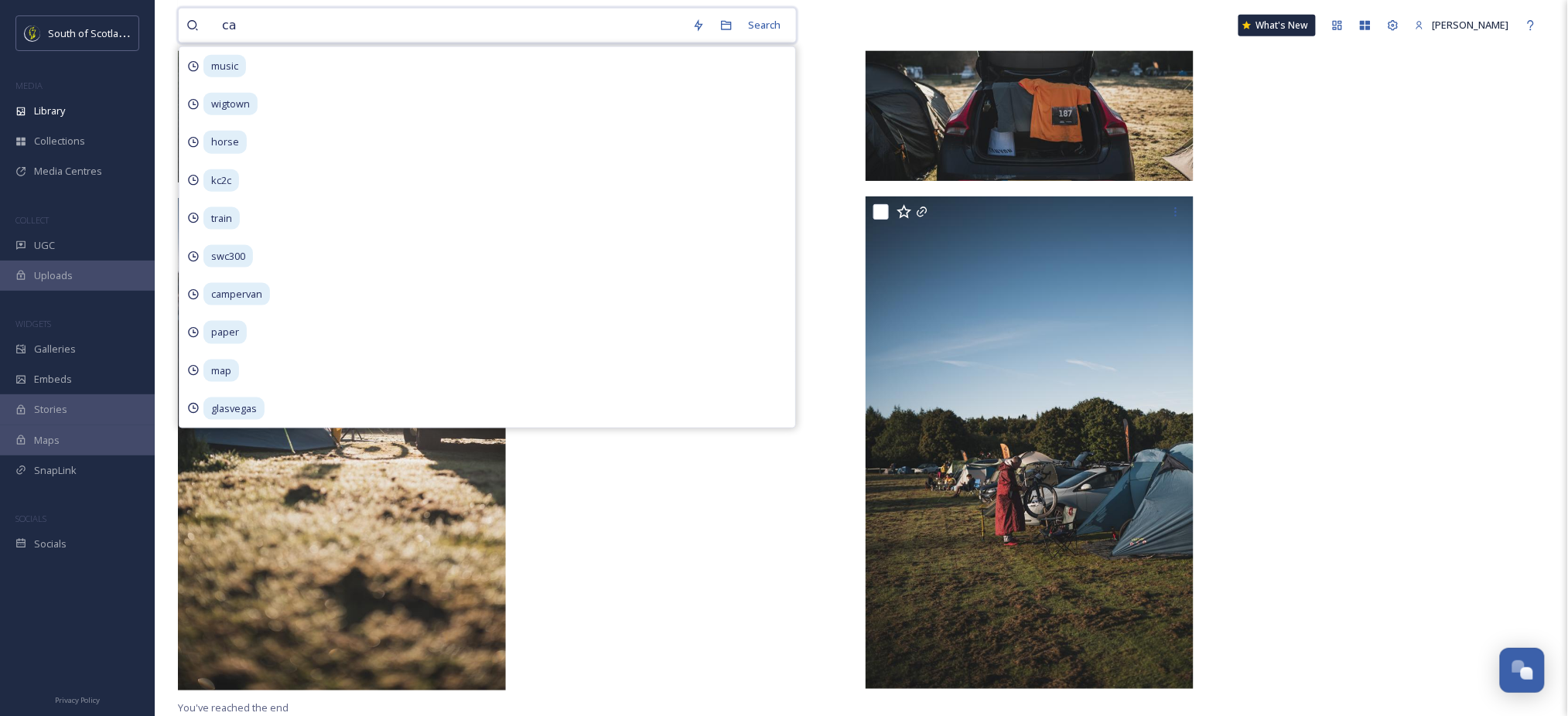
type input "car"
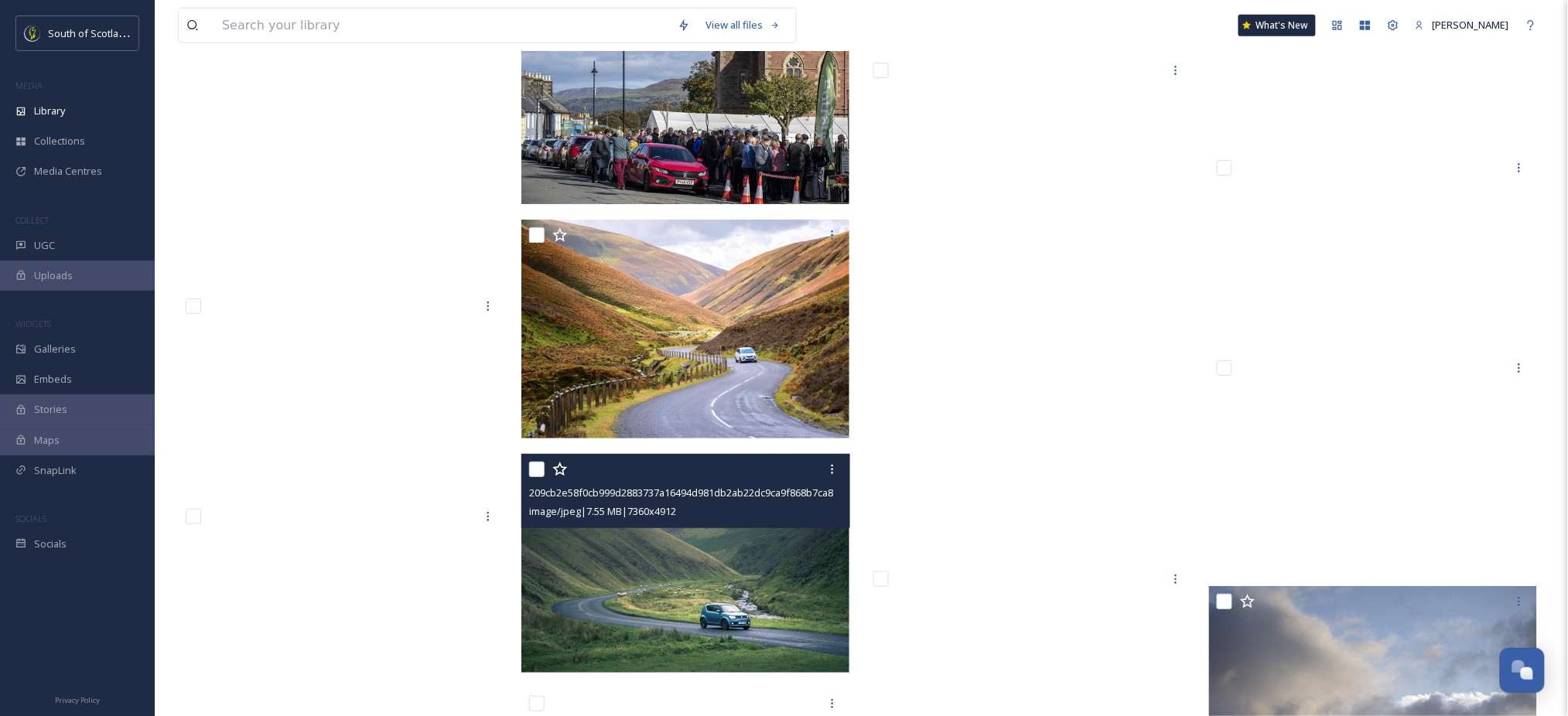
scroll to position [17767, 0]
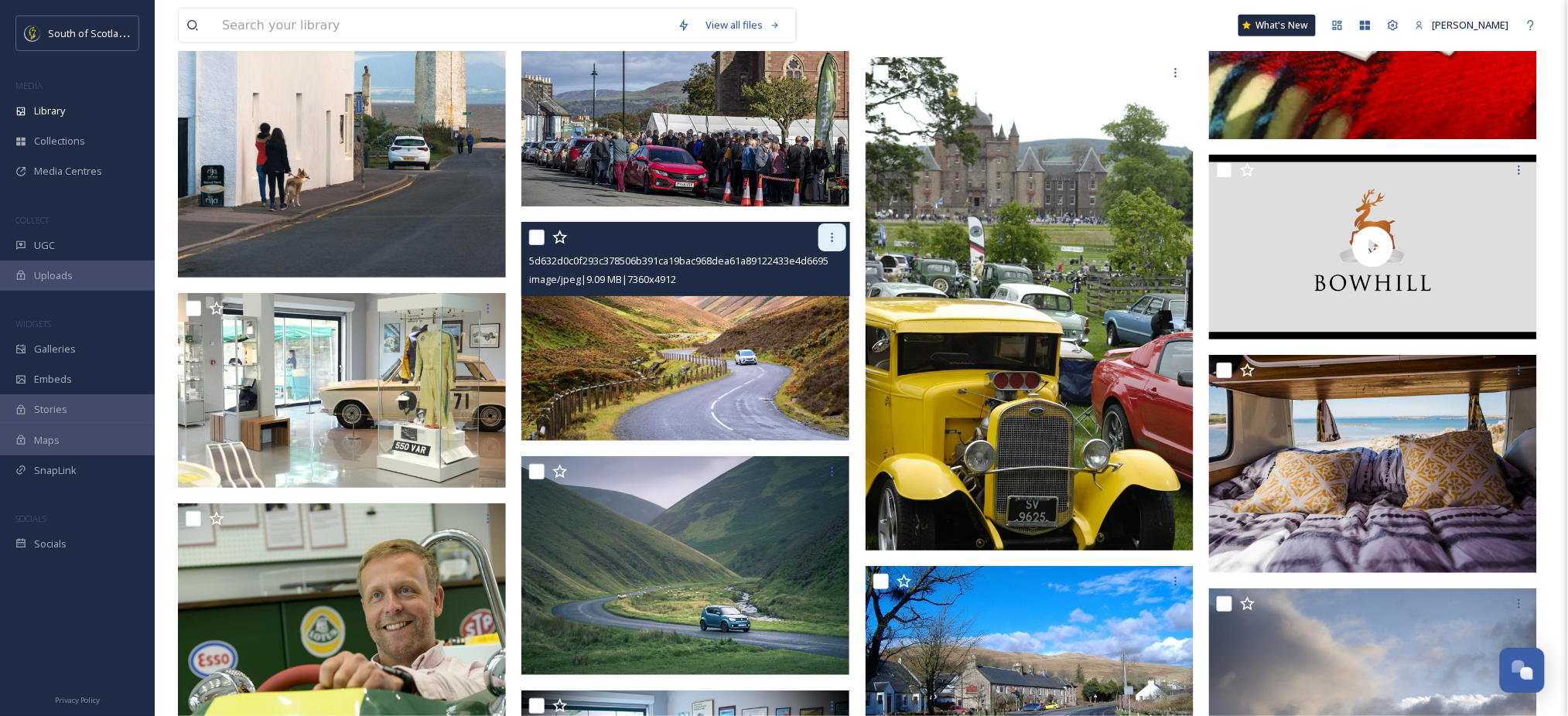
click at [837, 239] on icon at bounding box center [832, 236] width 12 height 12
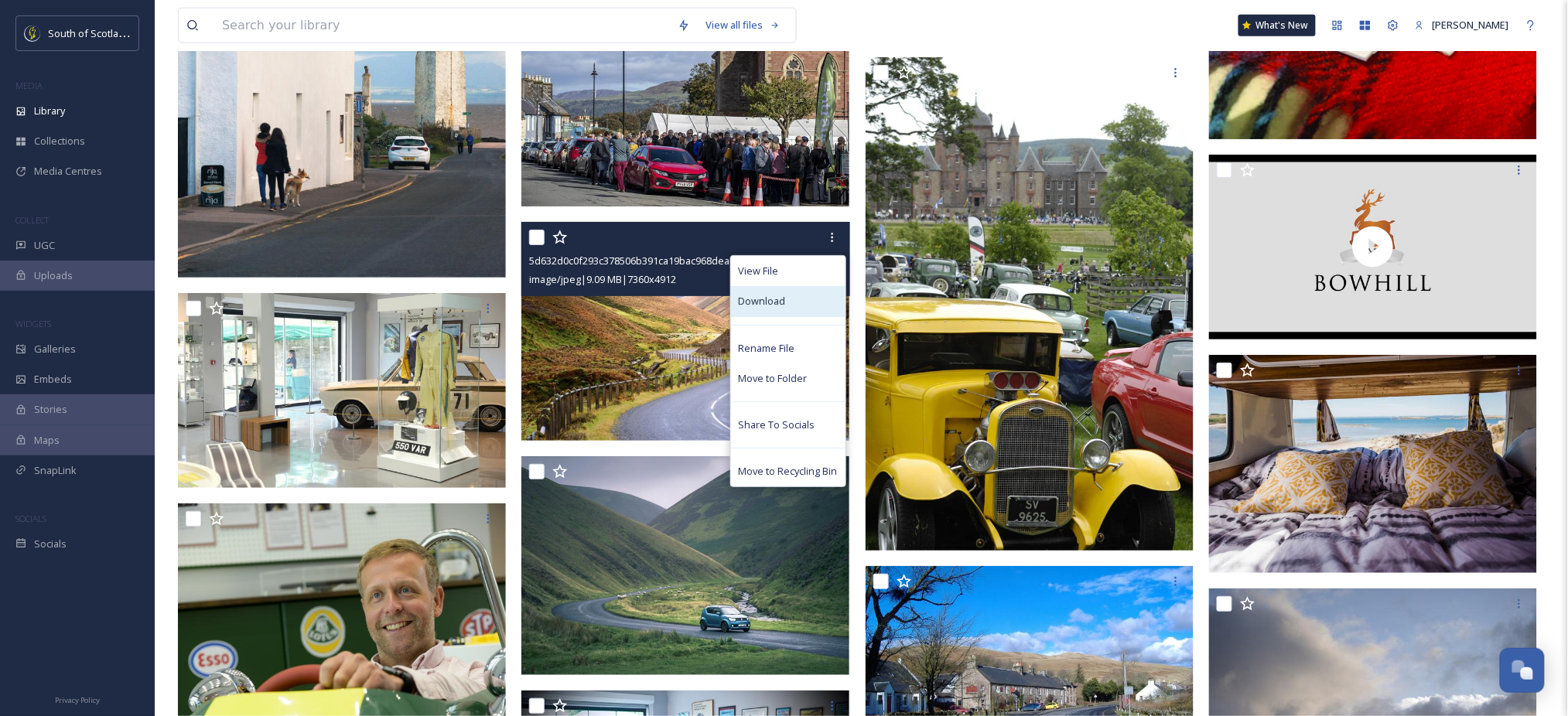
click at [775, 303] on span "Download" at bounding box center [763, 302] width 47 height 15
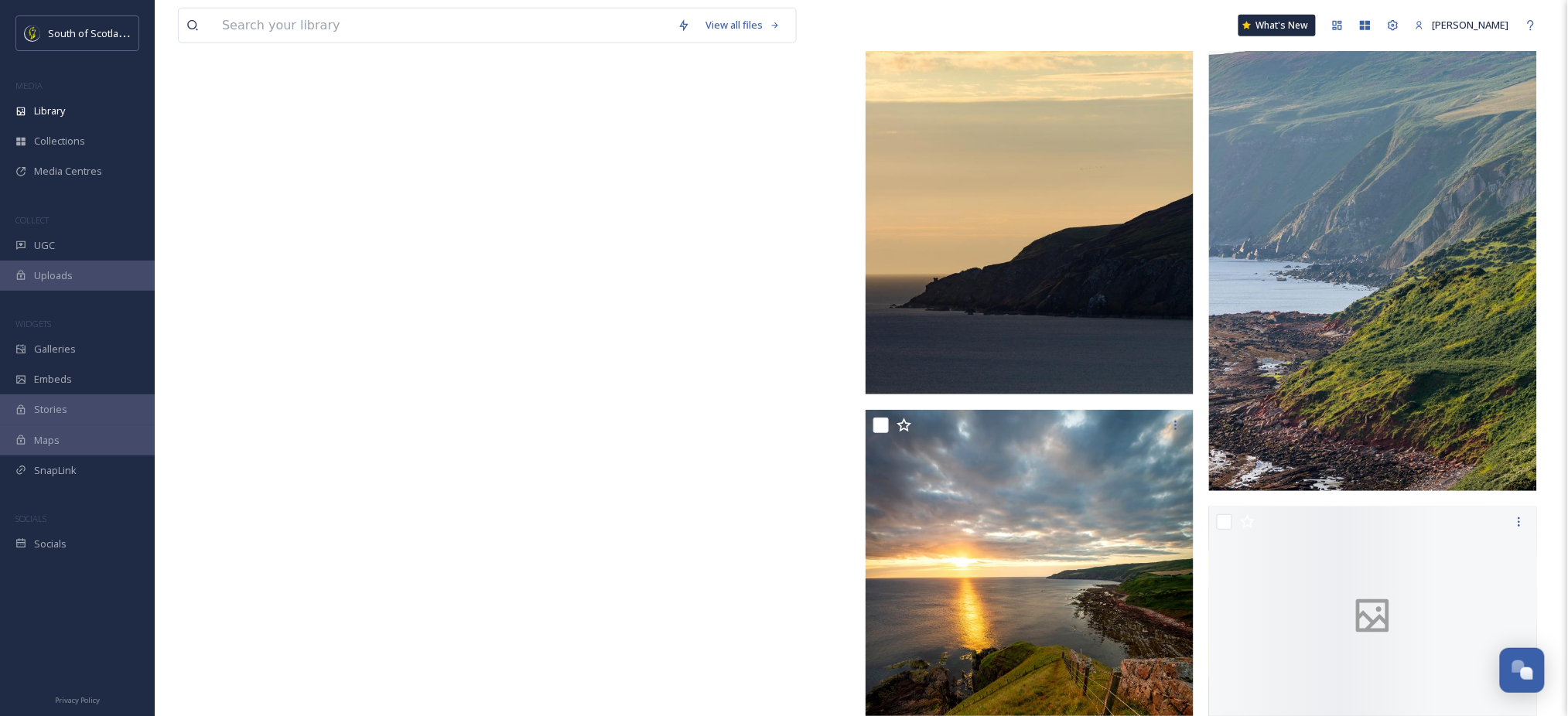
scroll to position [22022, 0]
